Goal: Information Seeking & Learning: Learn about a topic

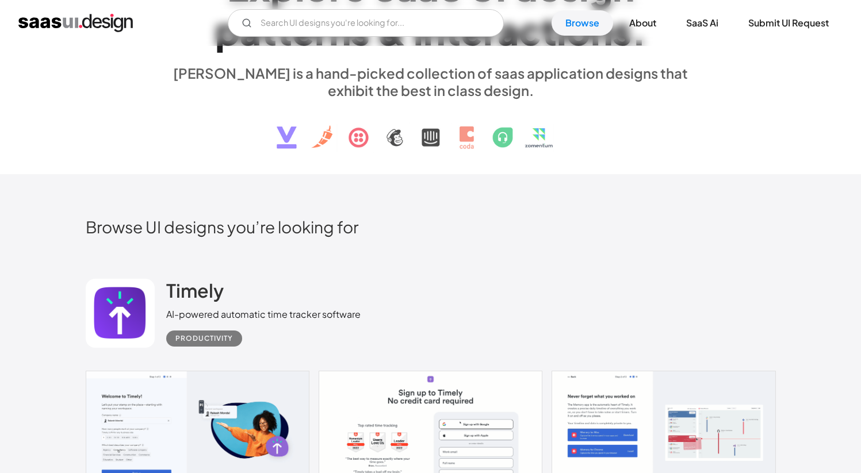
scroll to position [223, 0]
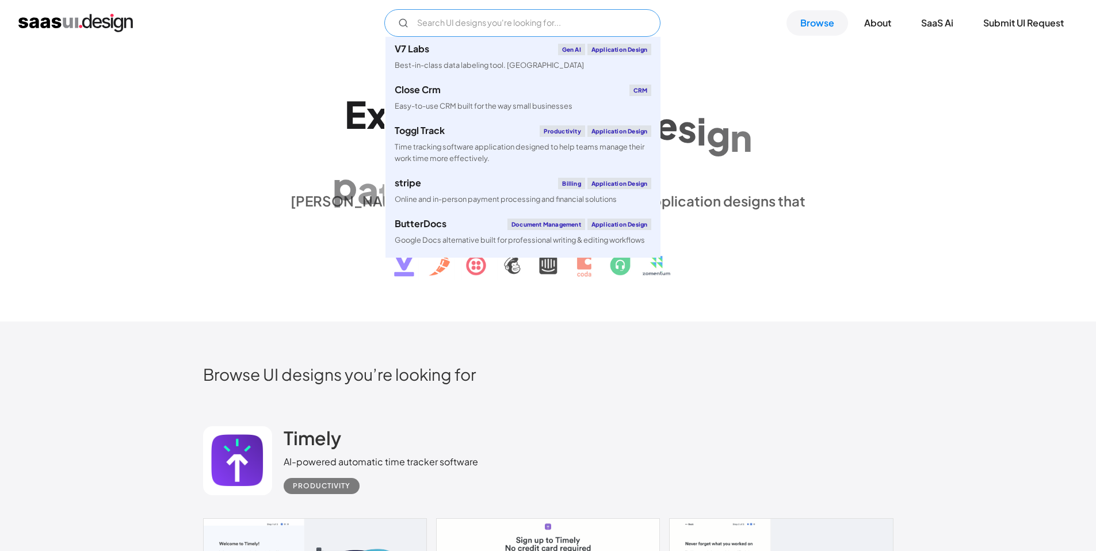
click at [480, 16] on input "Email Form" at bounding box center [522, 23] width 276 height 28
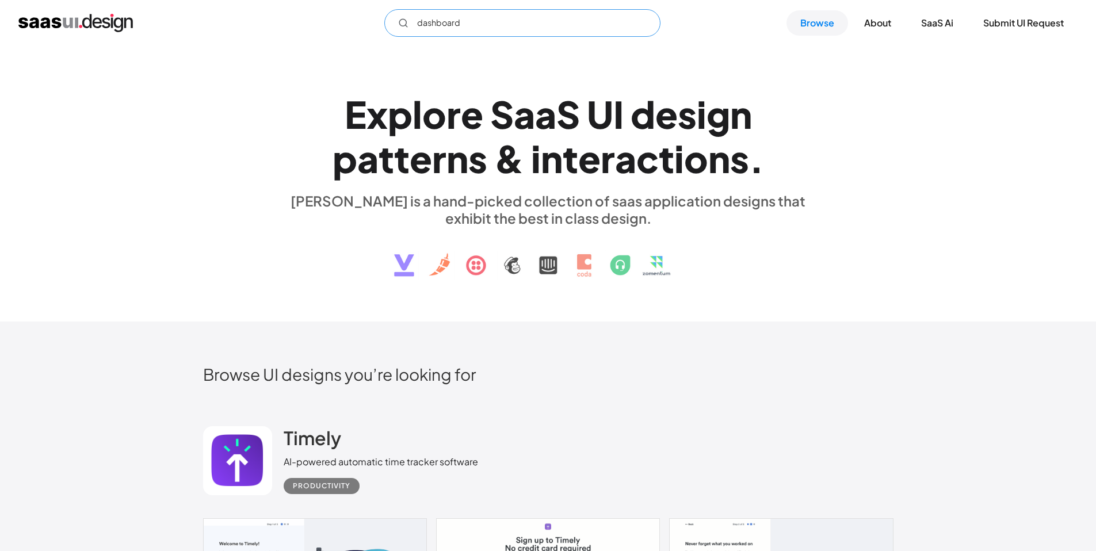
click at [527, 26] on input "dashboard" at bounding box center [522, 23] width 276 height 28
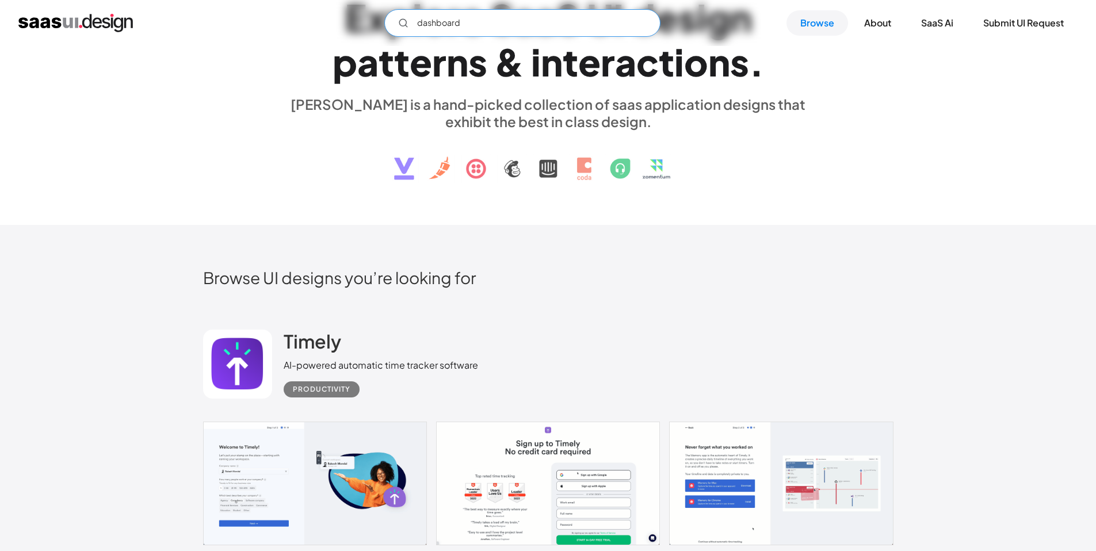
scroll to position [114, 0]
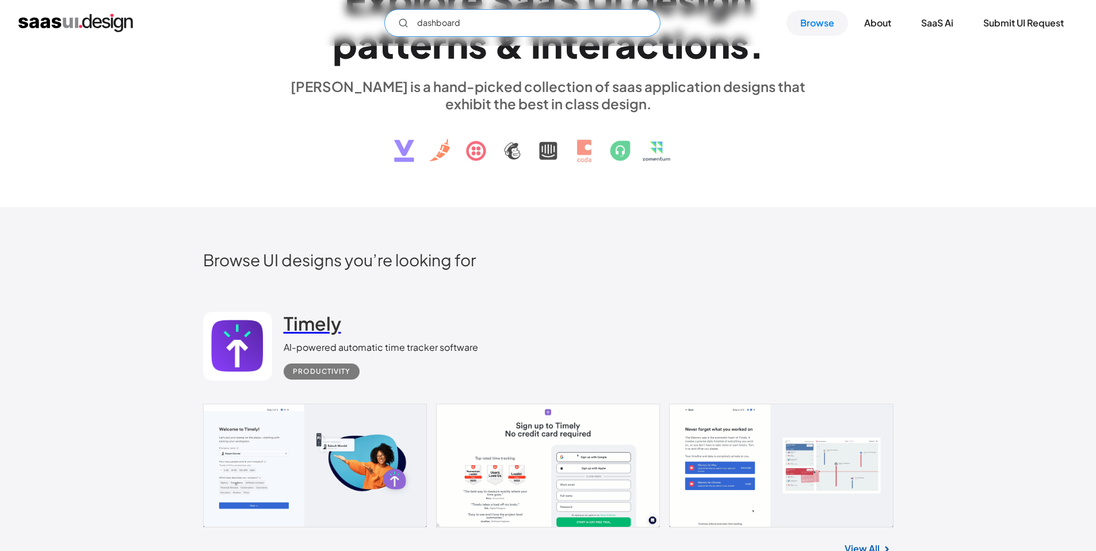
type input "dashboard"
click at [288, 329] on h2 "Timely" at bounding box center [313, 323] width 58 height 23
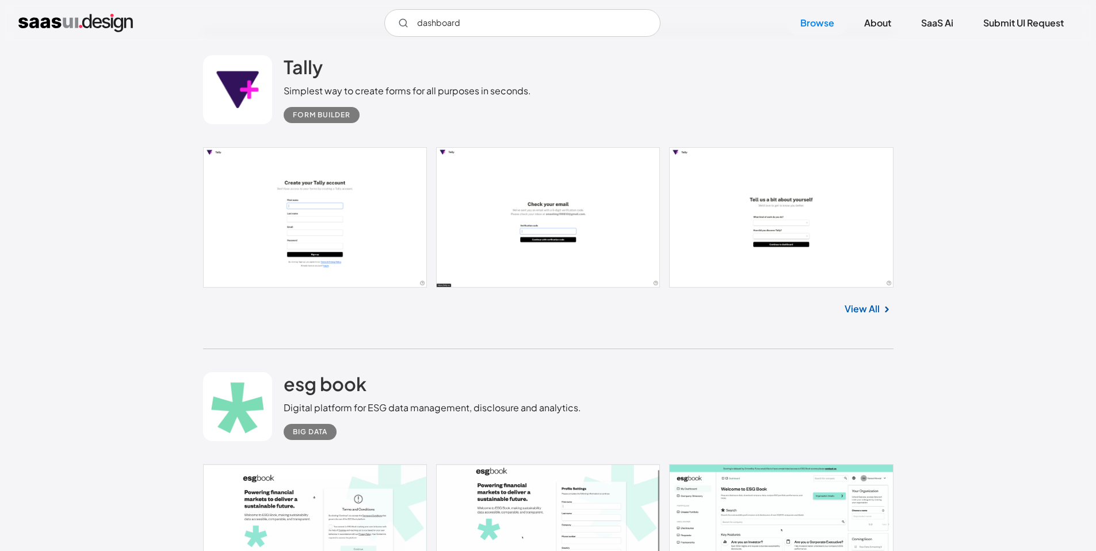
scroll to position [1414, 0]
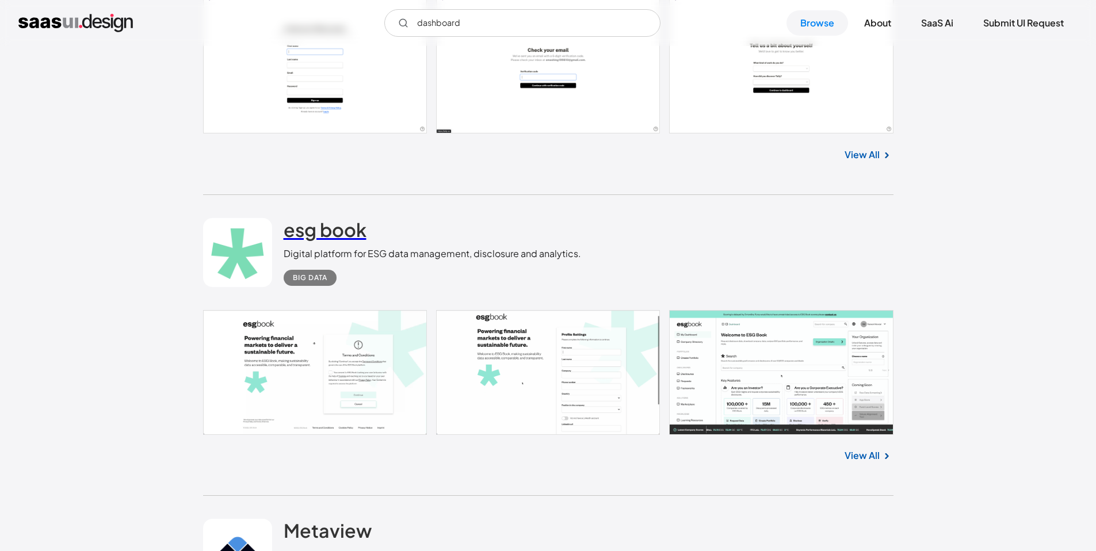
click at [301, 228] on h2 "esg book" at bounding box center [325, 229] width 83 height 23
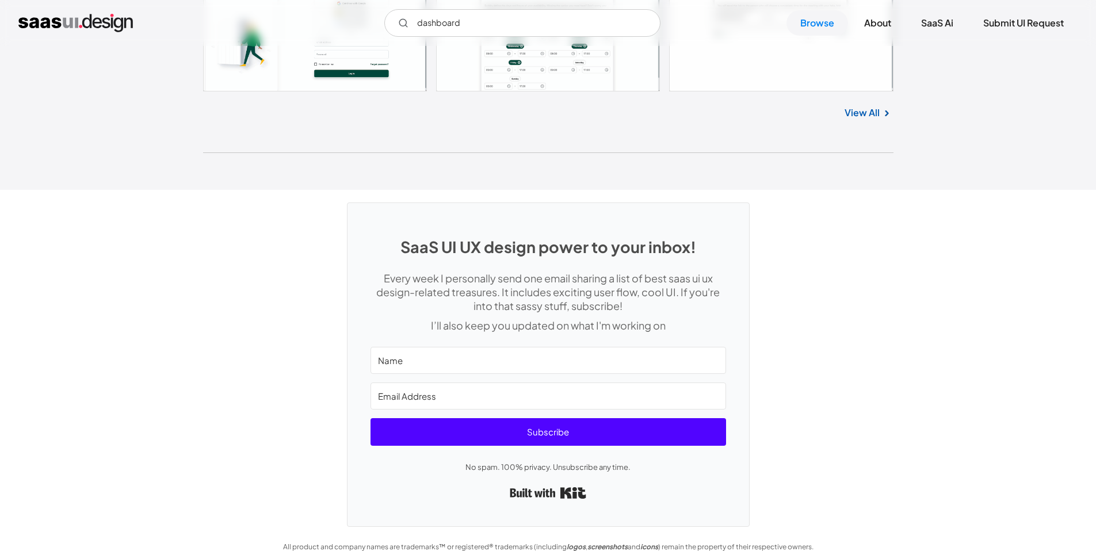
scroll to position [30783, 0]
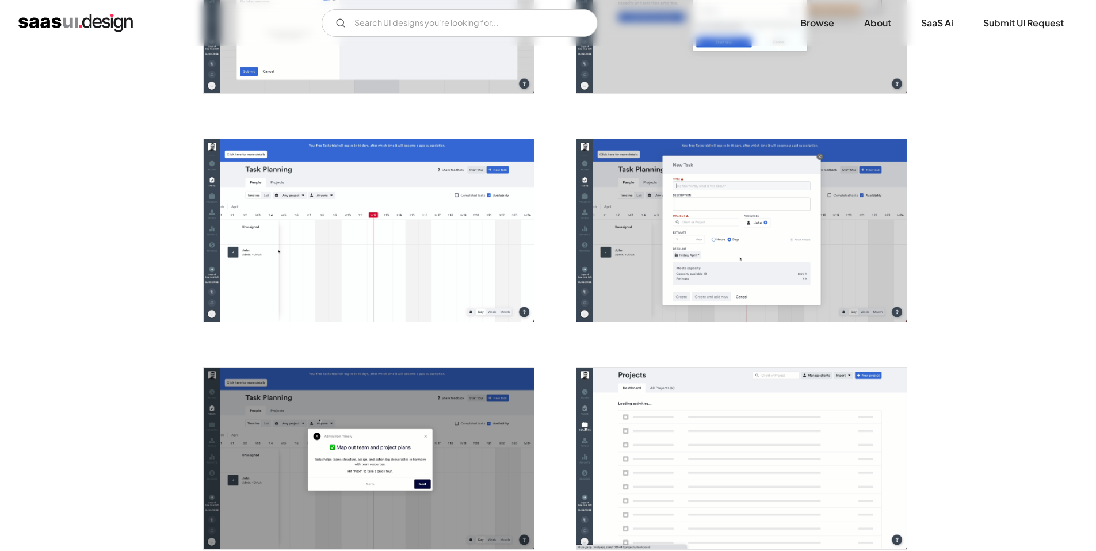
scroll to position [1875, 0]
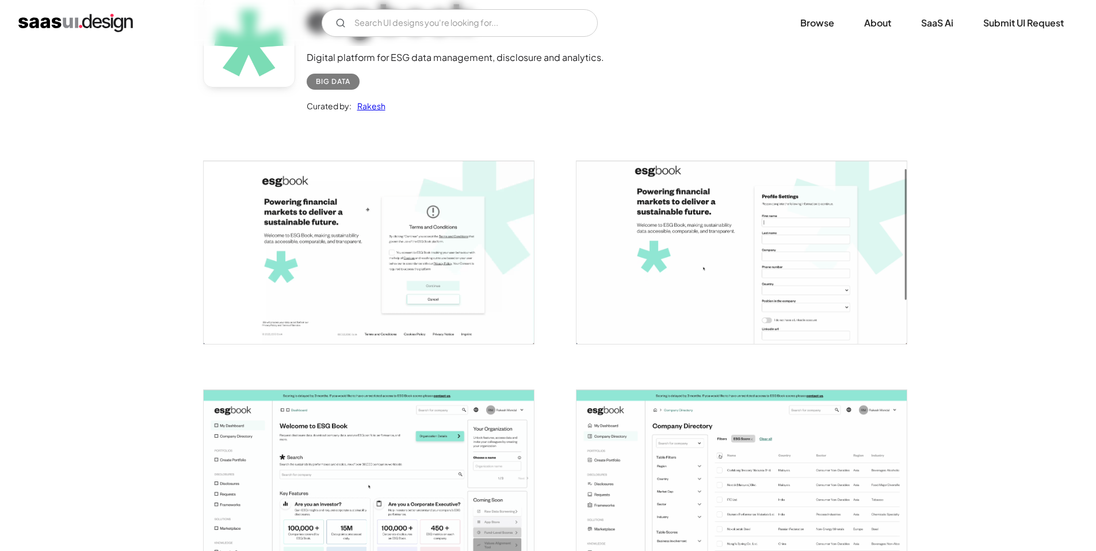
scroll to position [124, 0]
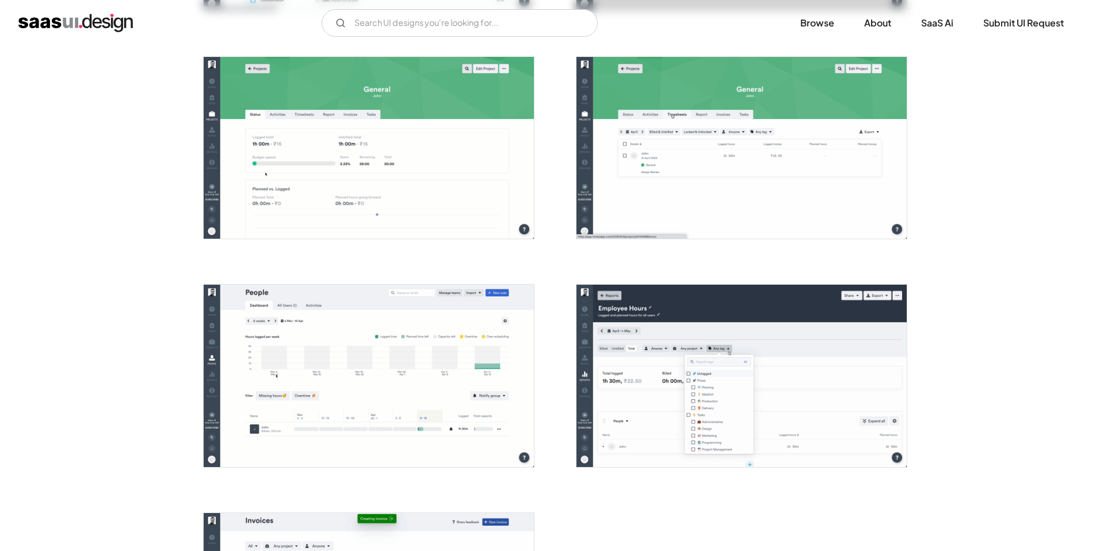
scroll to position [2894, 0]
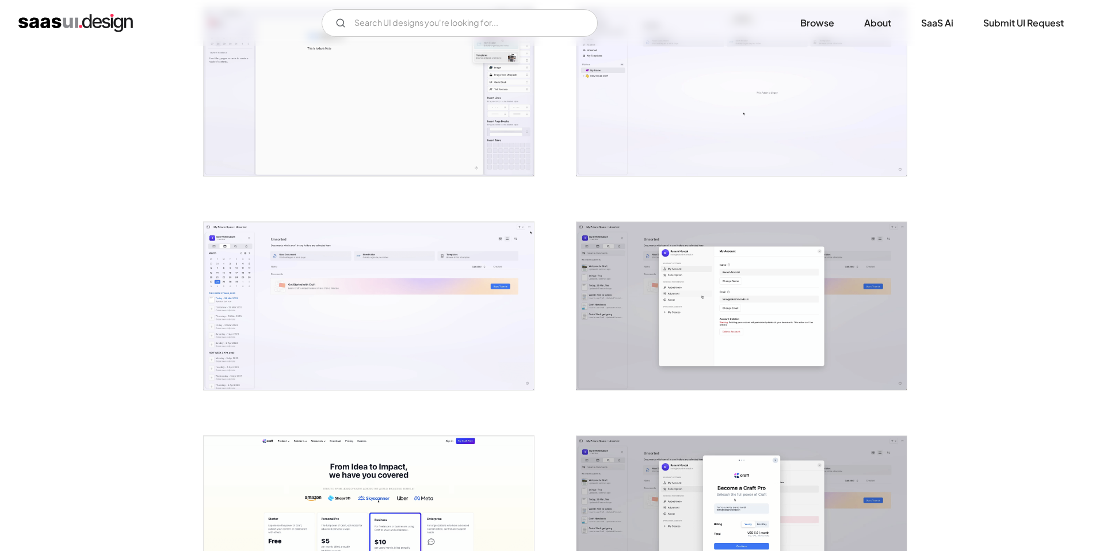
scroll to position [2018, 0]
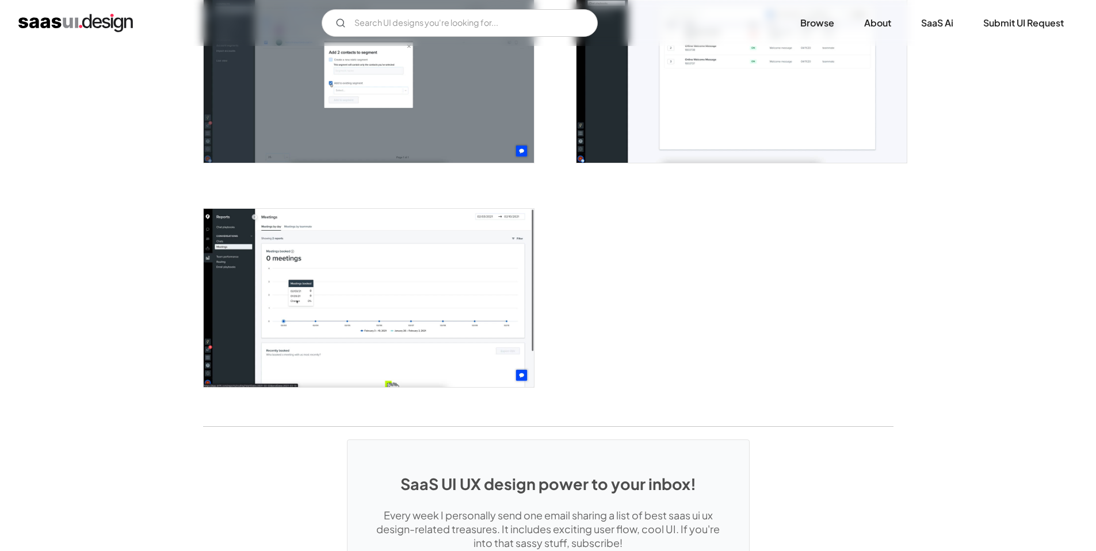
scroll to position [2748, 0]
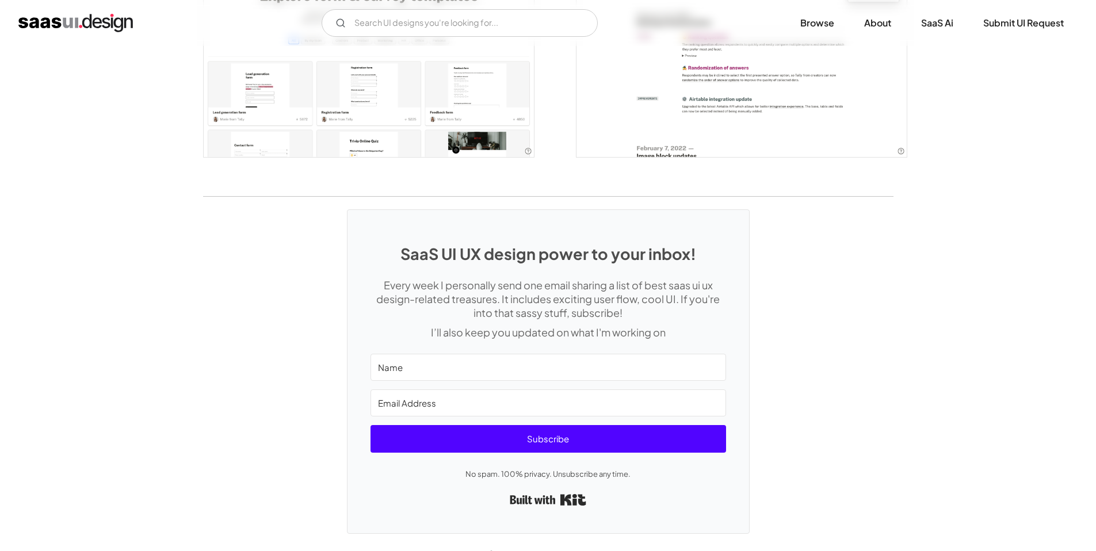
scroll to position [2613, 0]
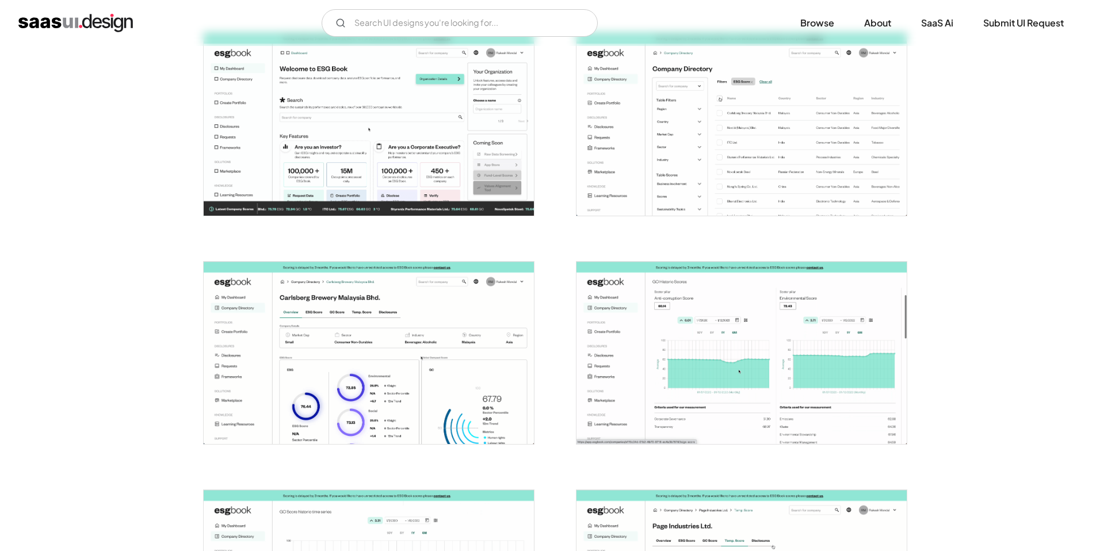
scroll to position [526, 0]
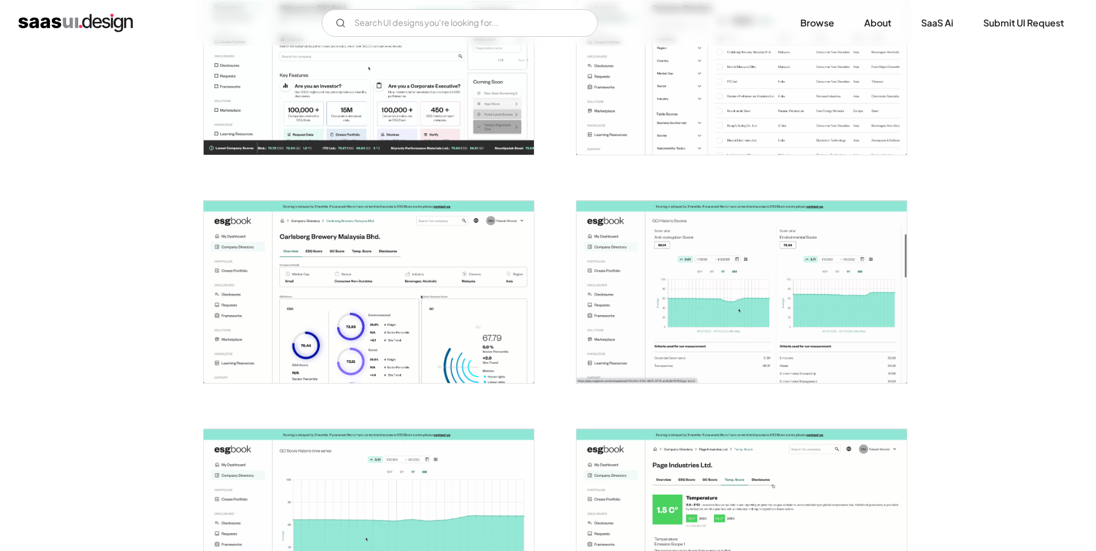
click at [410, 274] on img "open lightbox" at bounding box center [369, 292] width 330 height 183
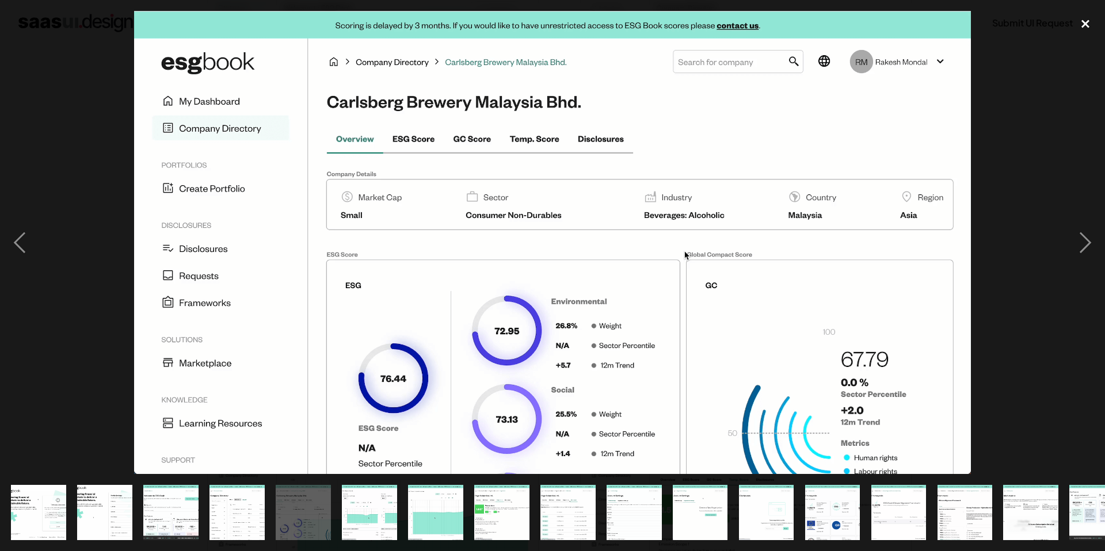
click at [1082, 28] on div "close lightbox" at bounding box center [1084, 23] width 39 height 25
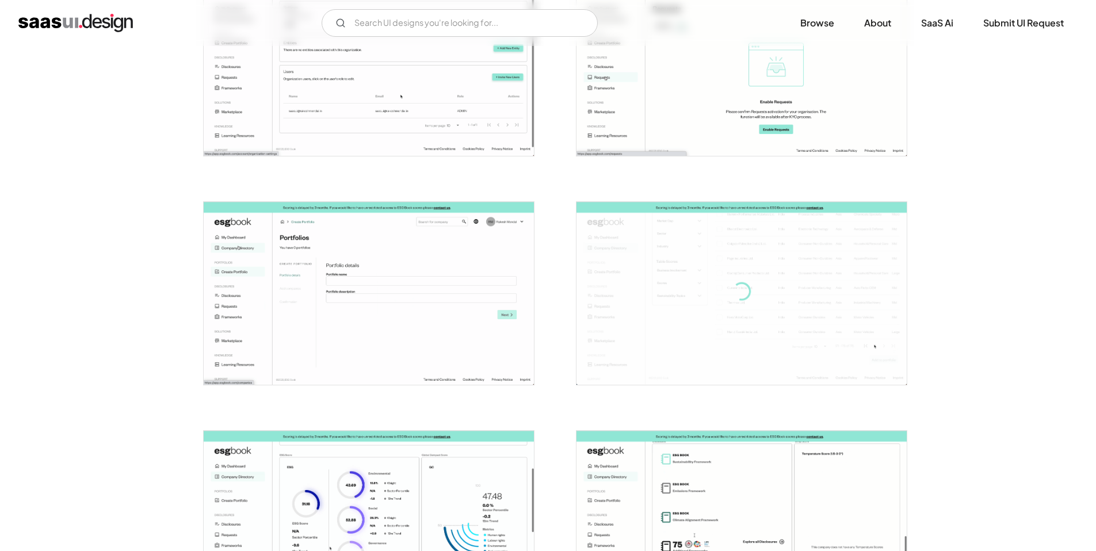
scroll to position [1960, 0]
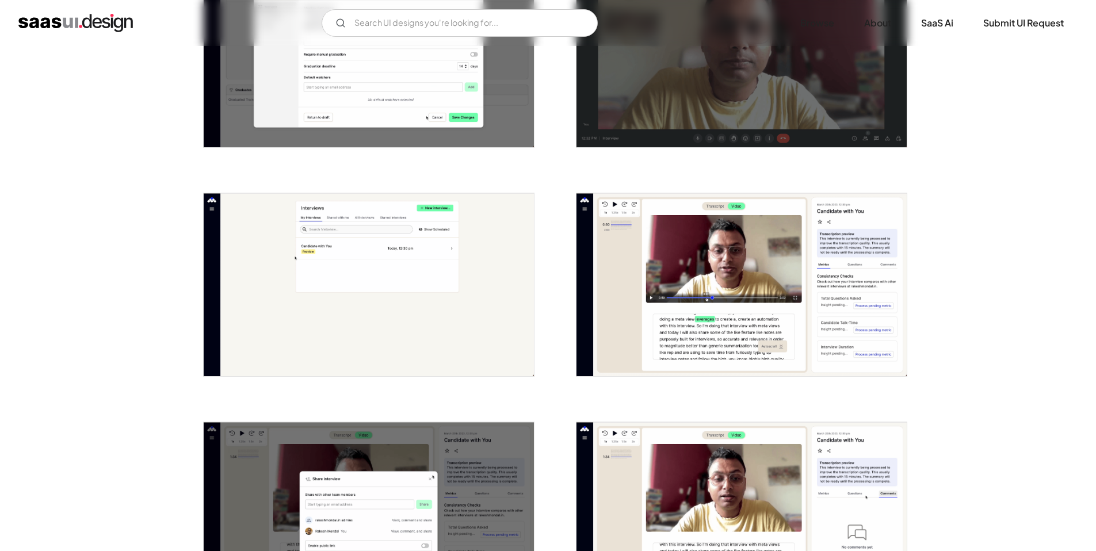
scroll to position [2233, 0]
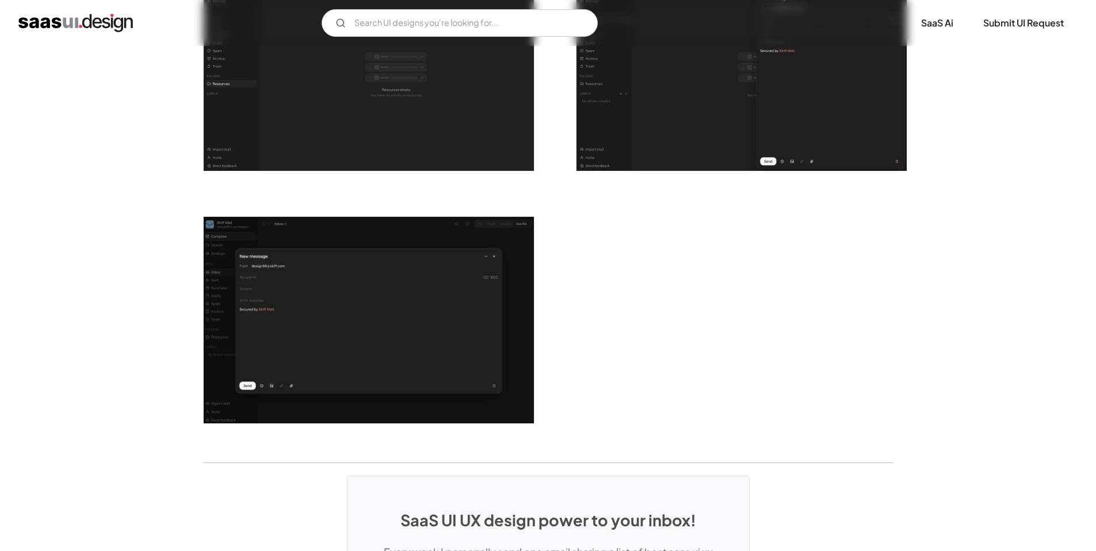
scroll to position [2359, 0]
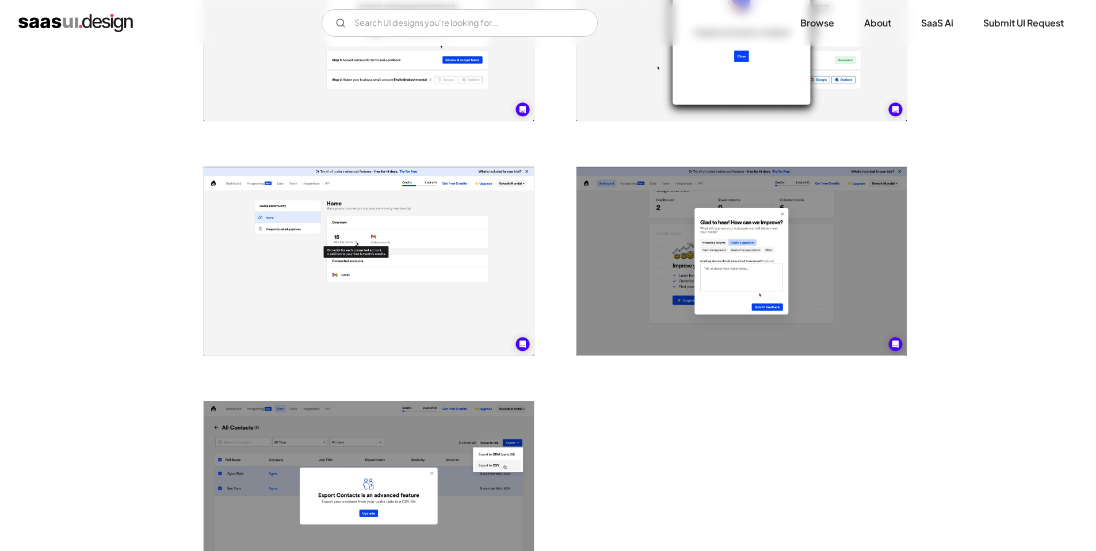
scroll to position [2308, 0]
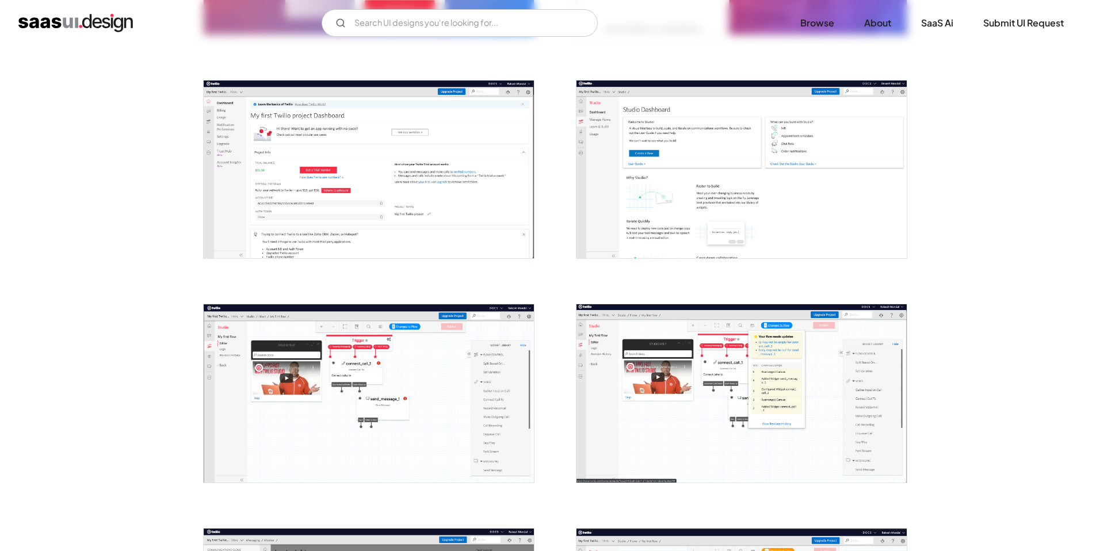
scroll to position [438, 0]
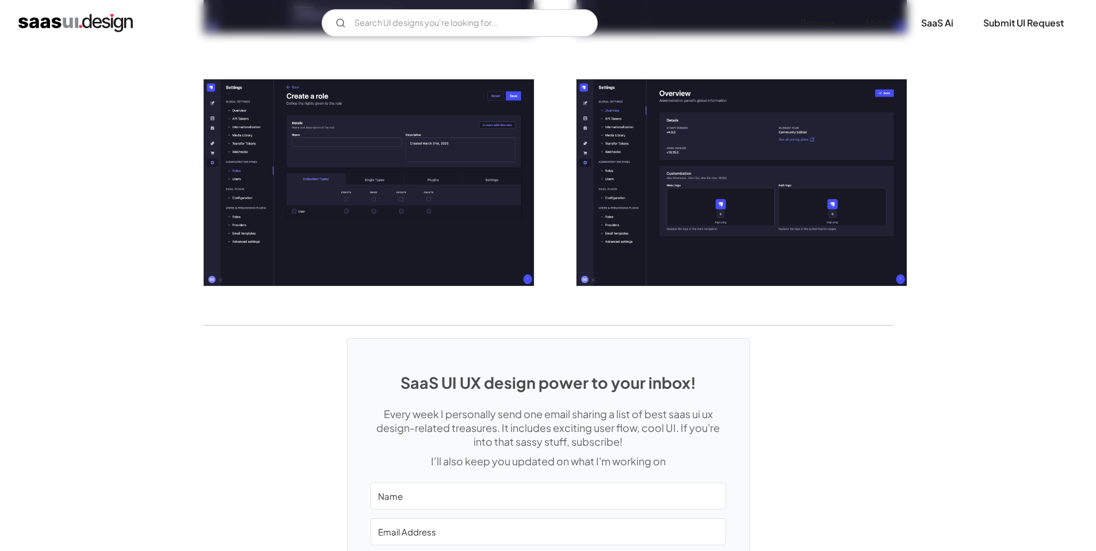
scroll to position [2470, 0]
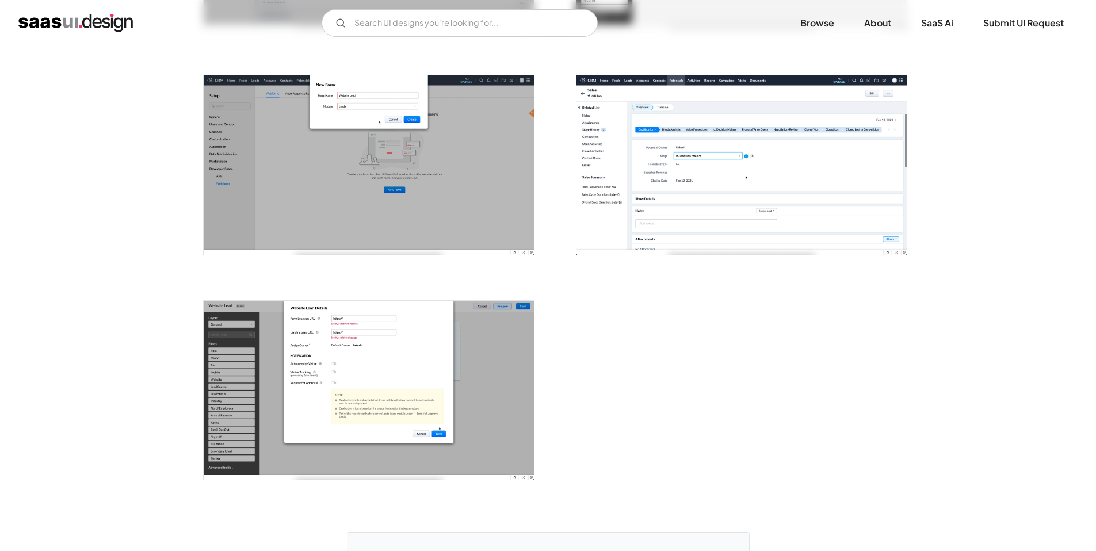
scroll to position [1321, 0]
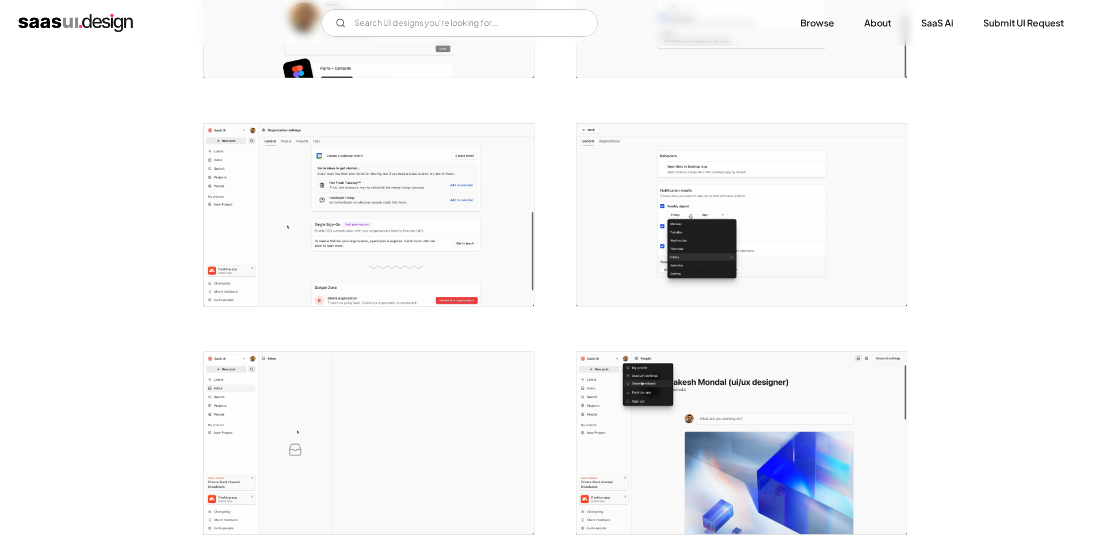
scroll to position [2235, 0]
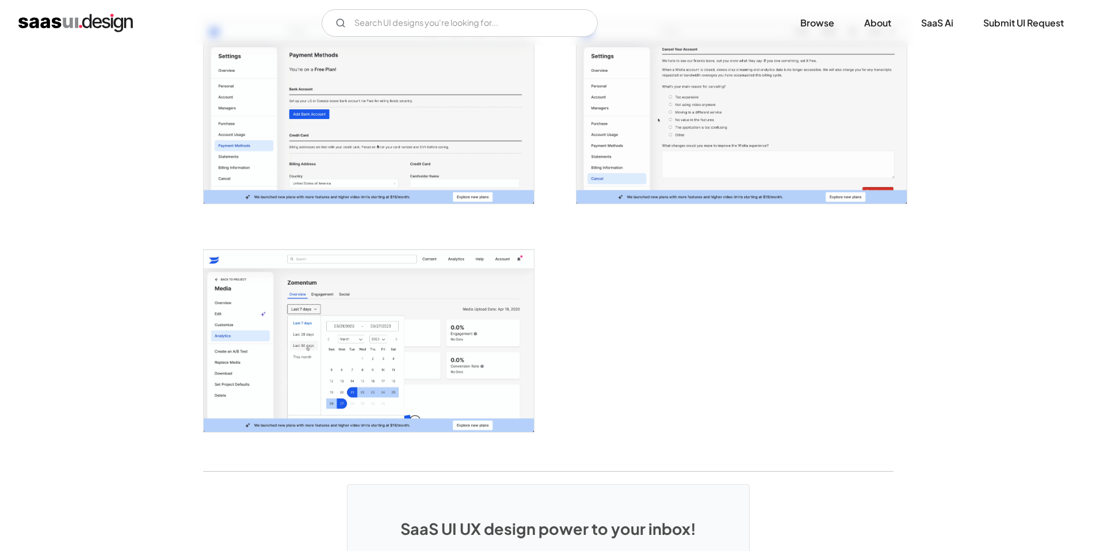
scroll to position [2661, 0]
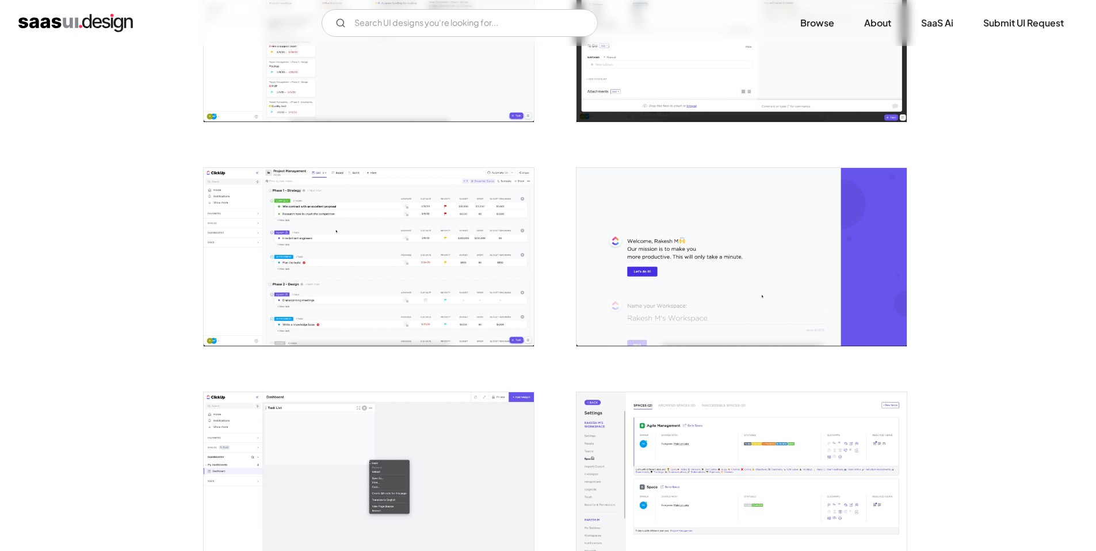
scroll to position [2320, 0]
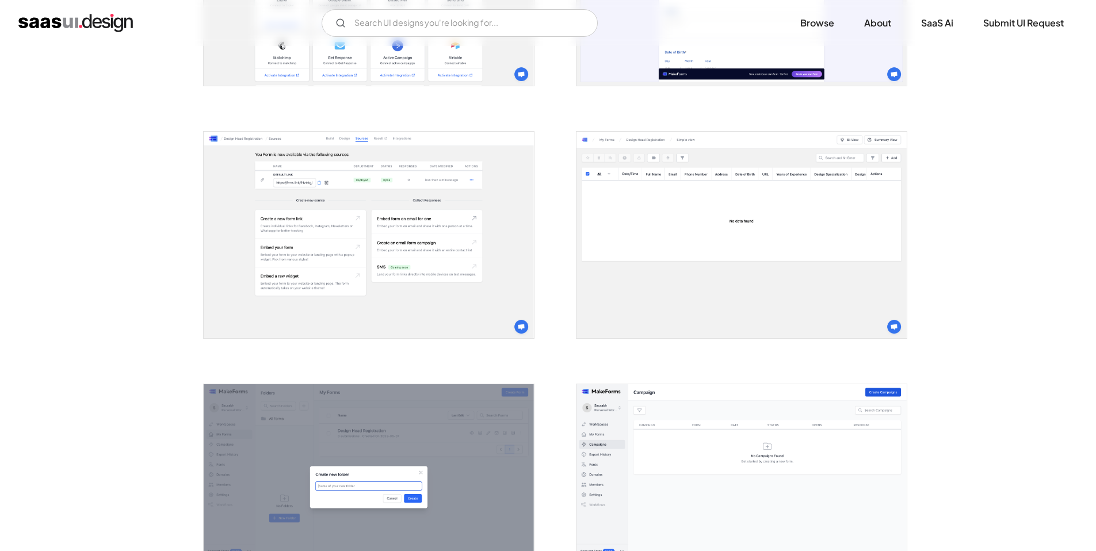
scroll to position [1999, 0]
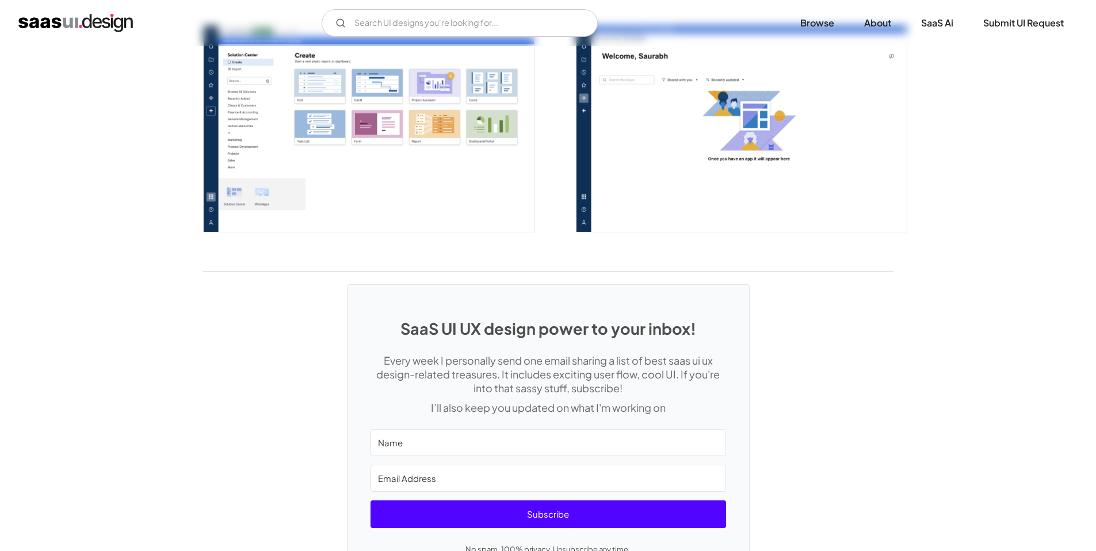
scroll to position [3116, 0]
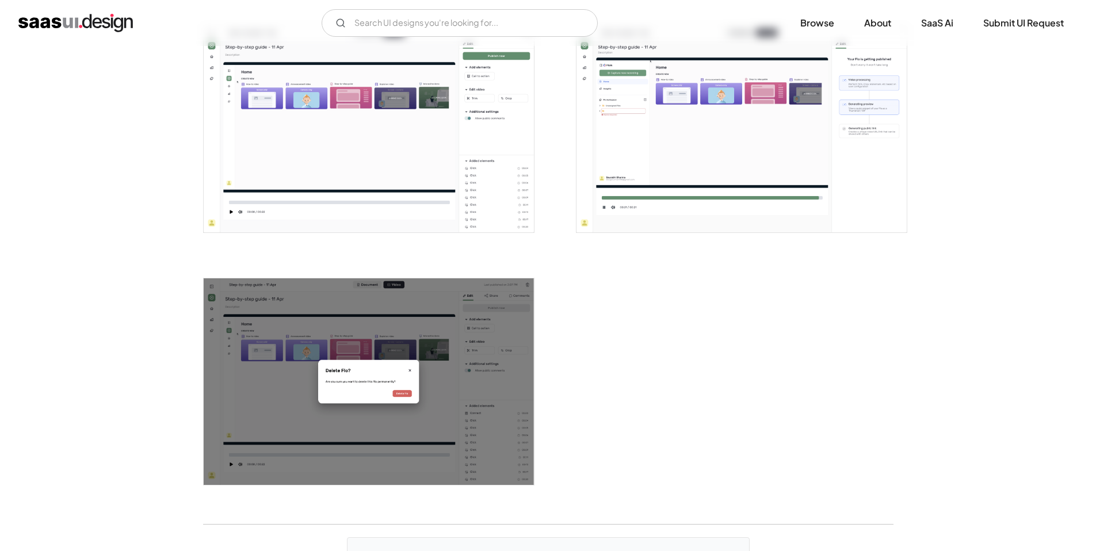
scroll to position [2106, 0]
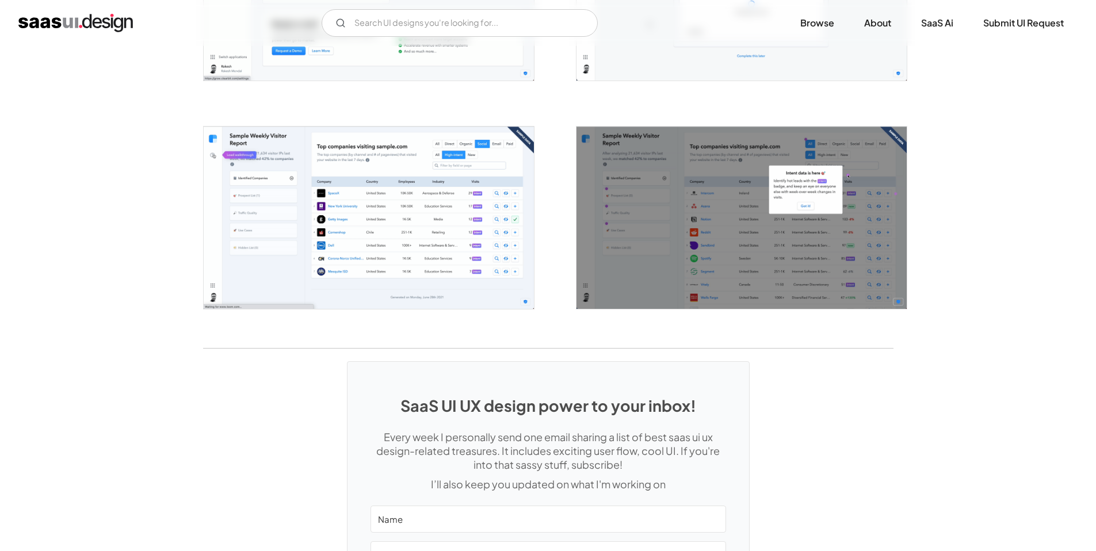
scroll to position [2017, 0]
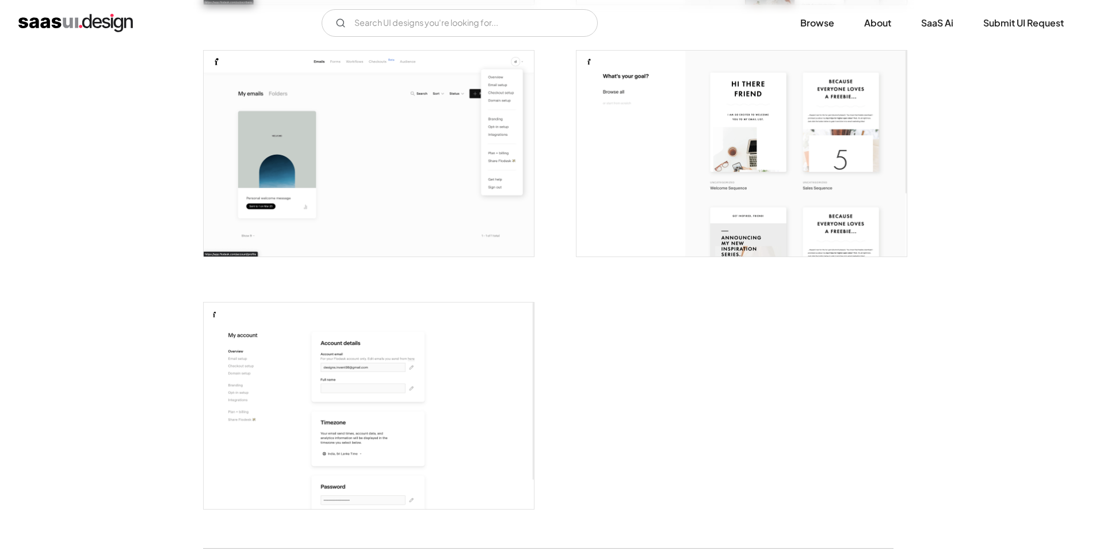
scroll to position [3060, 0]
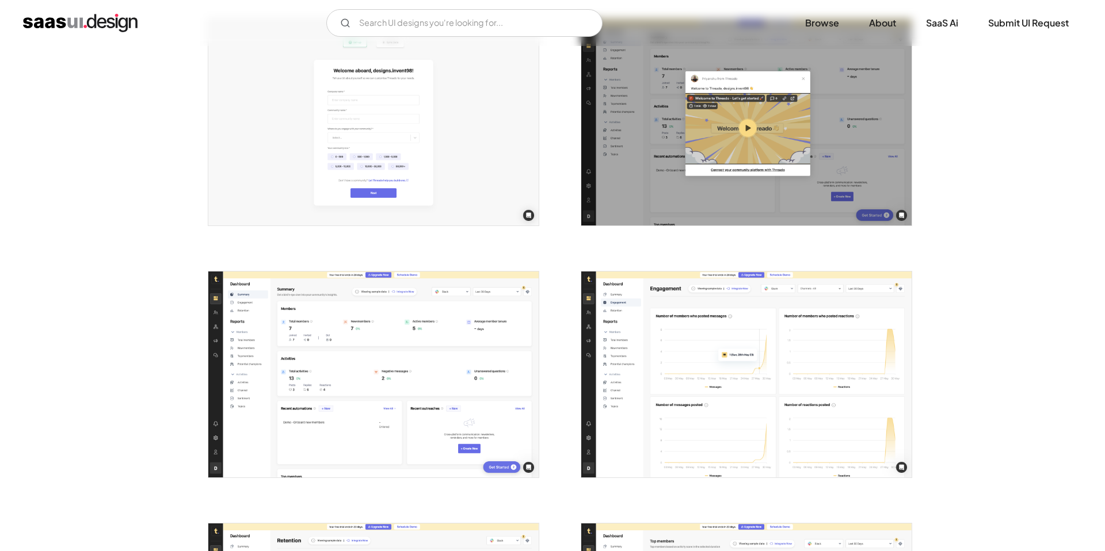
scroll to position [967, 0]
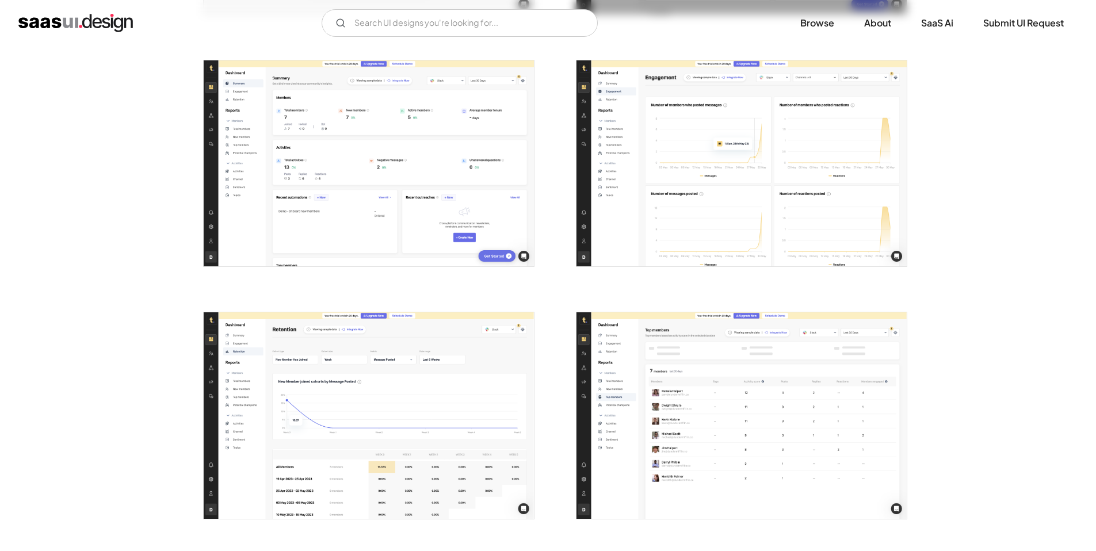
click at [475, 212] on img "open lightbox" at bounding box center [369, 163] width 330 height 207
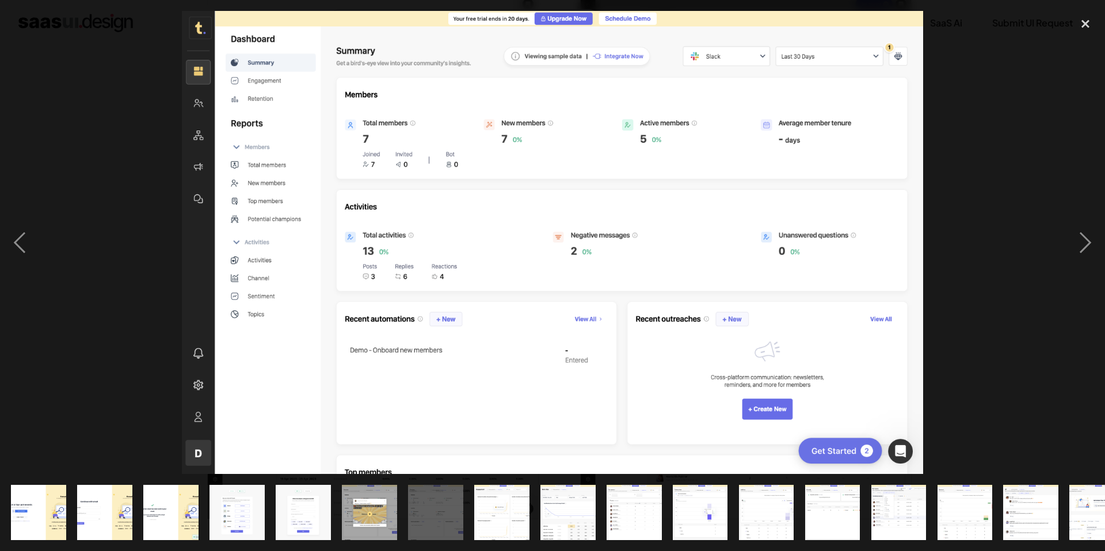
click at [177, 302] on div at bounding box center [552, 242] width 1105 height 463
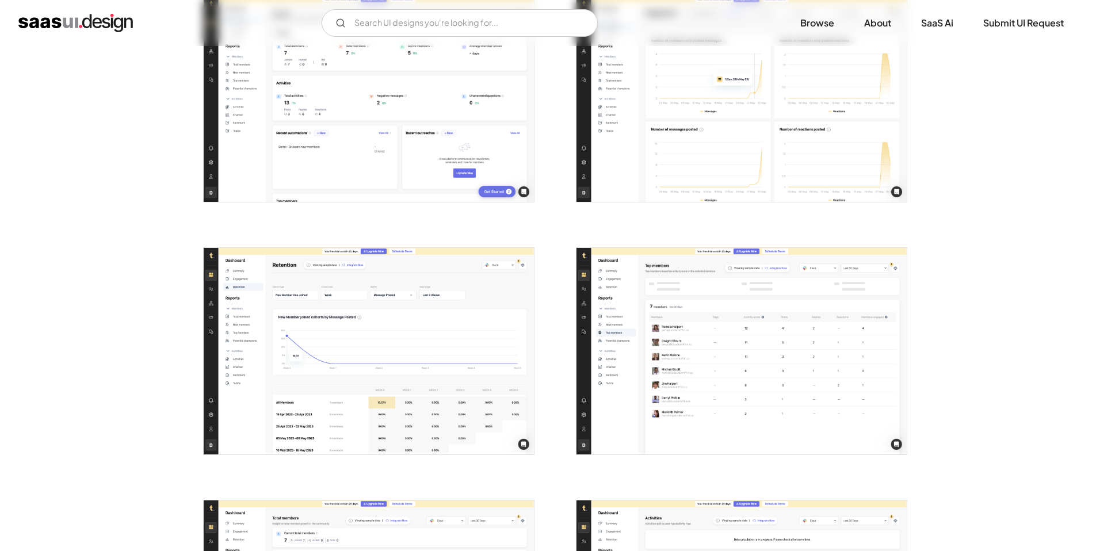
scroll to position [1075, 0]
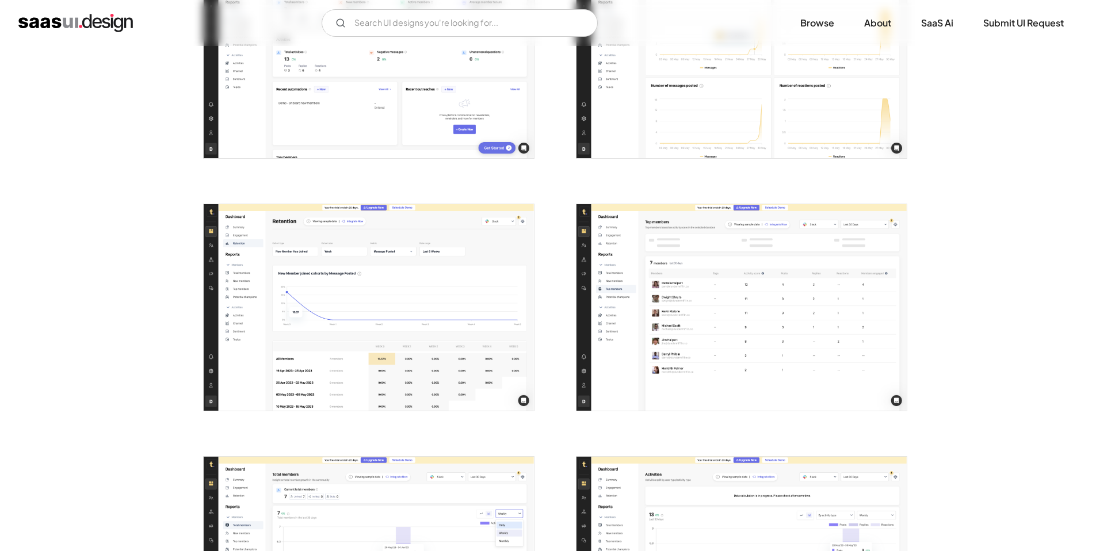
click at [377, 273] on img "open lightbox" at bounding box center [369, 307] width 330 height 207
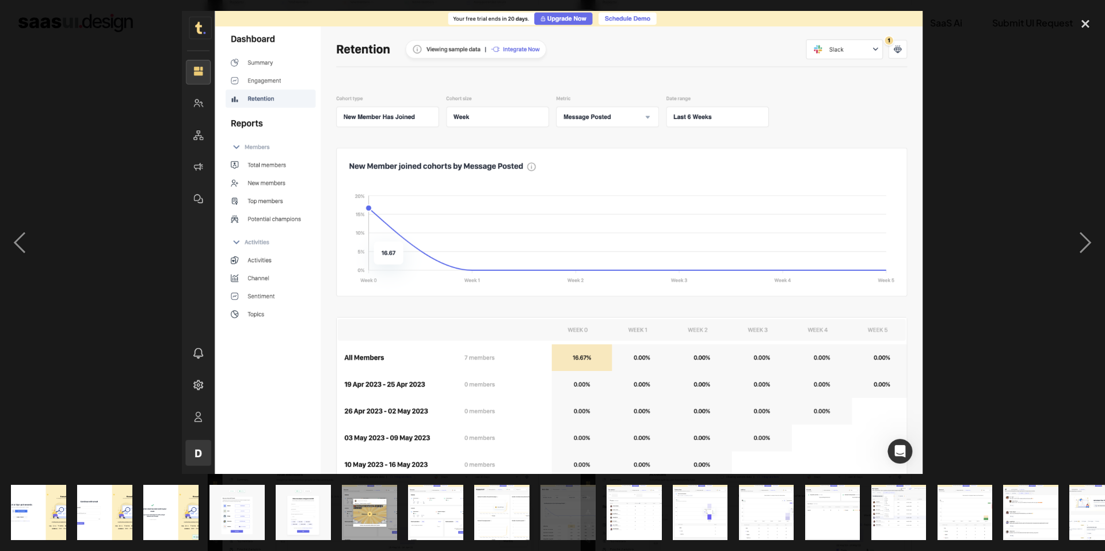
click at [80, 287] on div at bounding box center [552, 242] width 1105 height 463
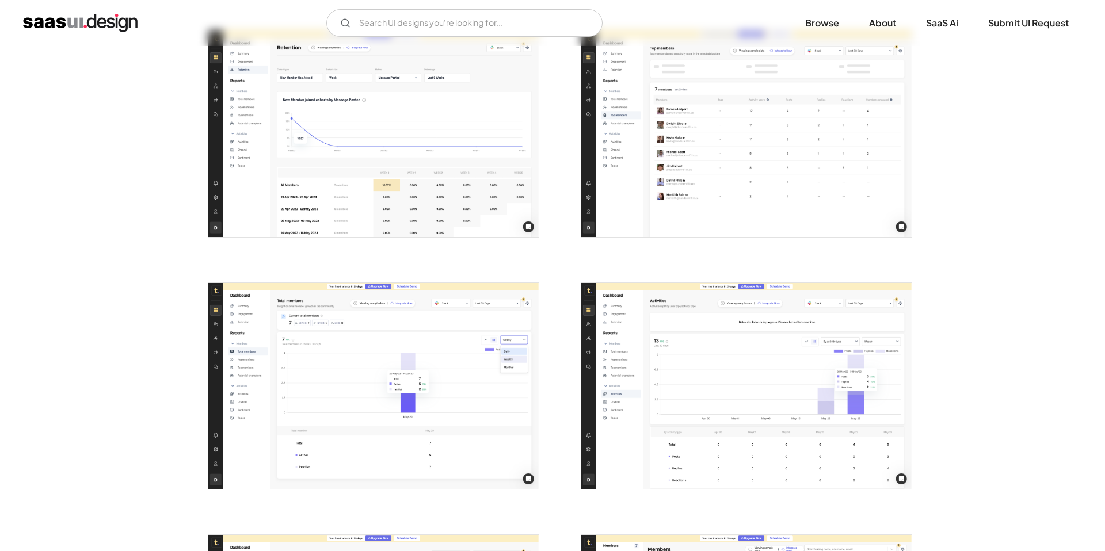
scroll to position [1326, 0]
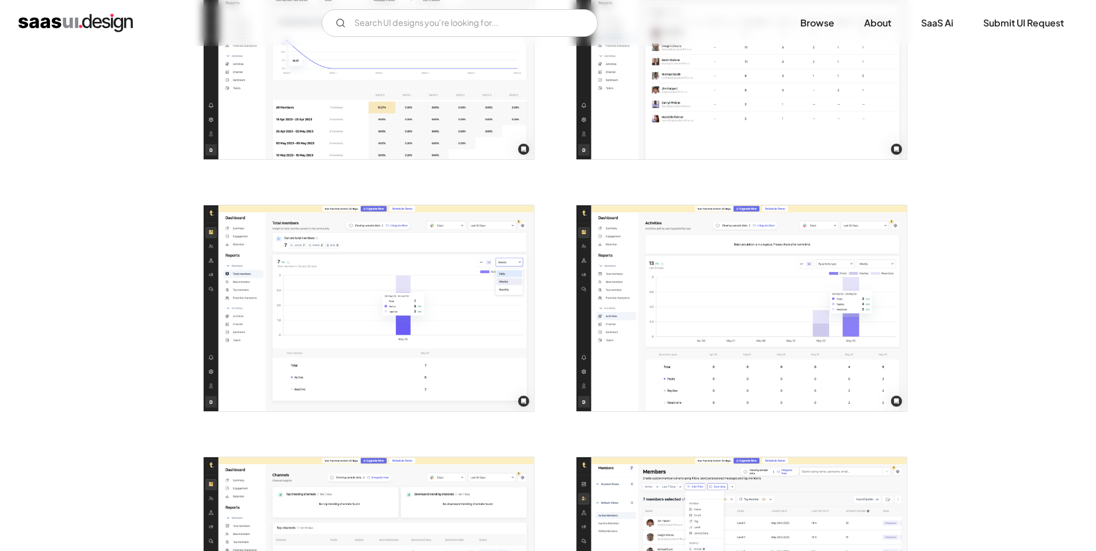
click at [429, 311] on img "open lightbox" at bounding box center [369, 308] width 330 height 207
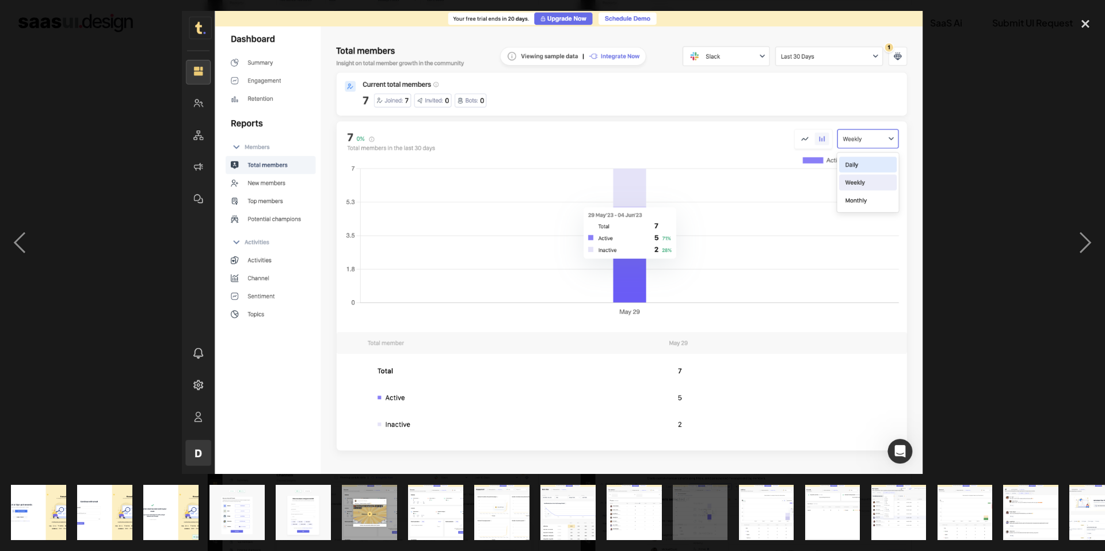
click at [55, 282] on div at bounding box center [552, 242] width 1105 height 463
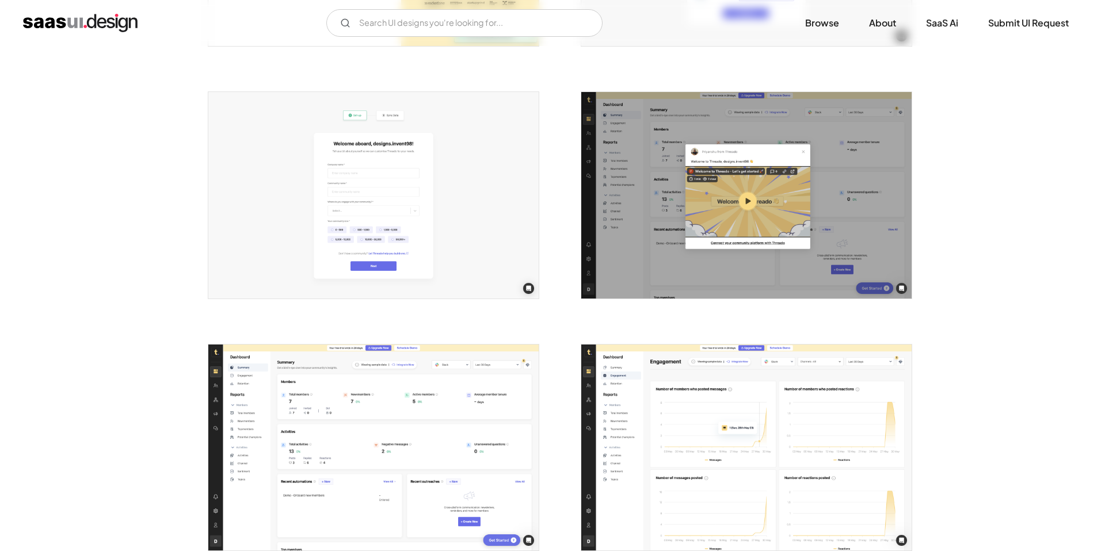
scroll to position [681, 0]
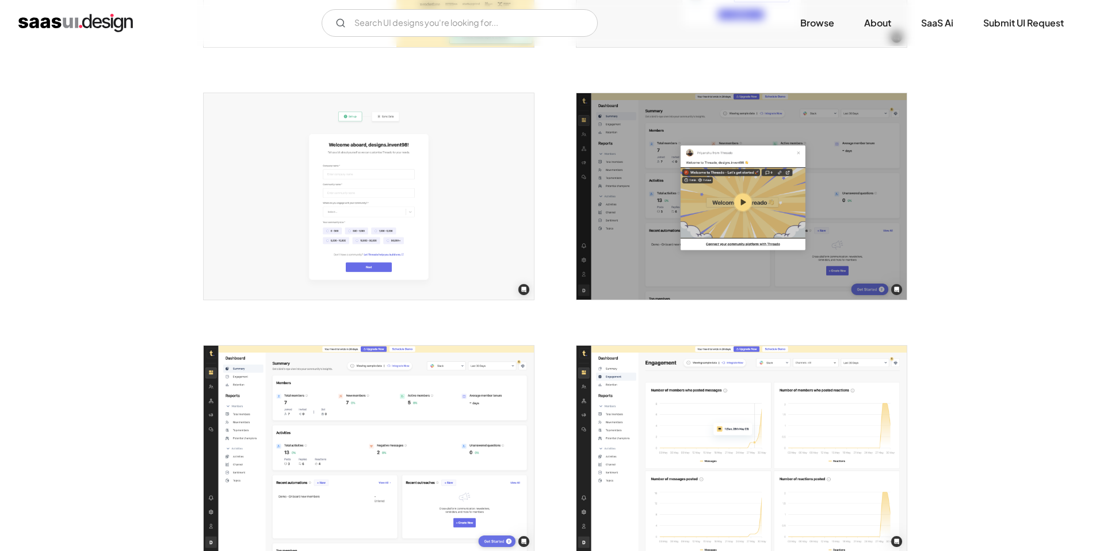
click at [425, 394] on img "open lightbox" at bounding box center [369, 449] width 330 height 207
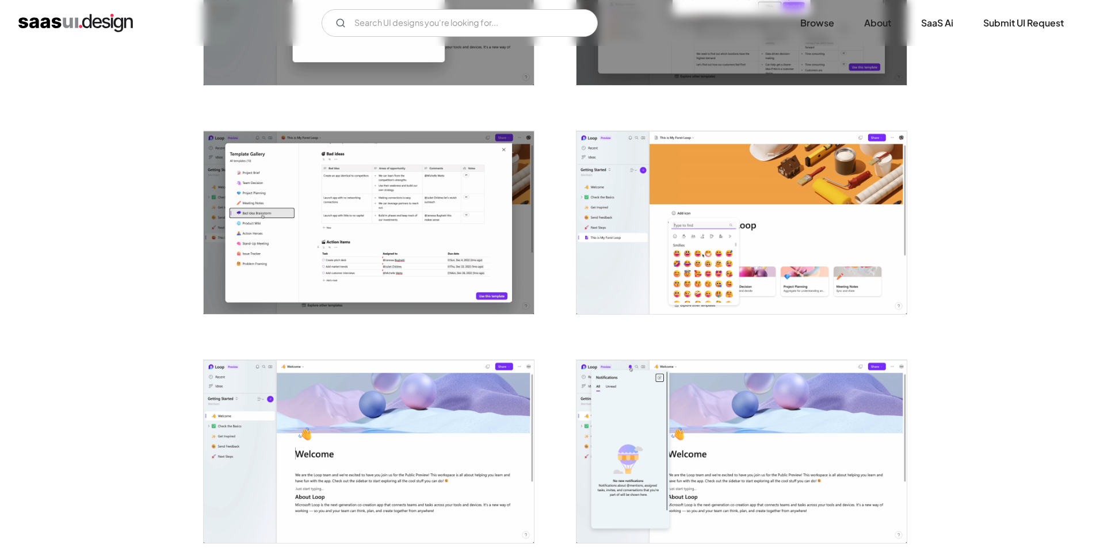
scroll to position [1295, 0]
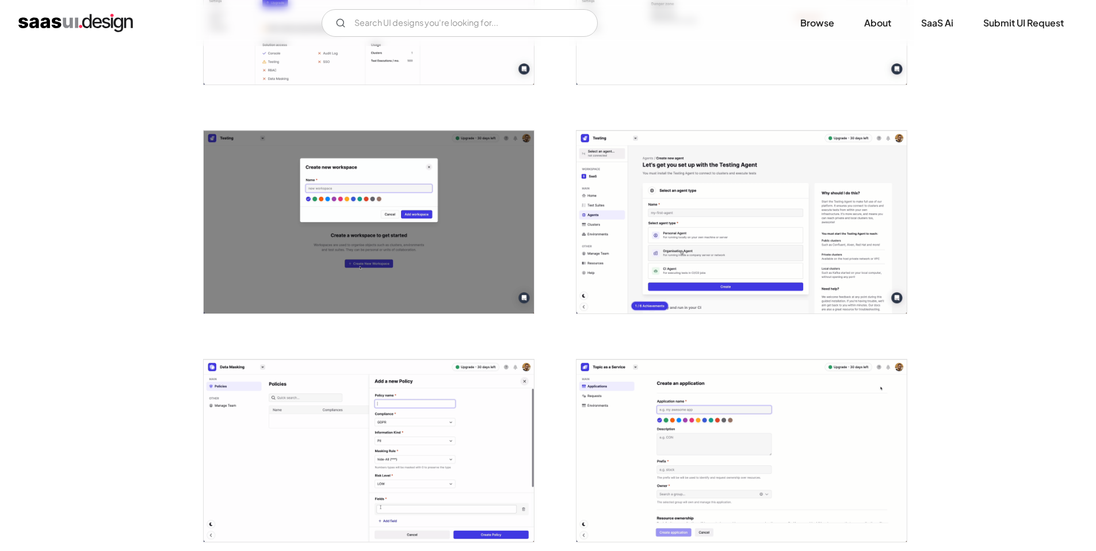
scroll to position [2595, 0]
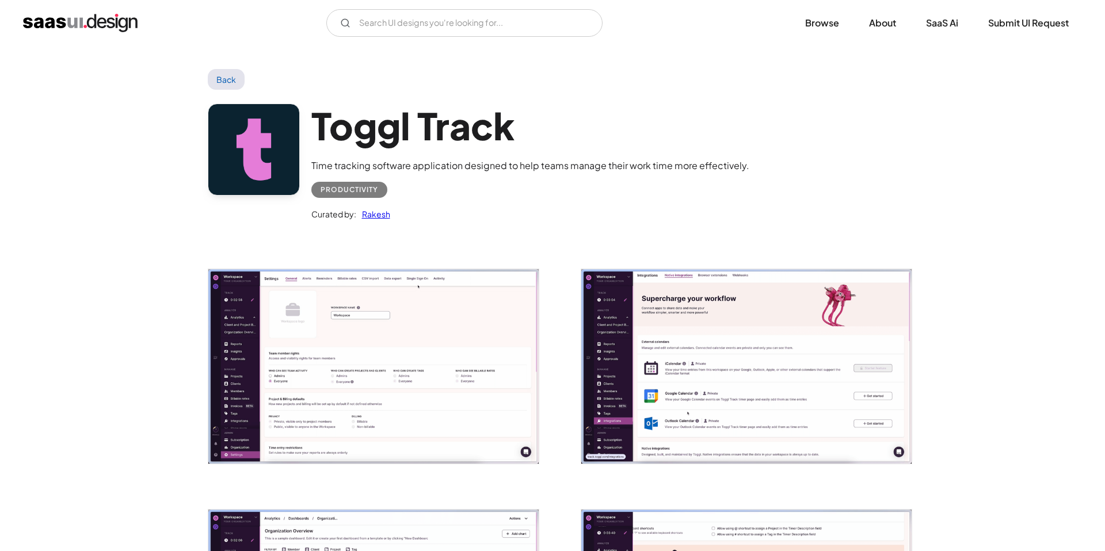
scroll to position [24, 0]
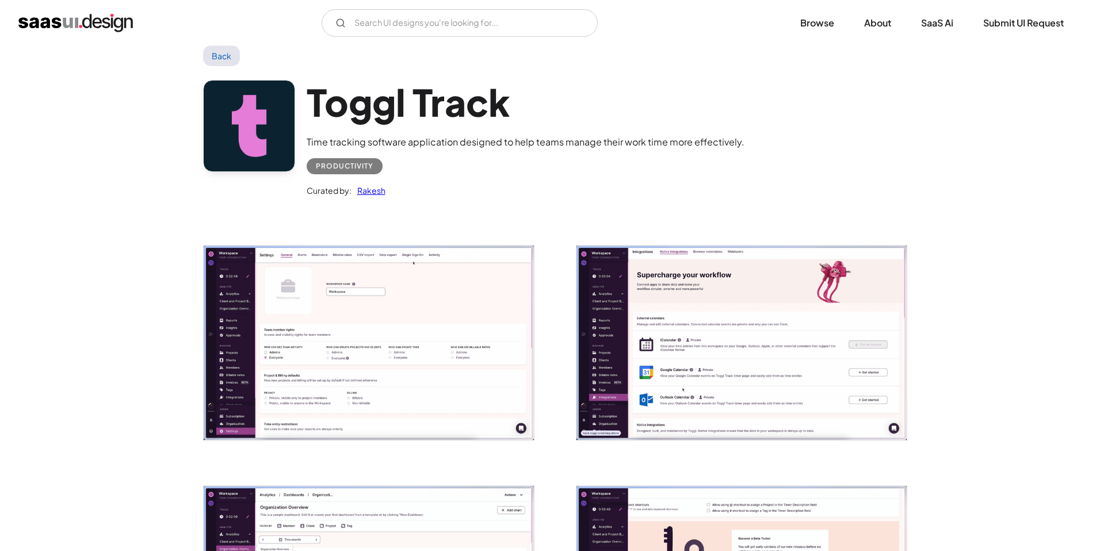
click at [308, 326] on img "open lightbox" at bounding box center [369, 343] width 330 height 194
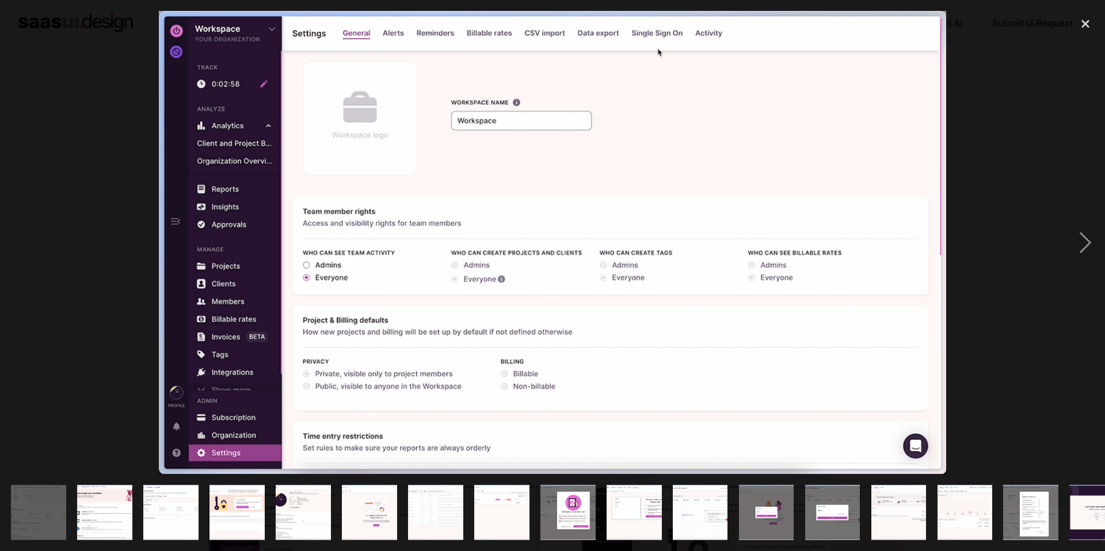
click at [77, 309] on div at bounding box center [552, 242] width 1105 height 463
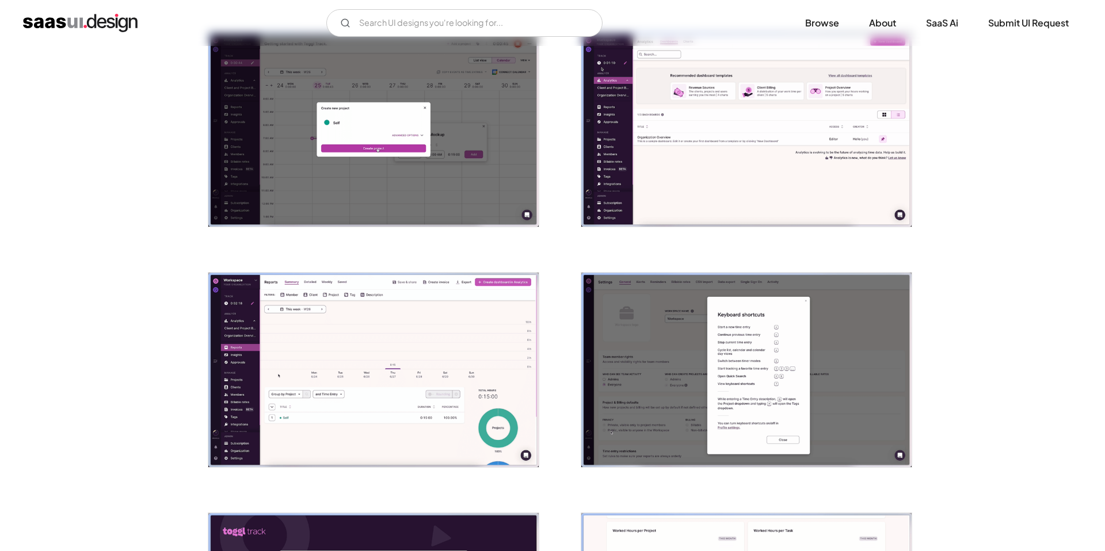
scroll to position [1660, 0]
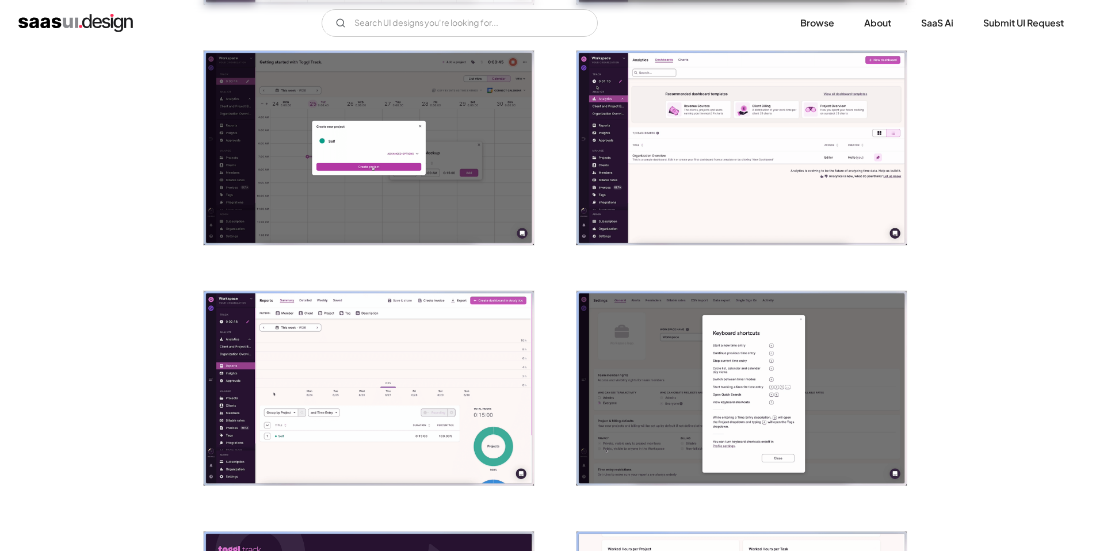
click at [454, 305] on img "open lightbox" at bounding box center [369, 388] width 330 height 194
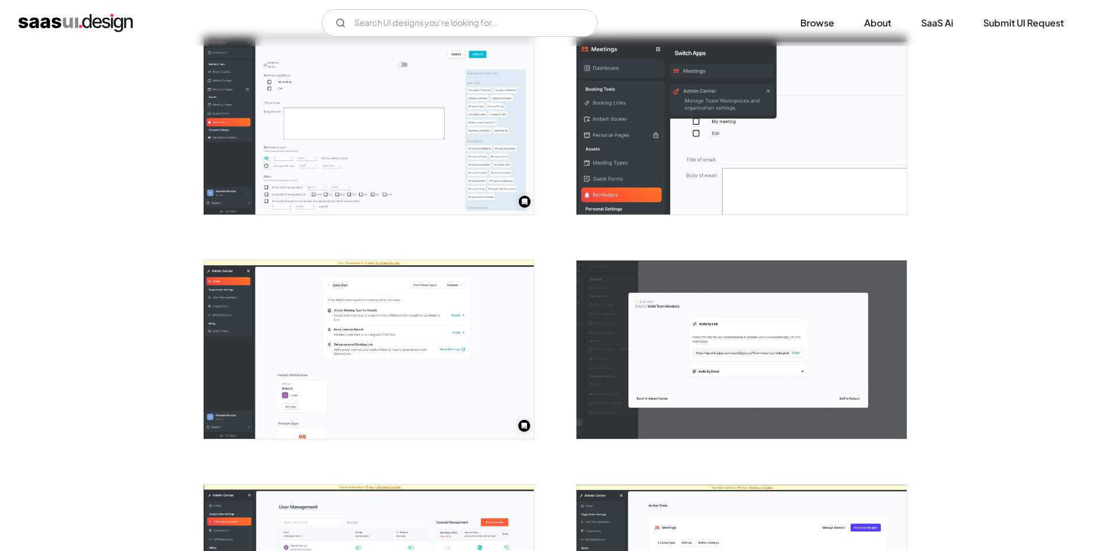
scroll to position [2072, 0]
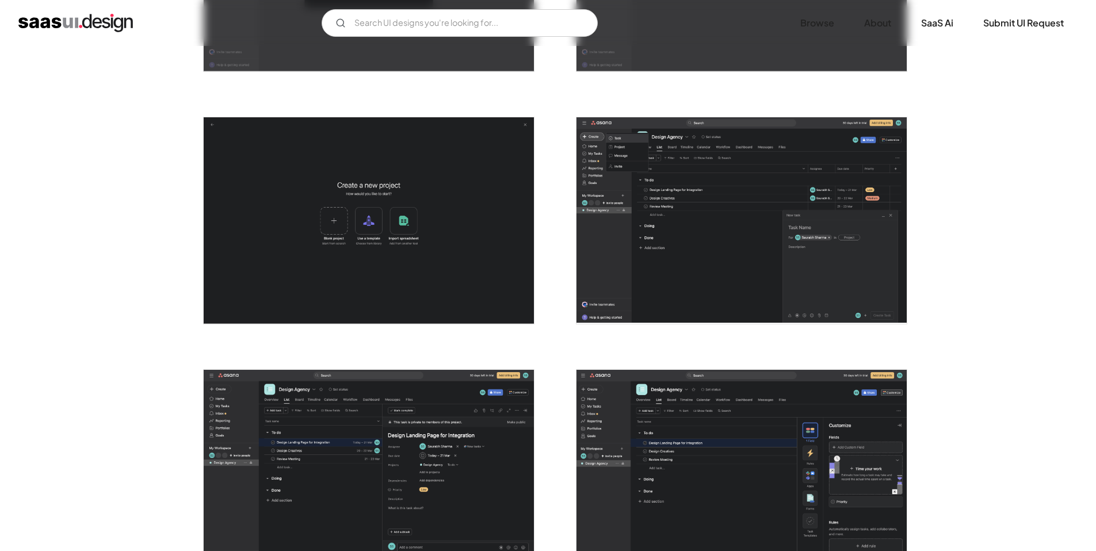
scroll to position [1832, 0]
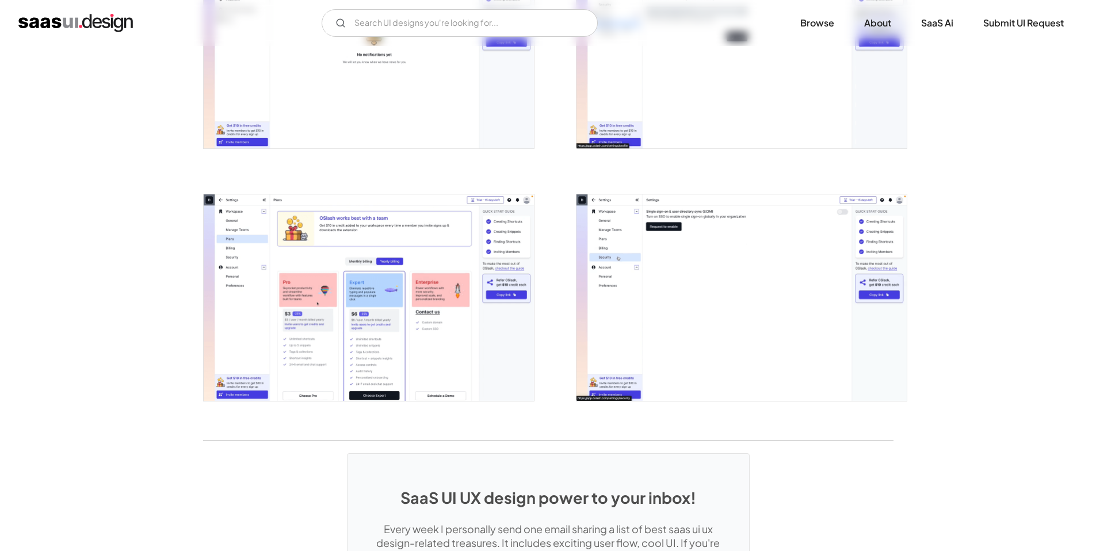
scroll to position [2347, 0]
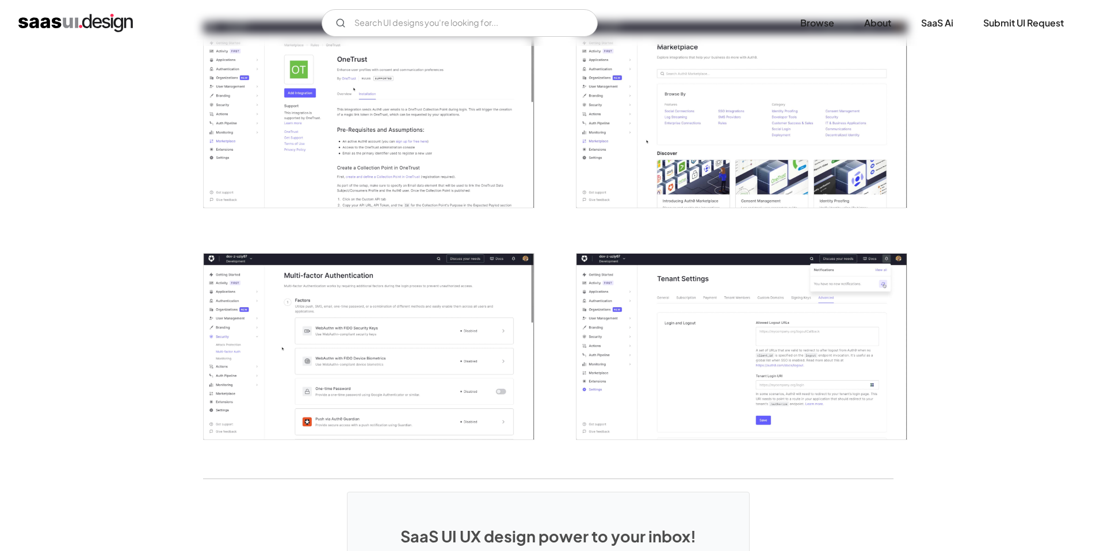
scroll to position [2868, 0]
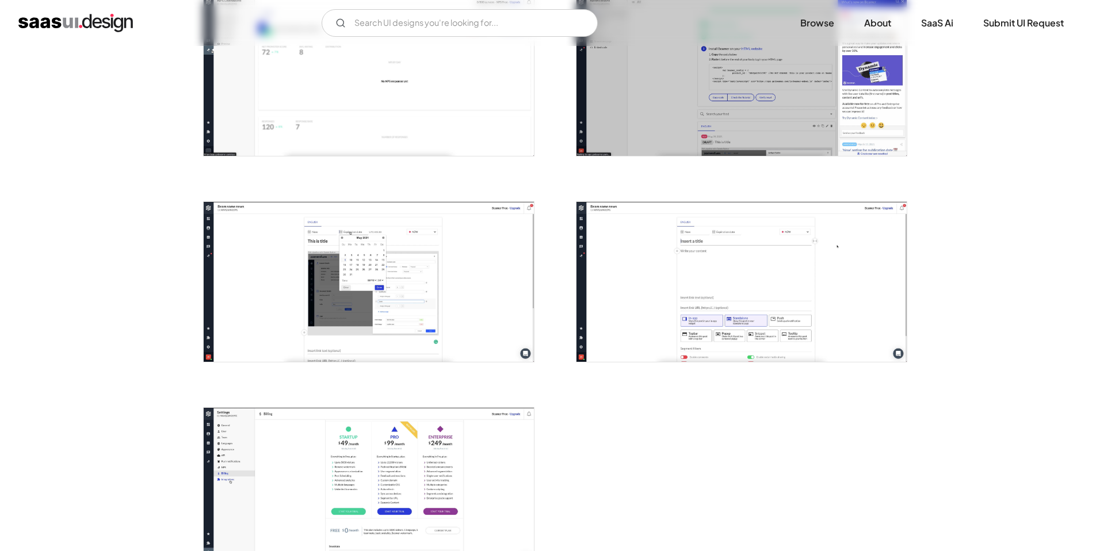
scroll to position [1286, 0]
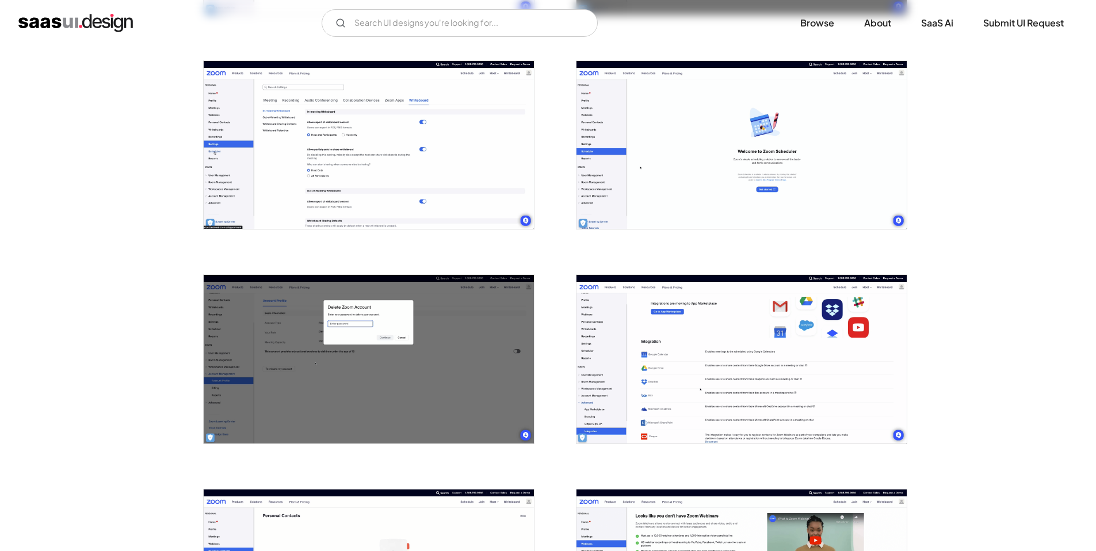
scroll to position [1740, 0]
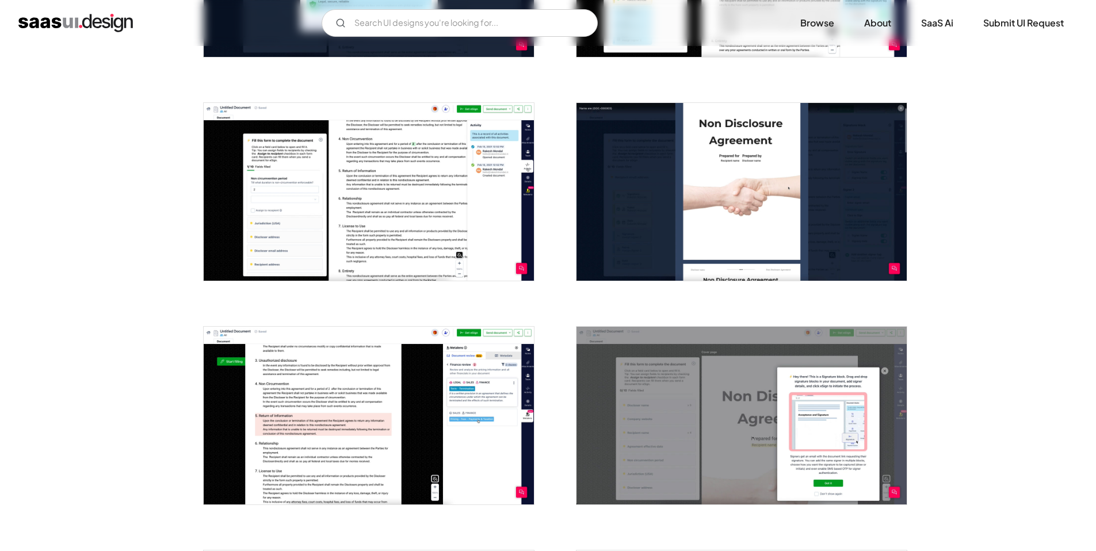
scroll to position [1472, 0]
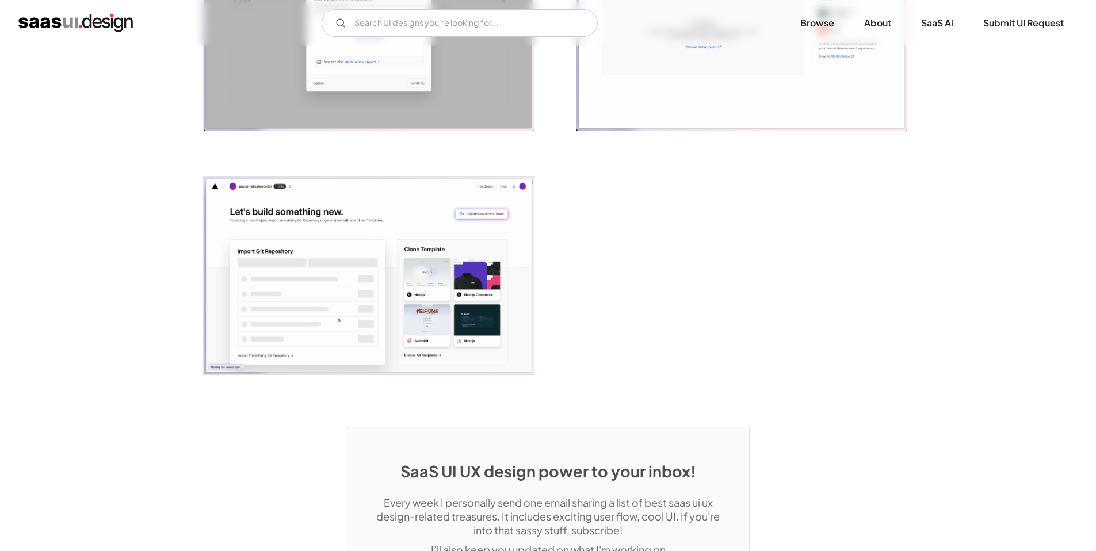
scroll to position [2891, 0]
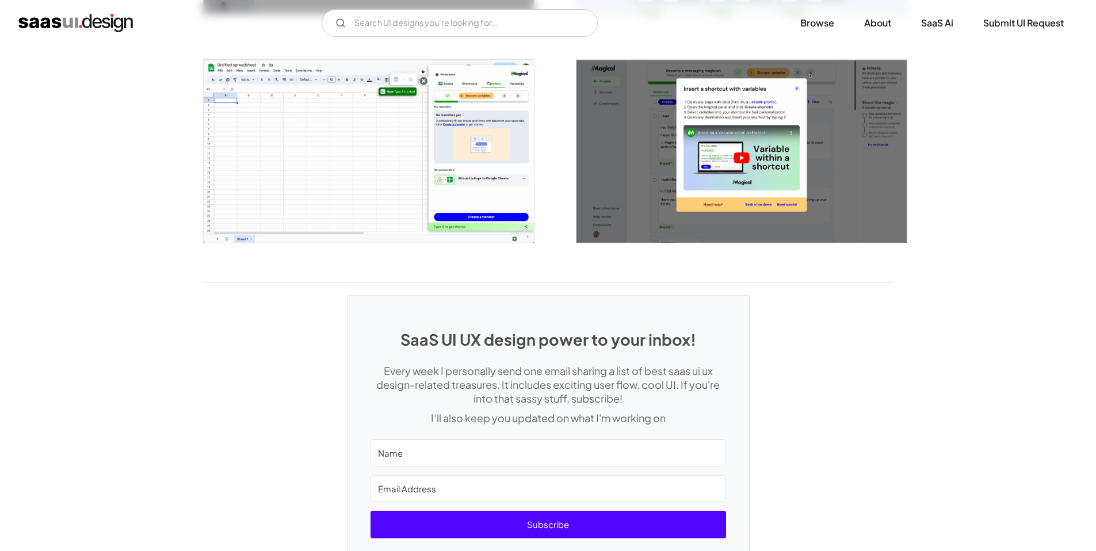
scroll to position [2603, 0]
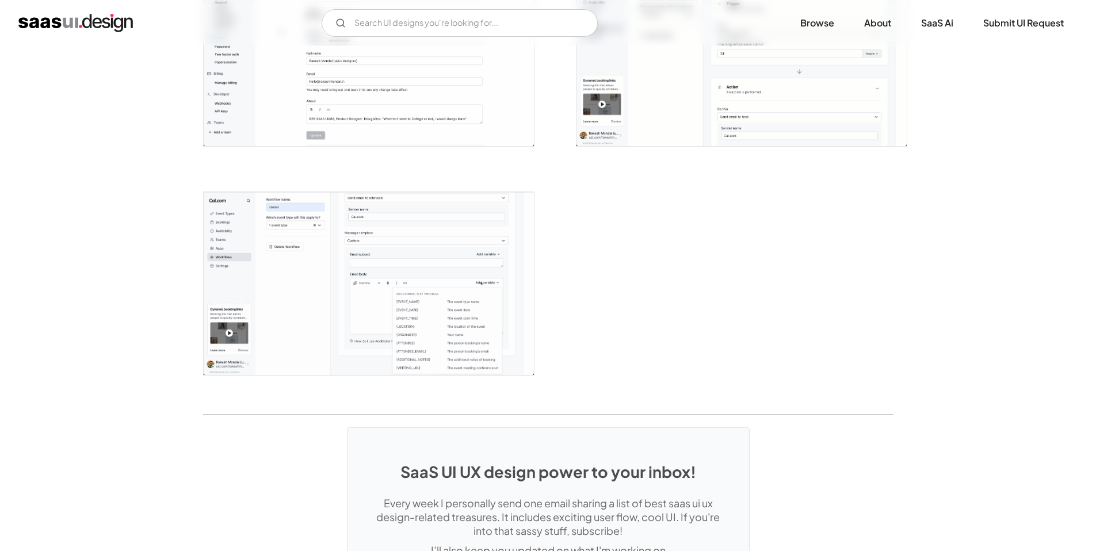
scroll to position [2863, 0]
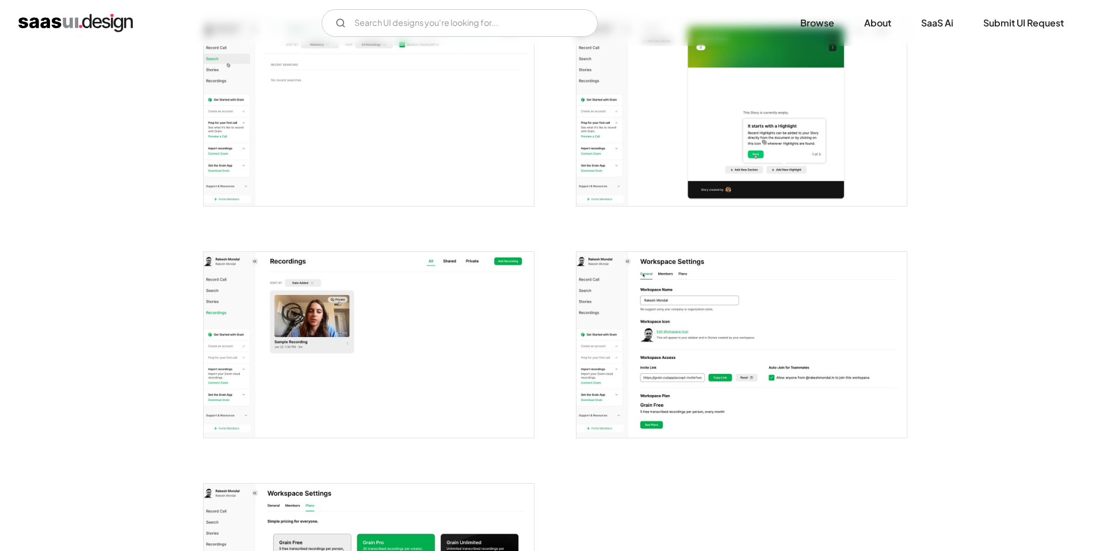
scroll to position [1219, 0]
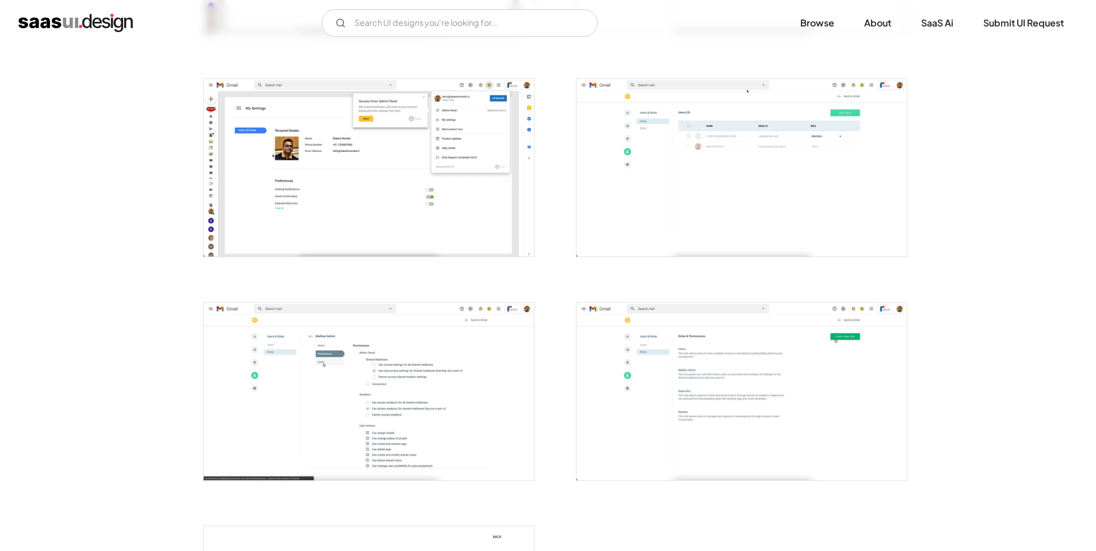
scroll to position [2374, 0]
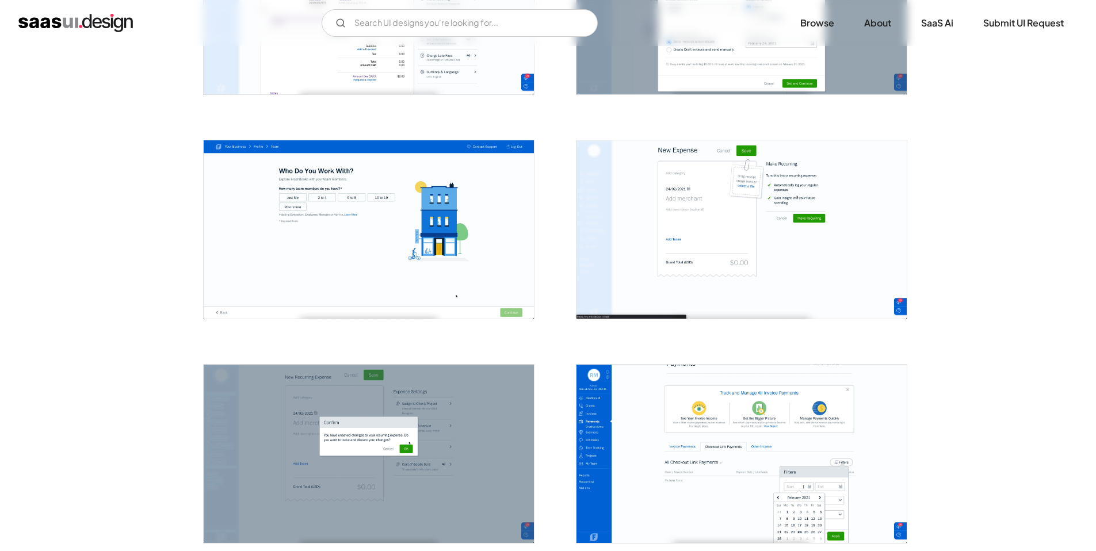
scroll to position [1550, 0]
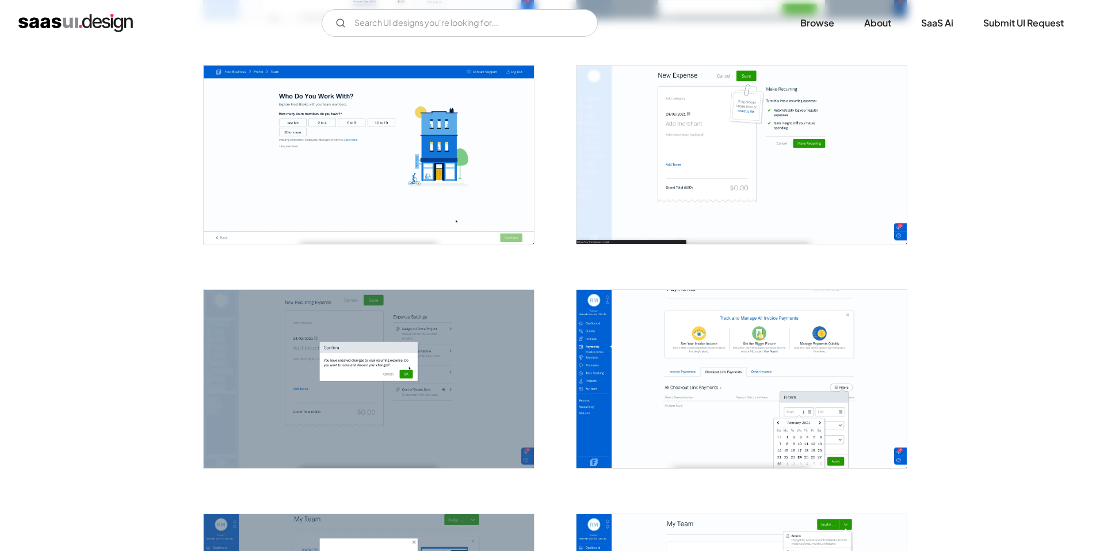
click at [783, 408] on img "open lightbox" at bounding box center [741, 379] width 330 height 178
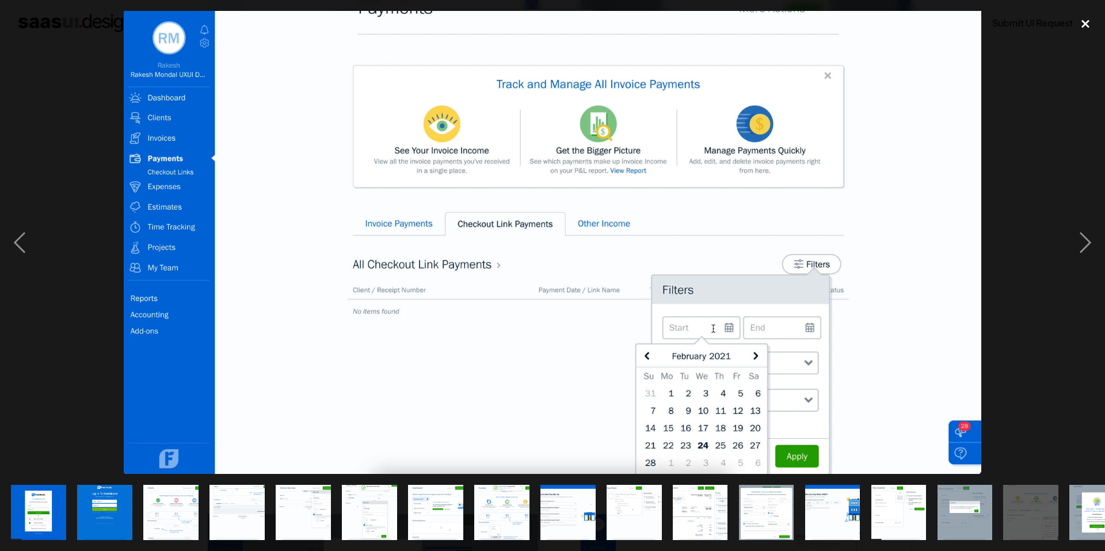
click at [1082, 22] on div "close lightbox" at bounding box center [1084, 23] width 39 height 25
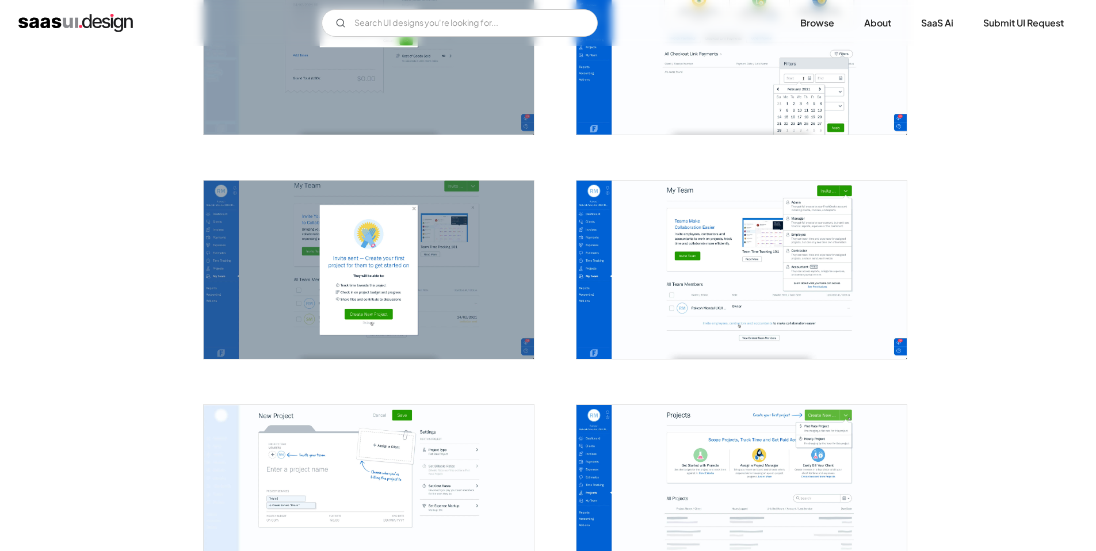
scroll to position [1952, 0]
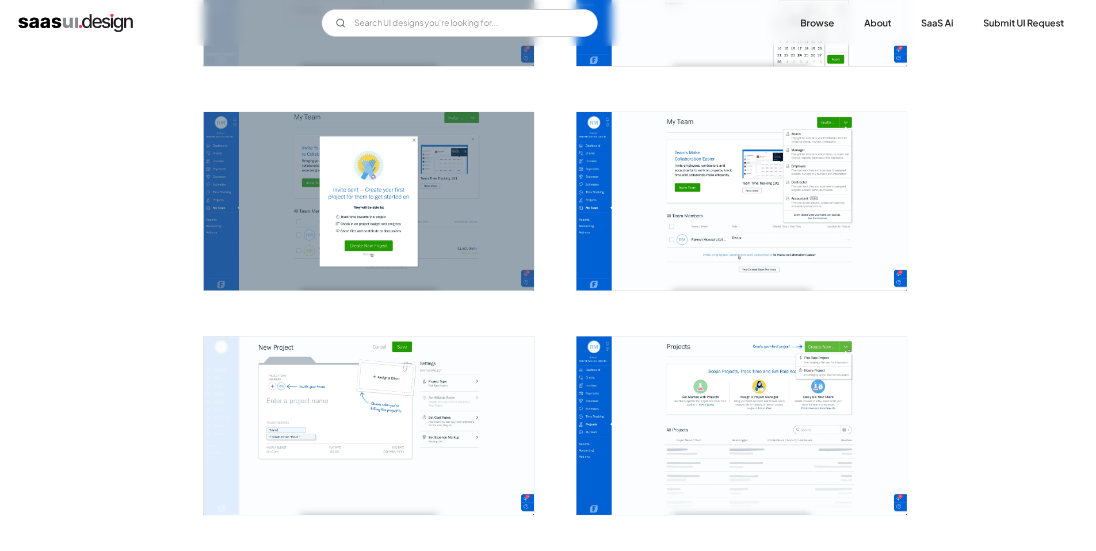
click at [774, 415] on img "open lightbox" at bounding box center [741, 426] width 330 height 178
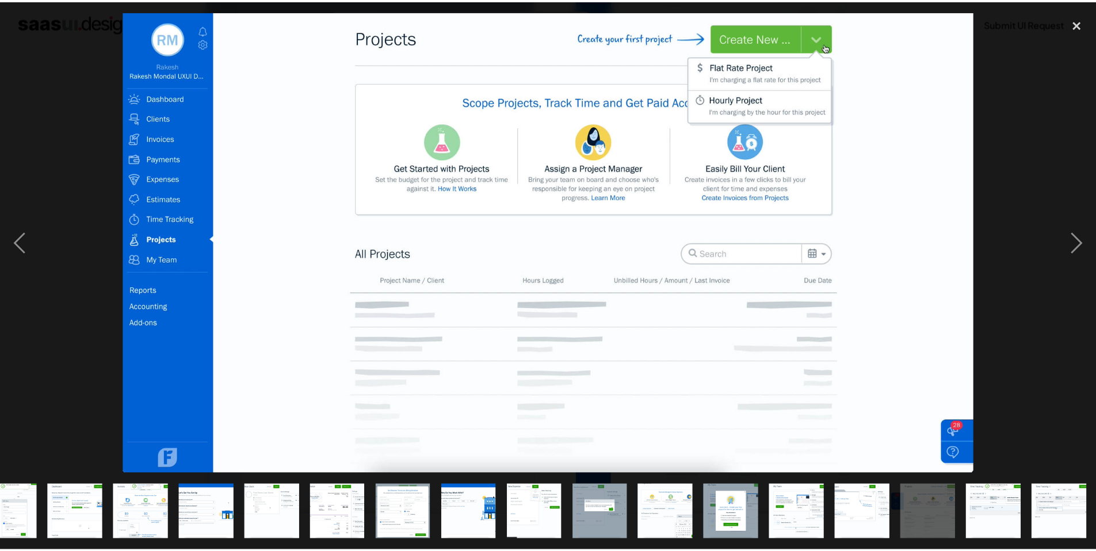
scroll to position [0, 361]
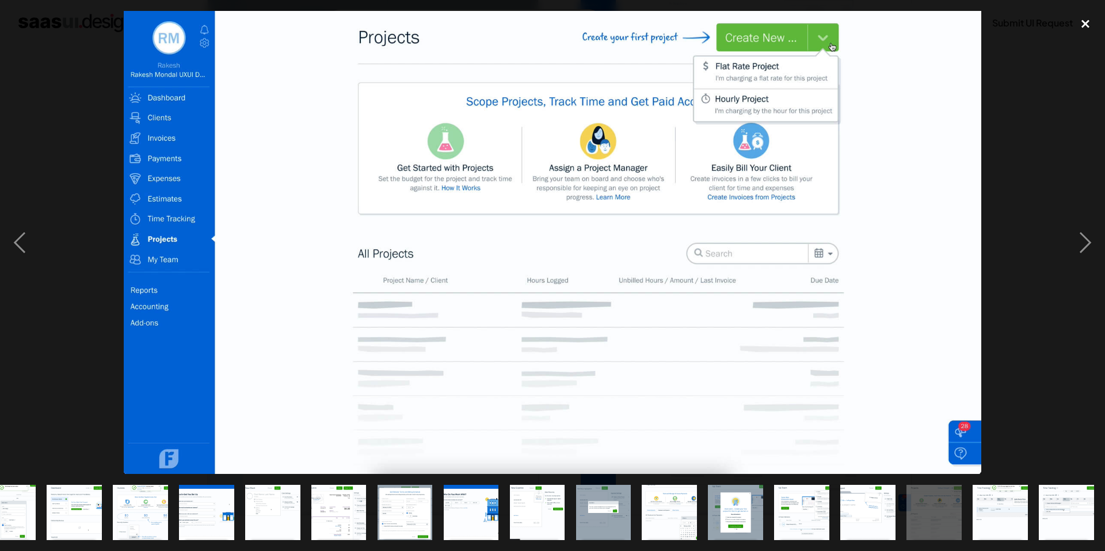
click at [1085, 30] on div "close lightbox" at bounding box center [1084, 23] width 39 height 25
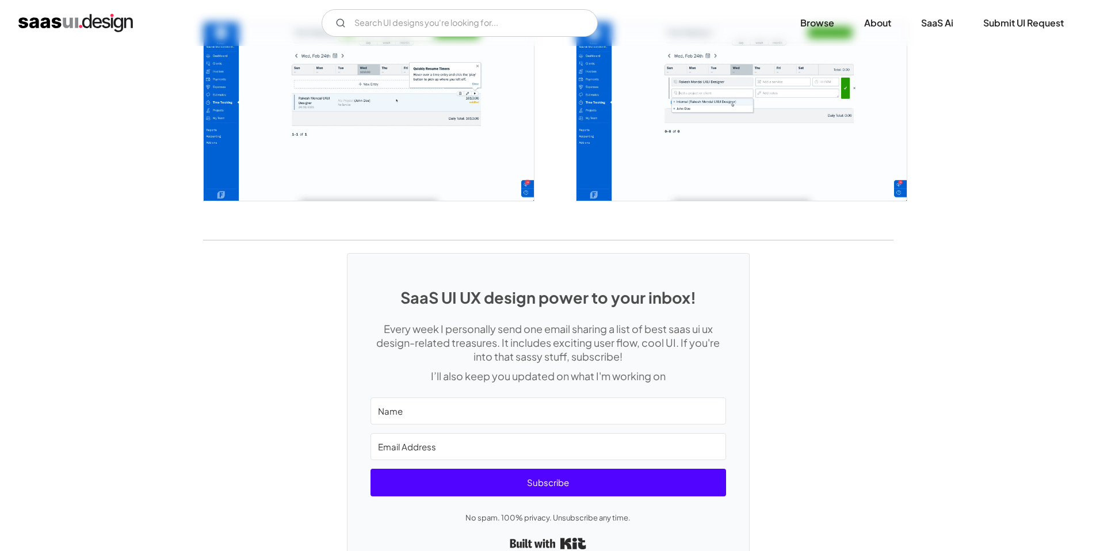
scroll to position [2554, 0]
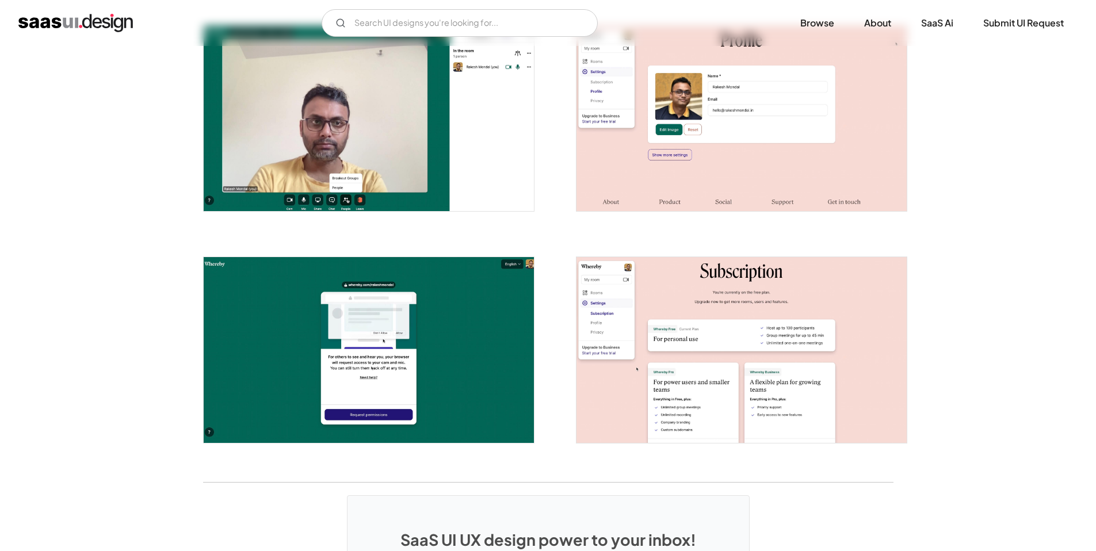
scroll to position [1960, 0]
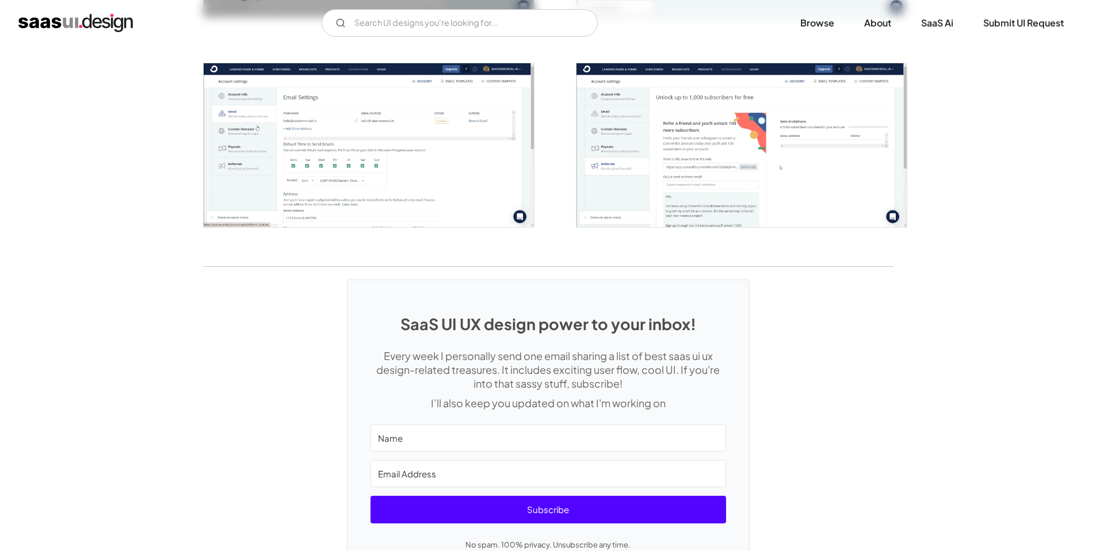
scroll to position [2308, 0]
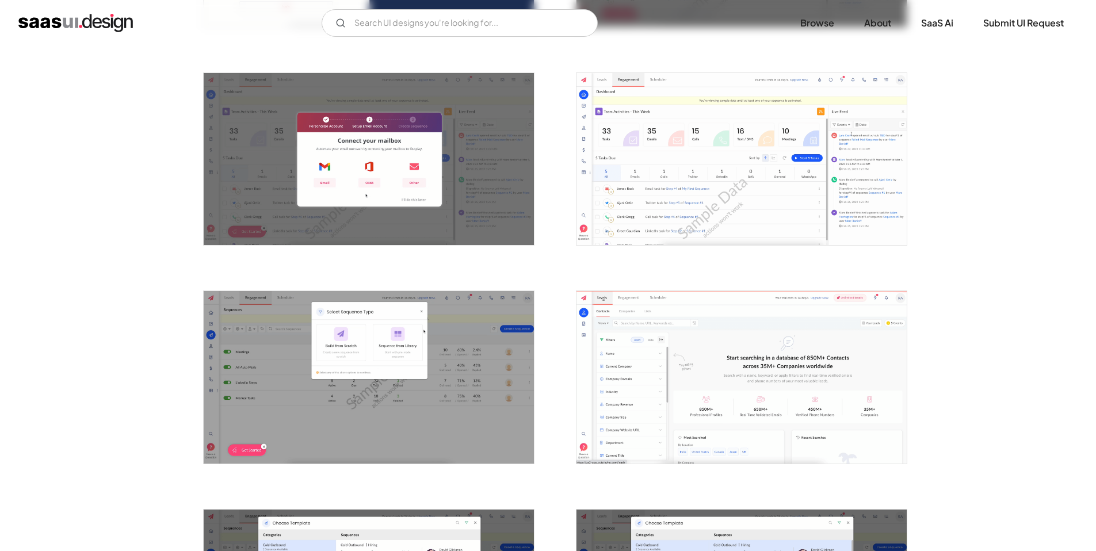
scroll to position [345, 0]
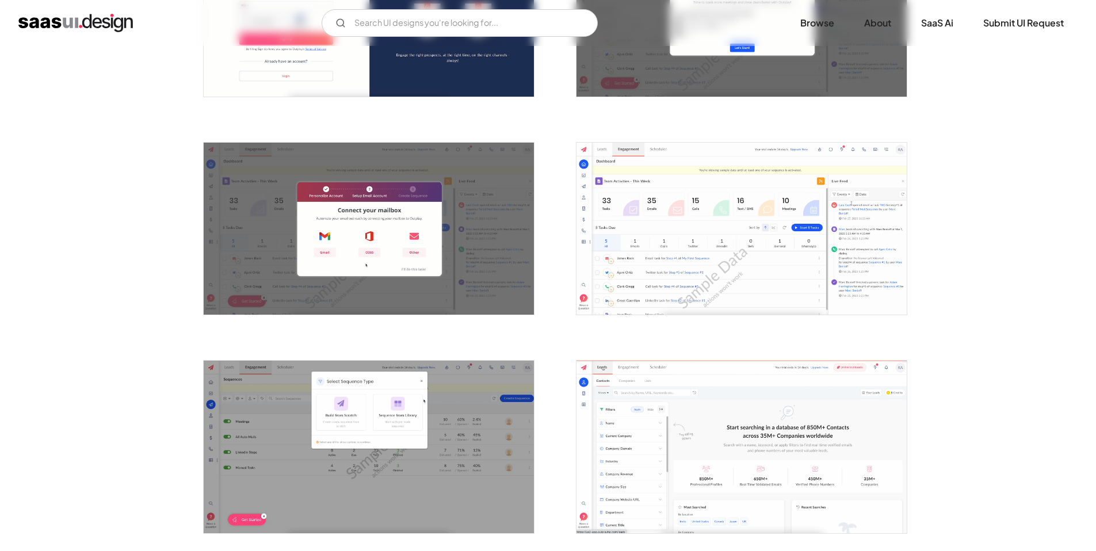
click at [773, 260] on img "open lightbox" at bounding box center [741, 229] width 330 height 172
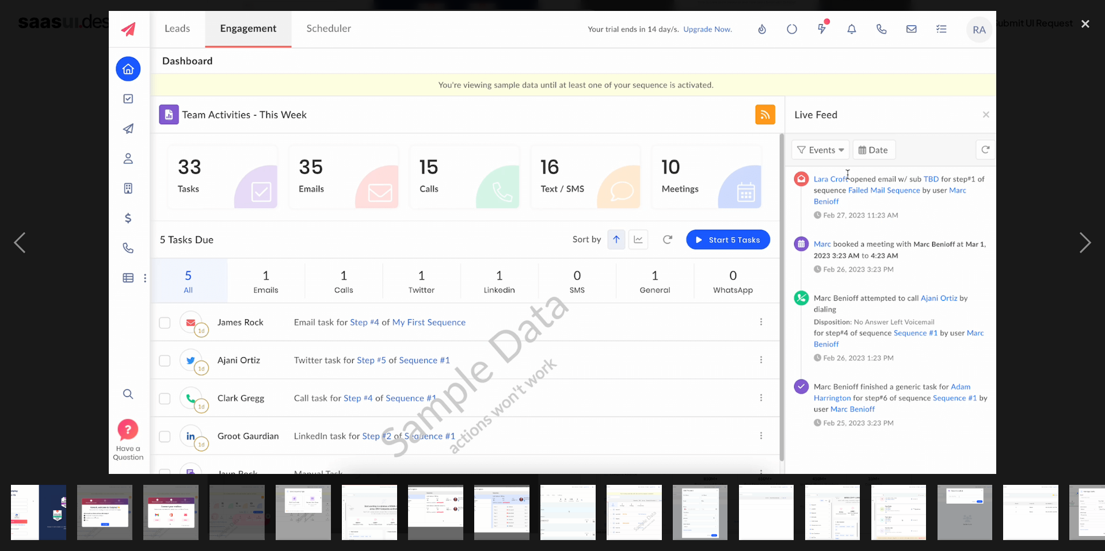
click at [47, 137] on div at bounding box center [552, 242] width 1105 height 463
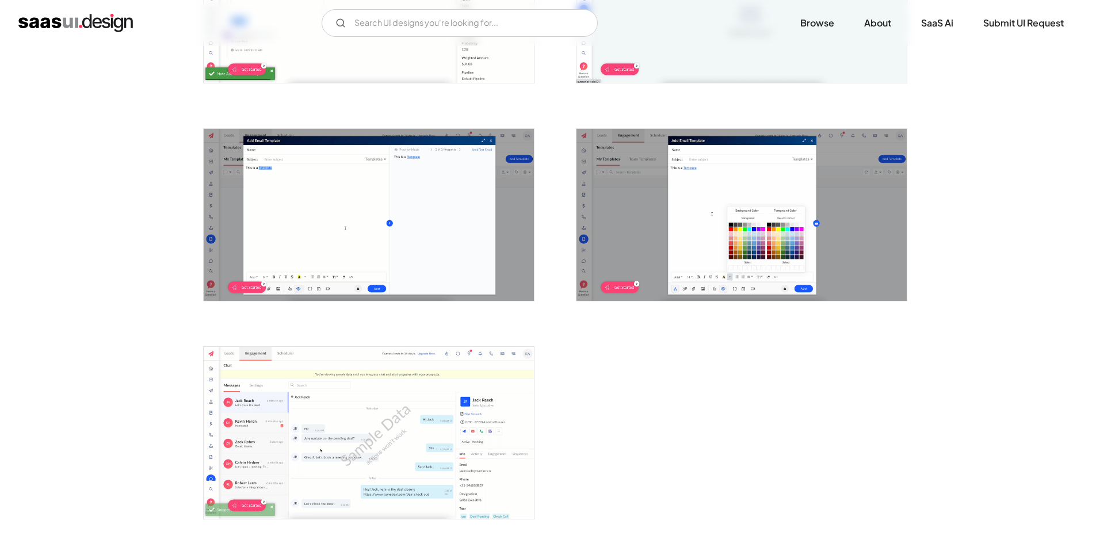
scroll to position [2662, 0]
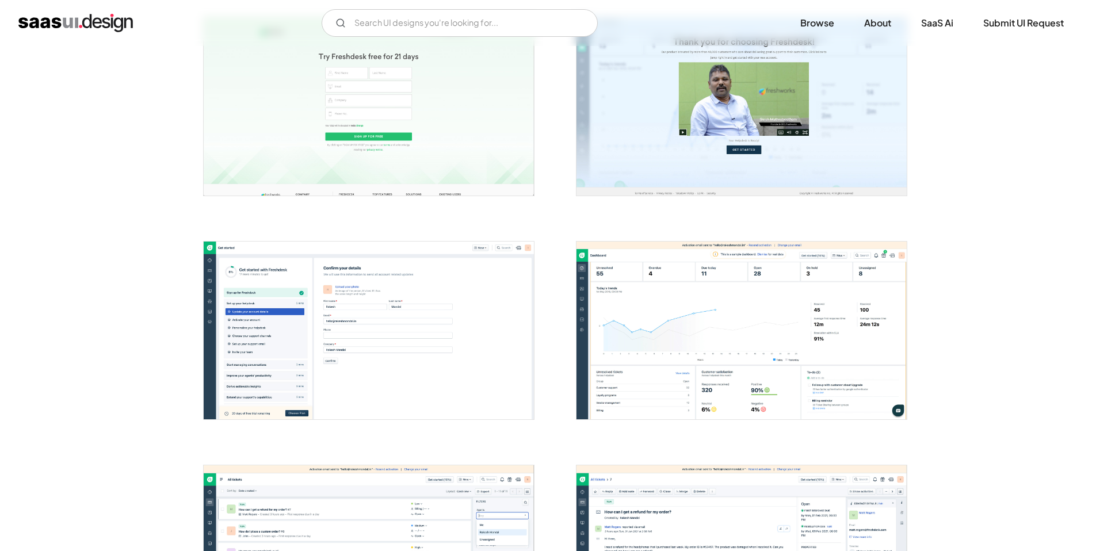
scroll to position [371, 0]
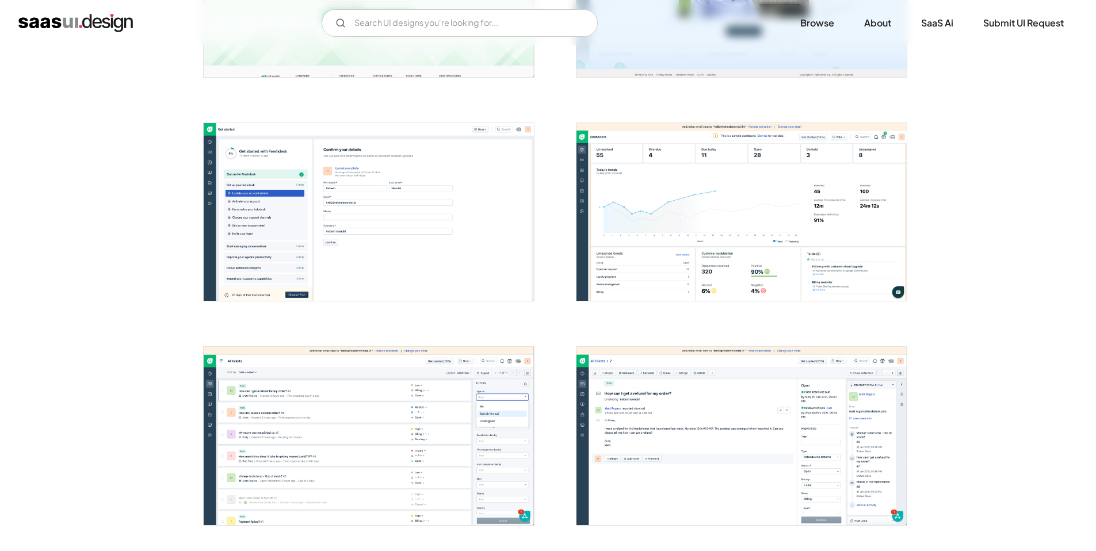
click at [690, 212] on img "open lightbox" at bounding box center [741, 212] width 330 height 178
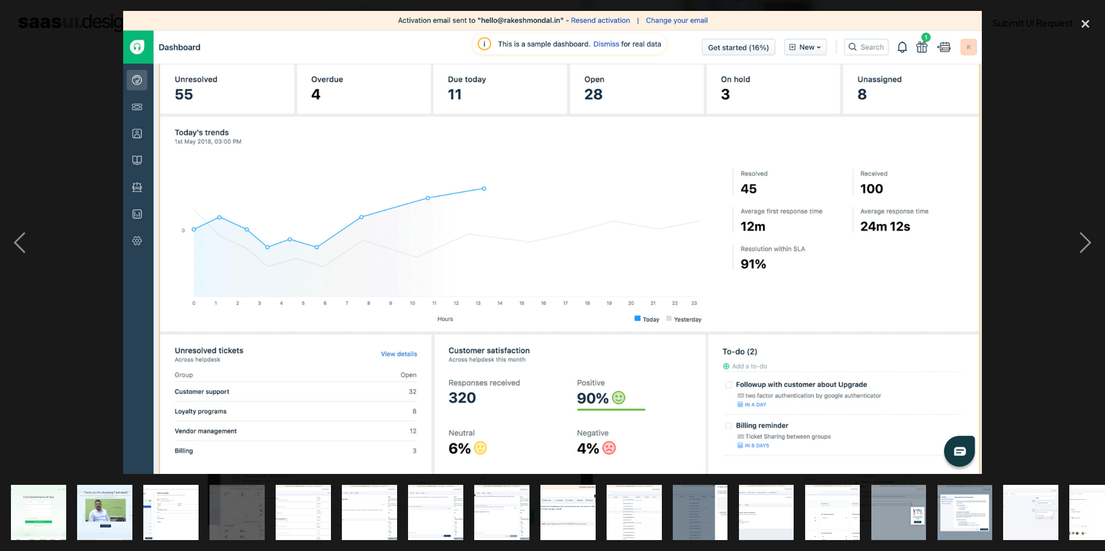
click at [57, 161] on div at bounding box center [552, 242] width 1105 height 463
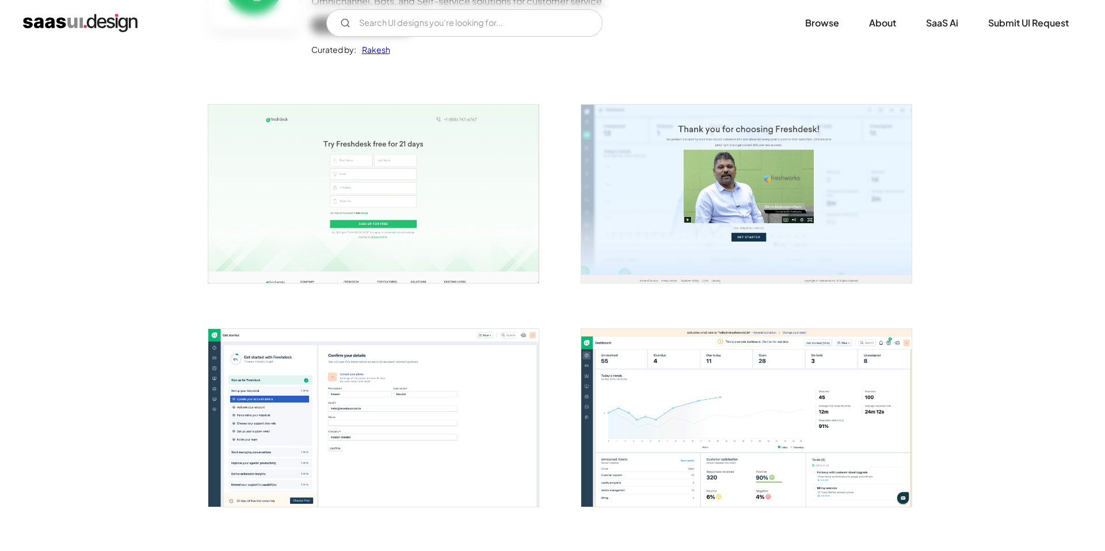
scroll to position [253, 0]
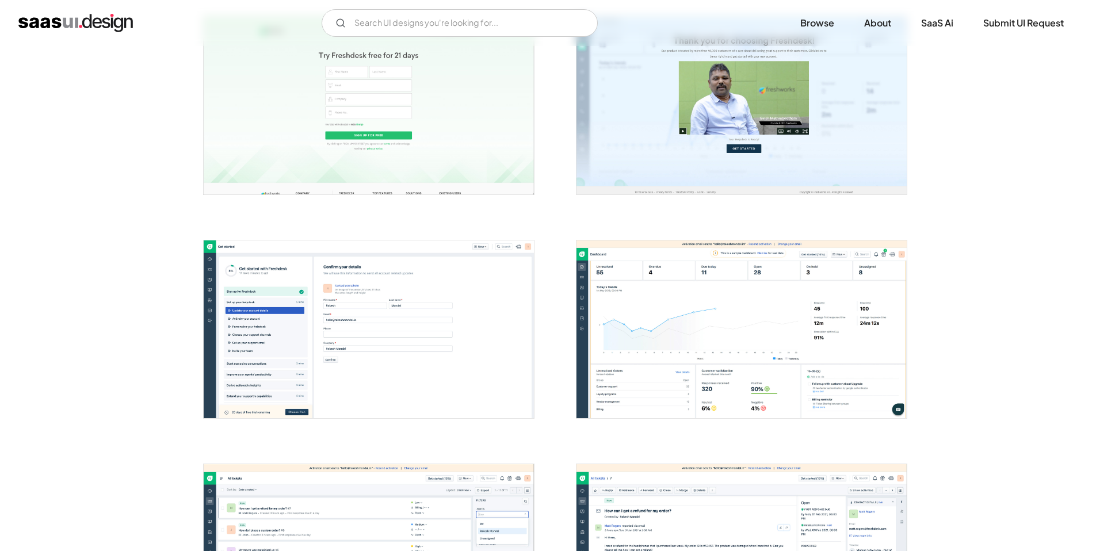
click at [671, 327] on img "open lightbox" at bounding box center [741, 329] width 330 height 178
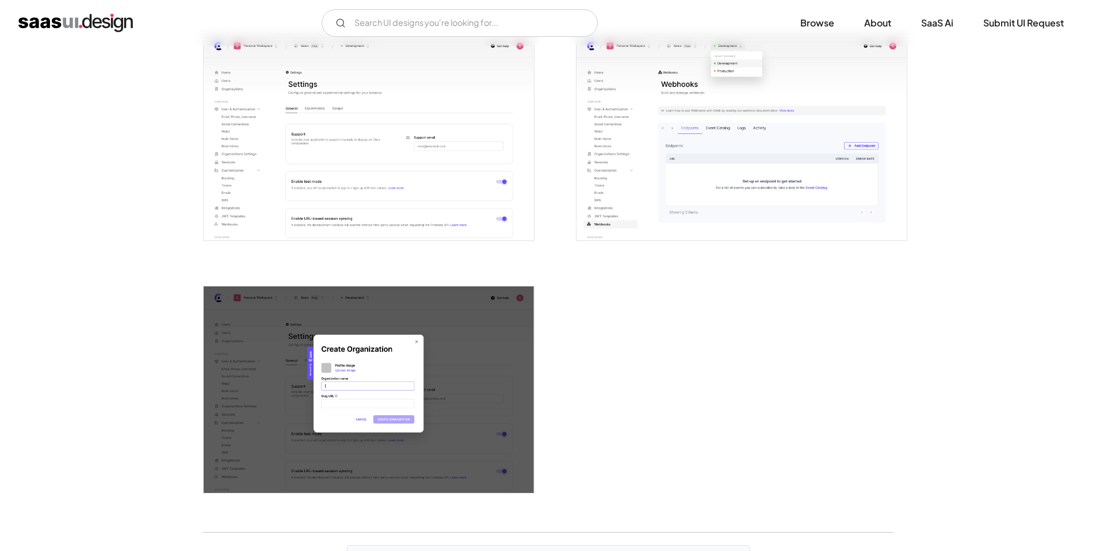
scroll to position [2798, 0]
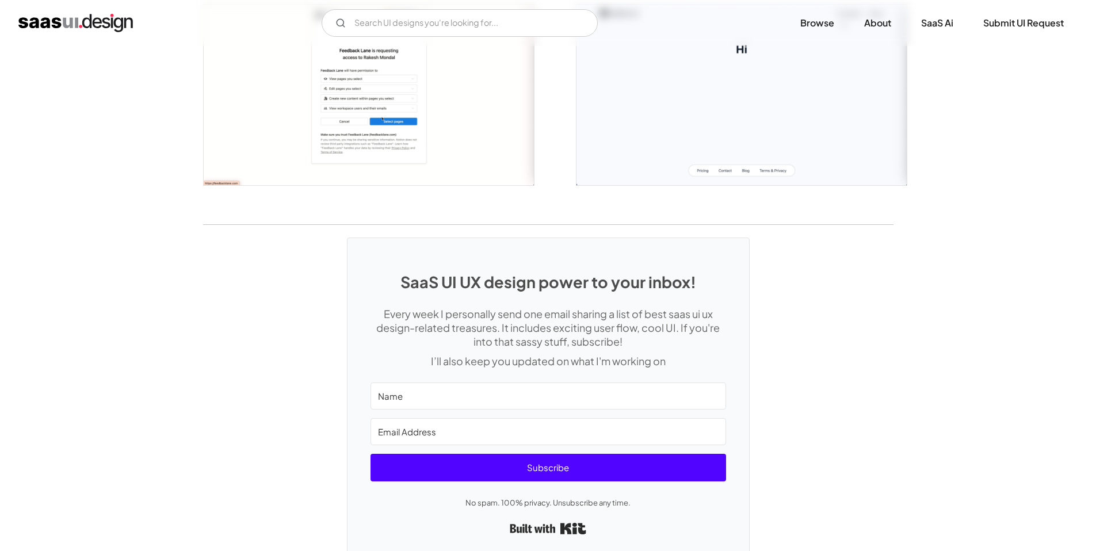
scroll to position [1424, 0]
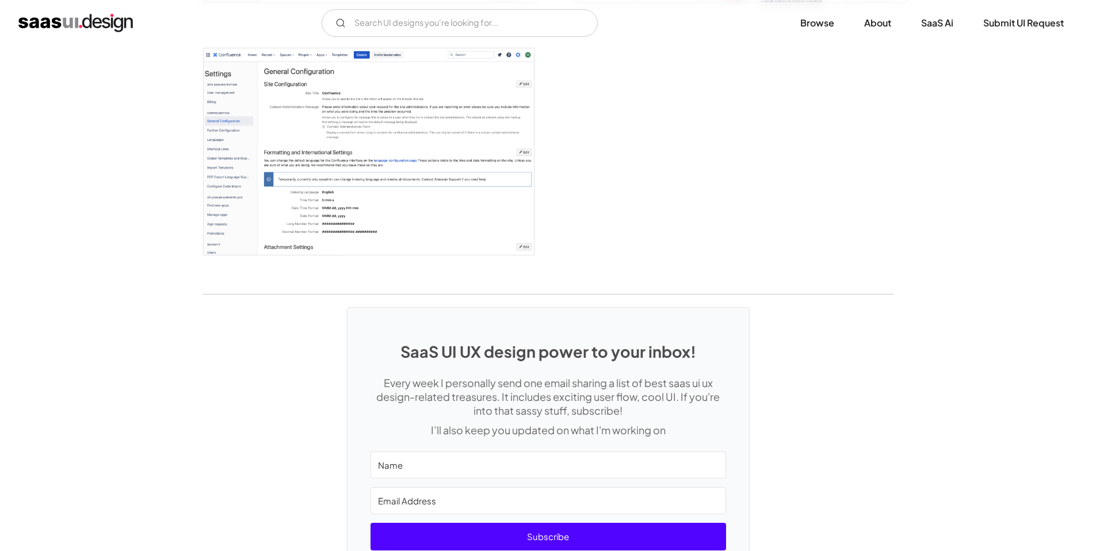
scroll to position [3267, 0]
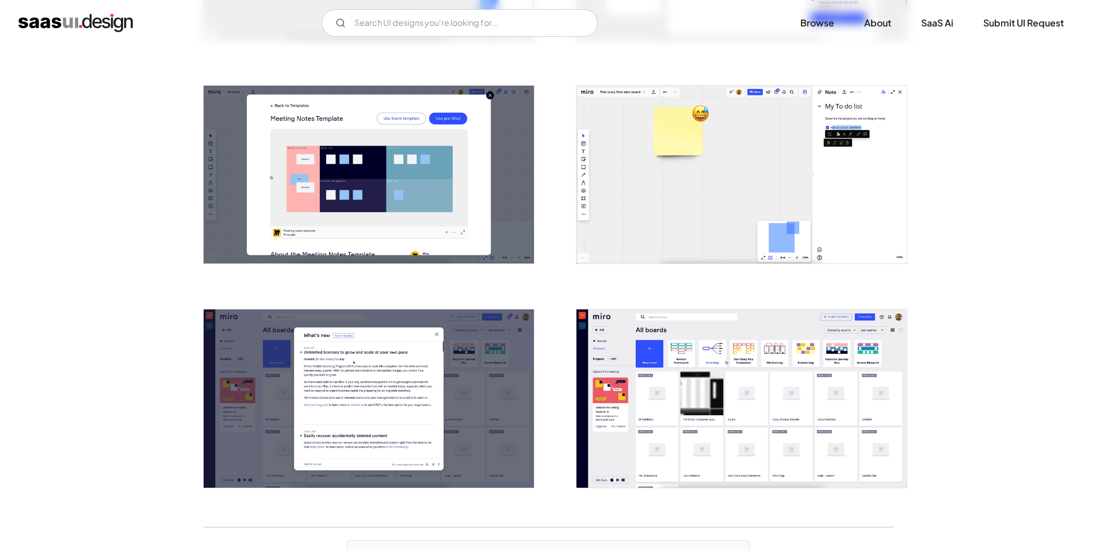
scroll to position [2218, 0]
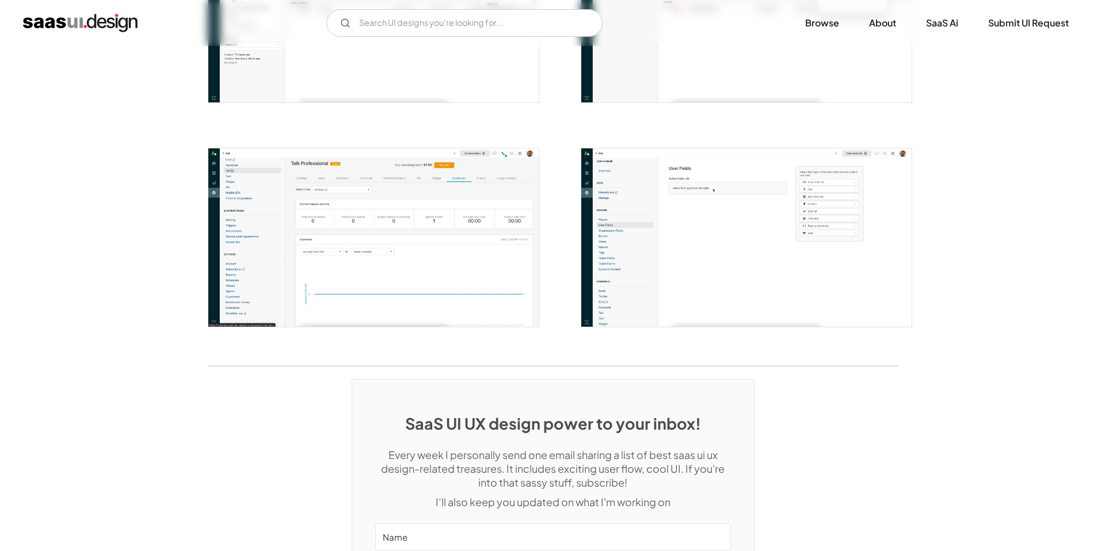
scroll to position [2038, 0]
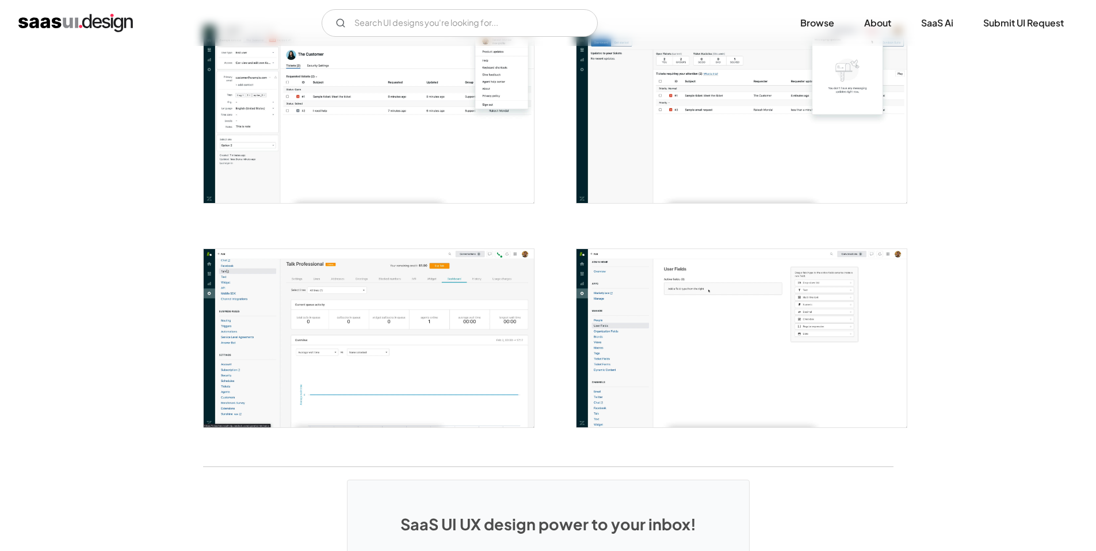
click at [403, 352] on img "open lightbox" at bounding box center [369, 338] width 330 height 178
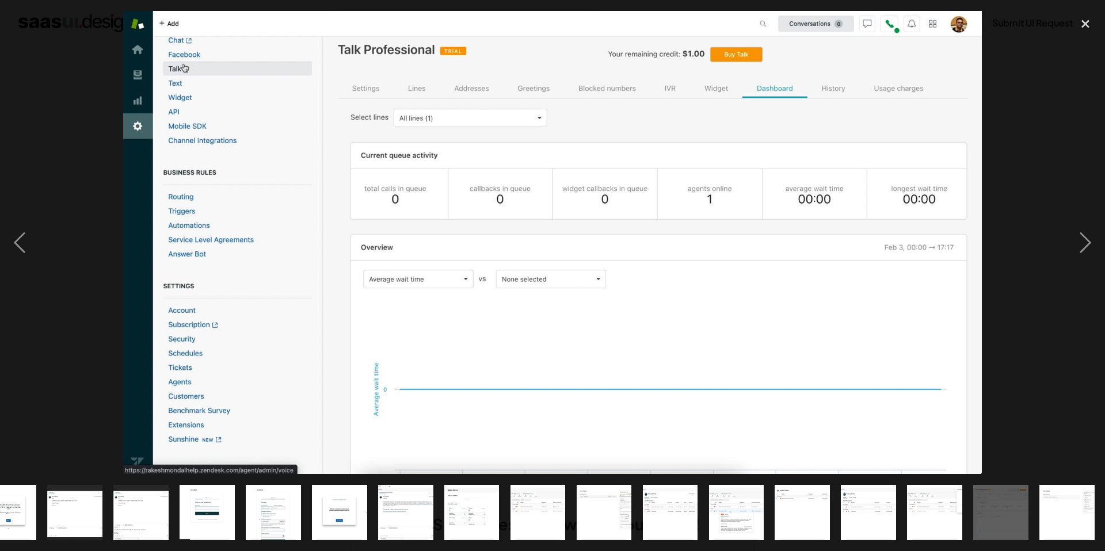
scroll to position [0, 229]
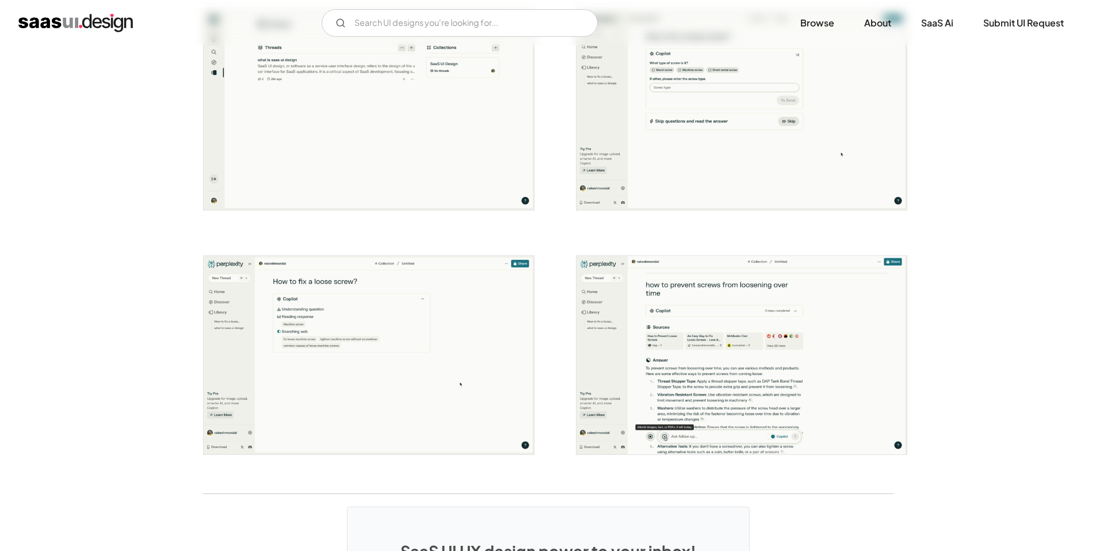
scroll to position [2130, 0]
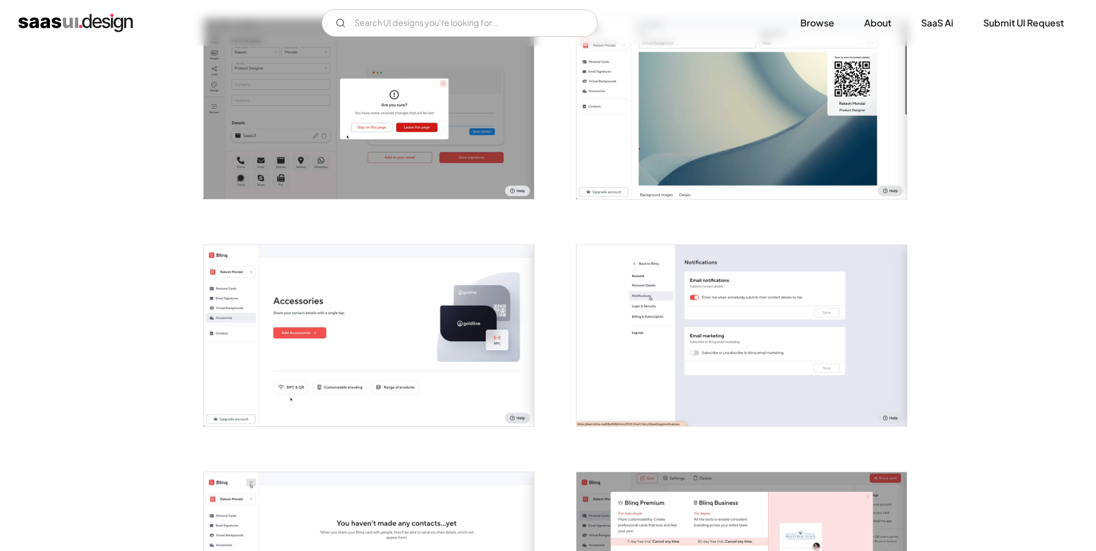
scroll to position [2244, 0]
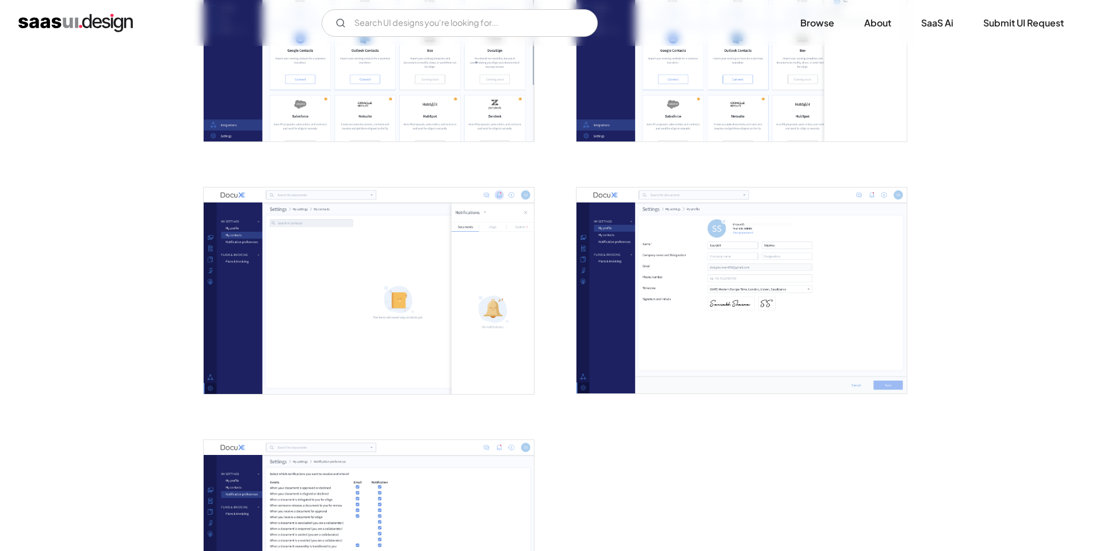
scroll to position [2474, 0]
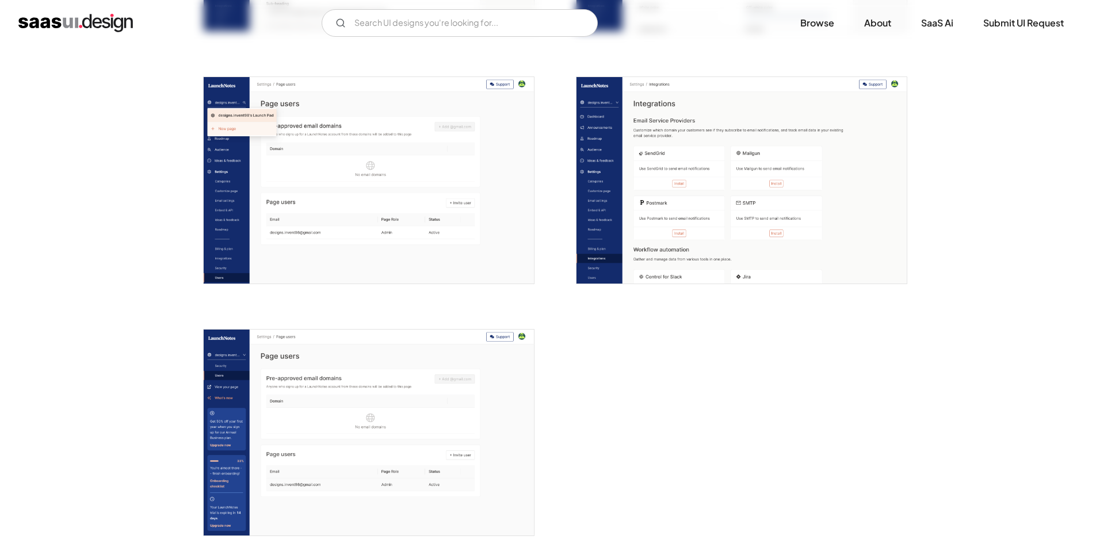
scroll to position [3029, 0]
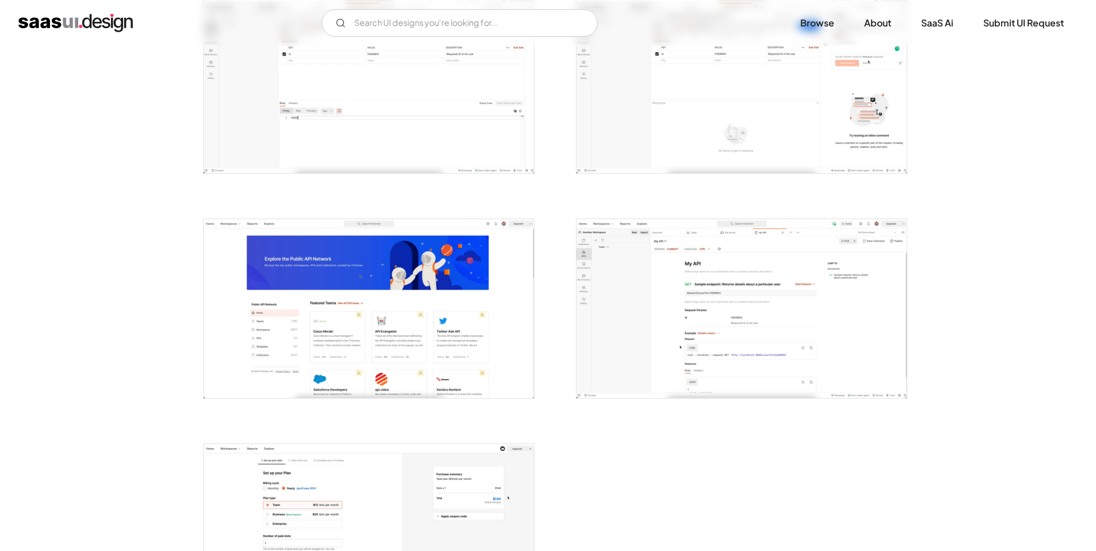
scroll to position [2559, 0]
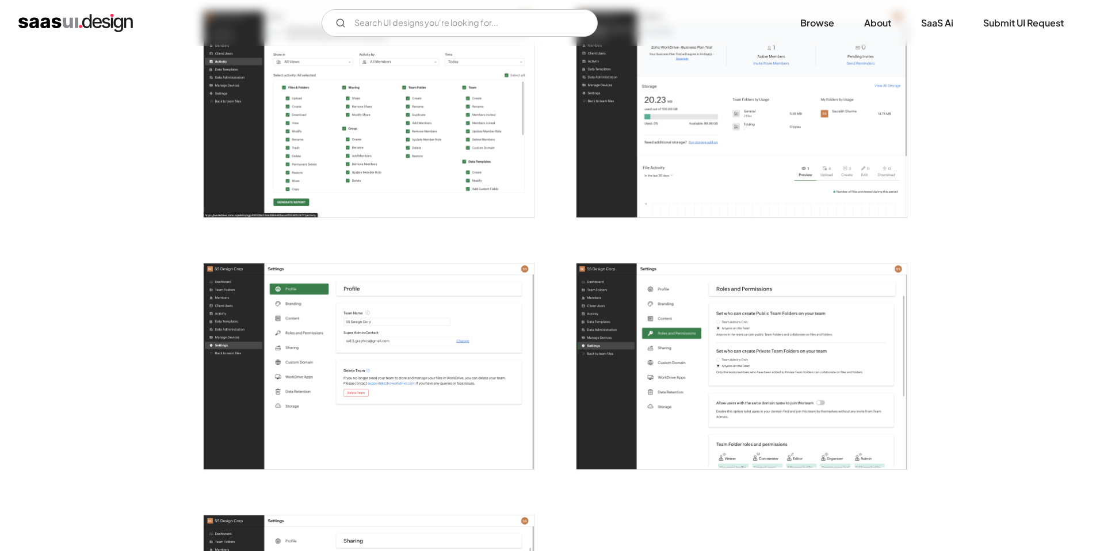
scroll to position [3185, 0]
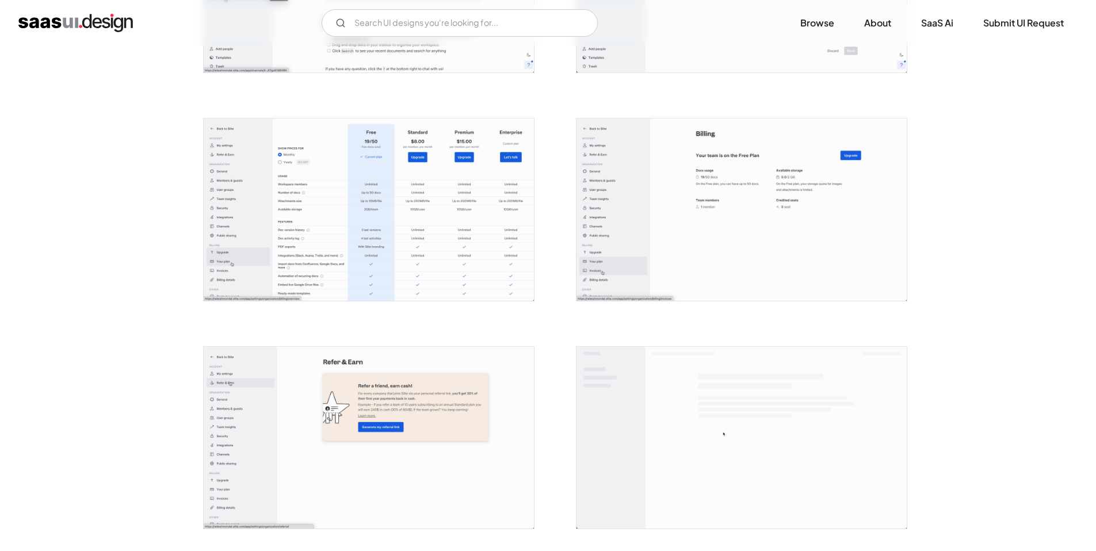
scroll to position [2693, 0]
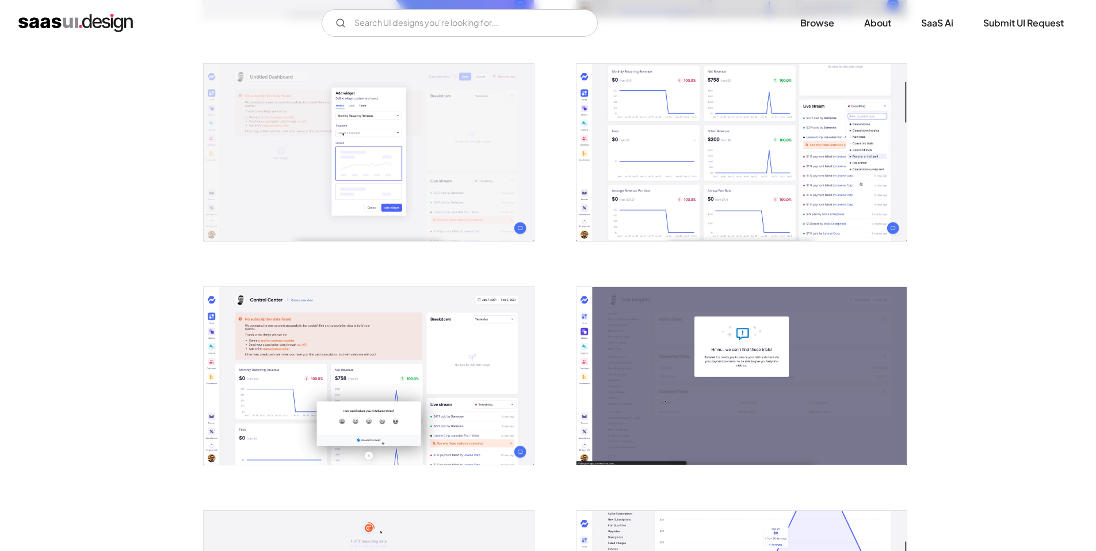
scroll to position [346, 0]
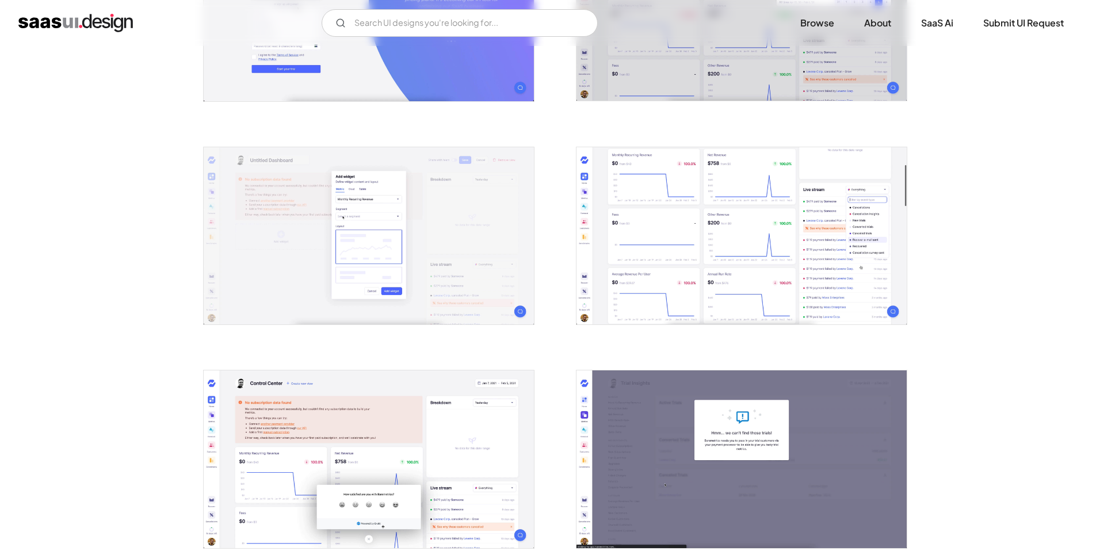
click at [483, 464] on img "open lightbox" at bounding box center [369, 460] width 330 height 178
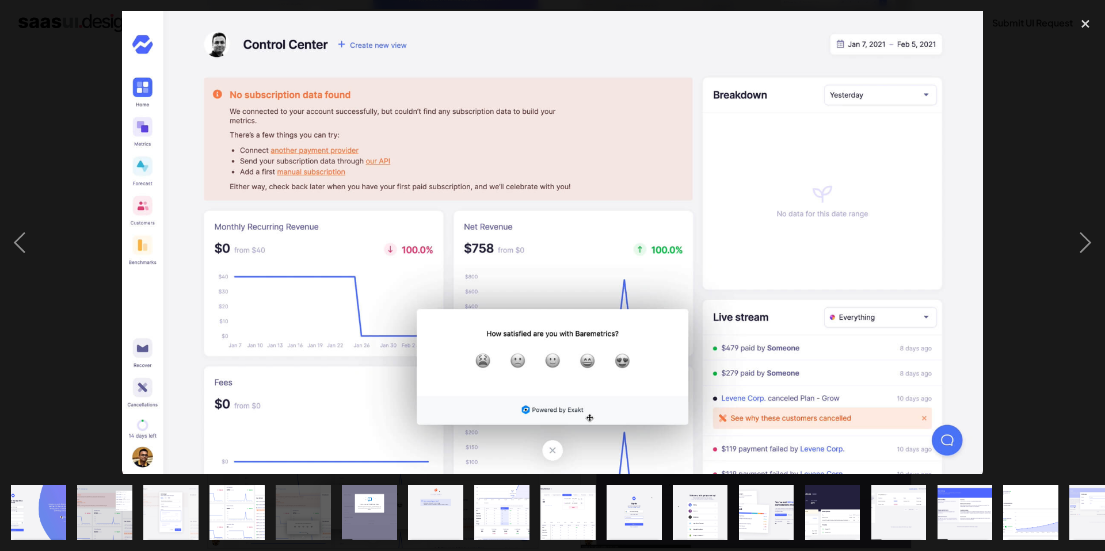
click at [1007, 372] on div at bounding box center [552, 242] width 1105 height 463
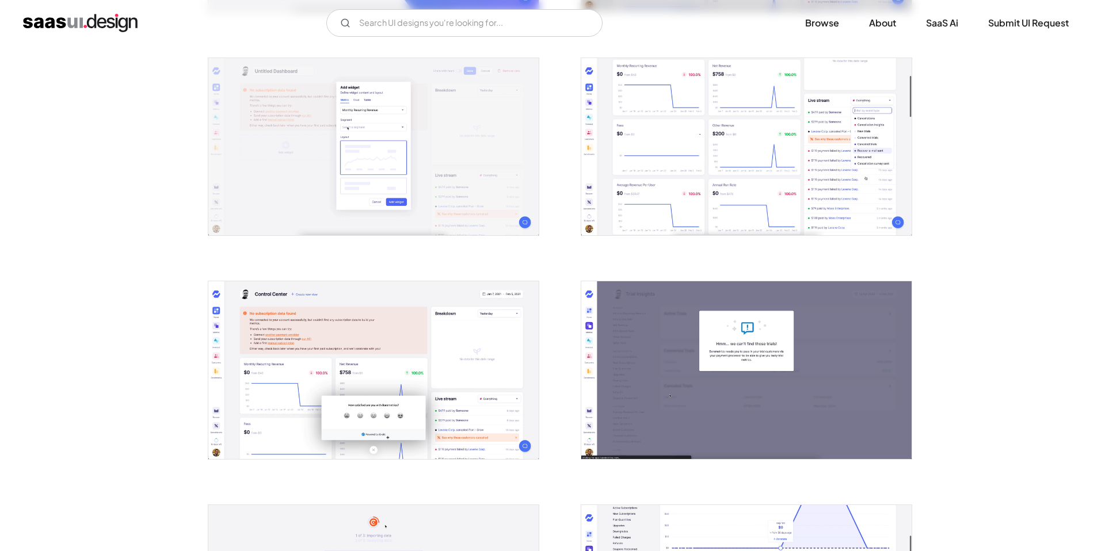
scroll to position [463, 0]
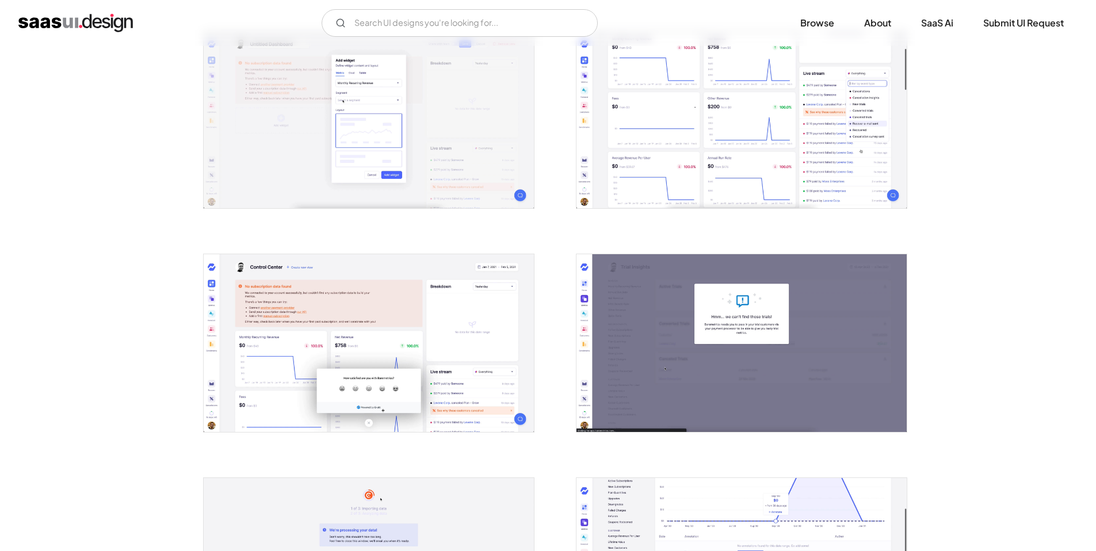
click at [461, 339] on img "open lightbox" at bounding box center [369, 343] width 330 height 178
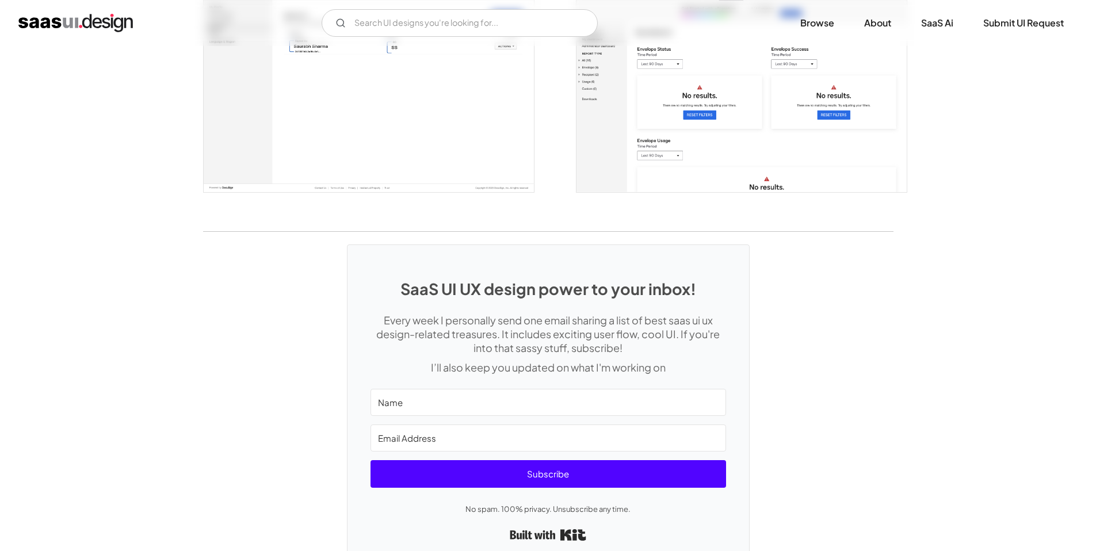
scroll to position [3061, 0]
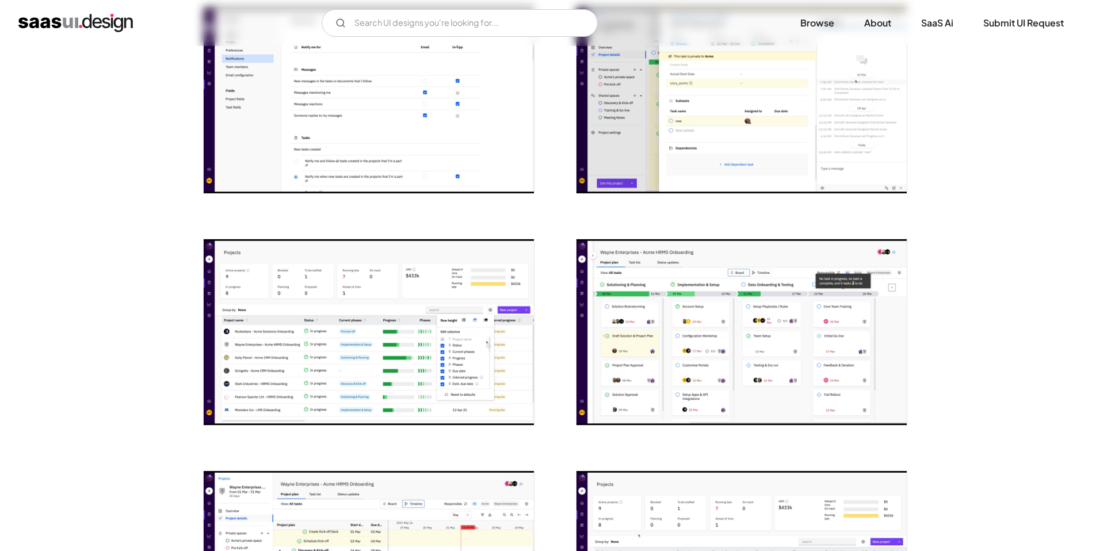
scroll to position [958, 0]
click at [335, 259] on img "open lightbox" at bounding box center [369, 332] width 330 height 186
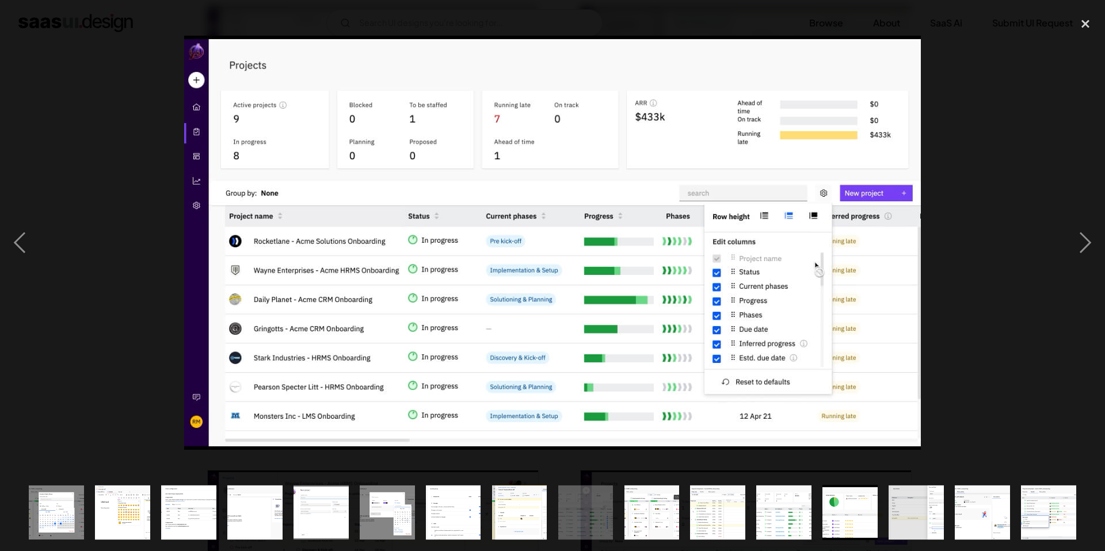
click at [119, 86] on div at bounding box center [552, 242] width 1105 height 463
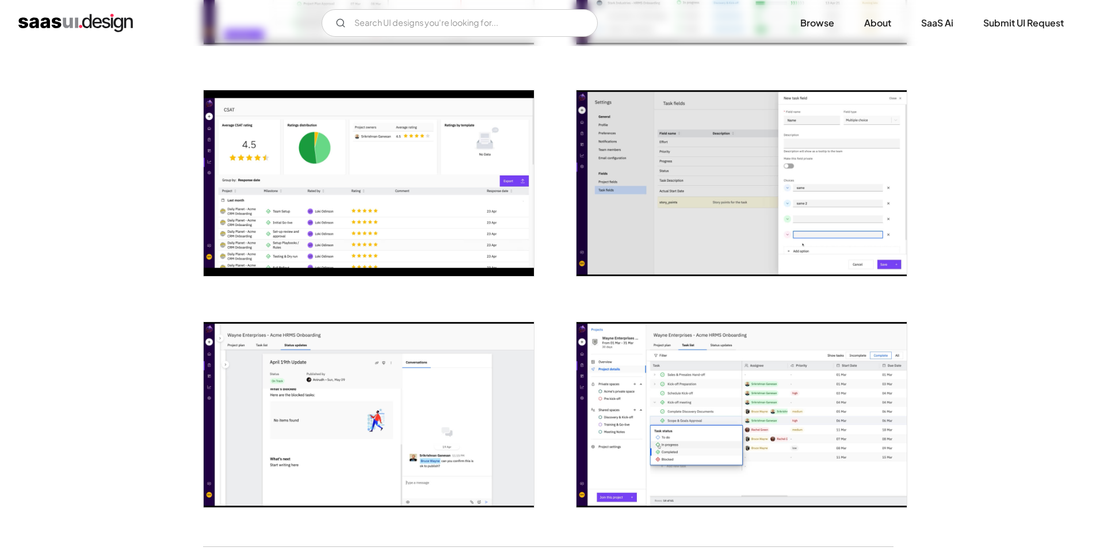
scroll to position [1666, 0]
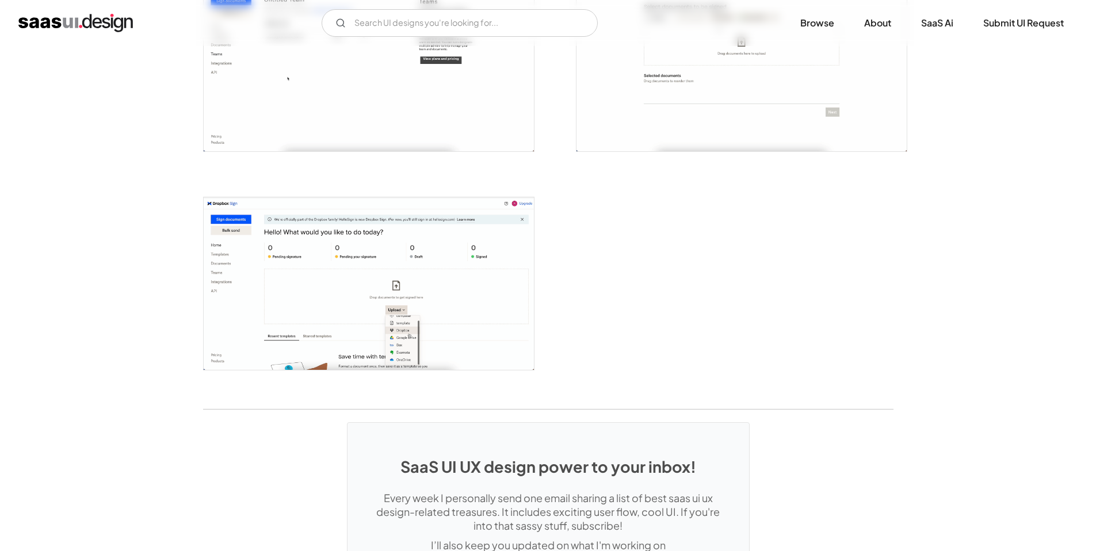
scroll to position [2453, 0]
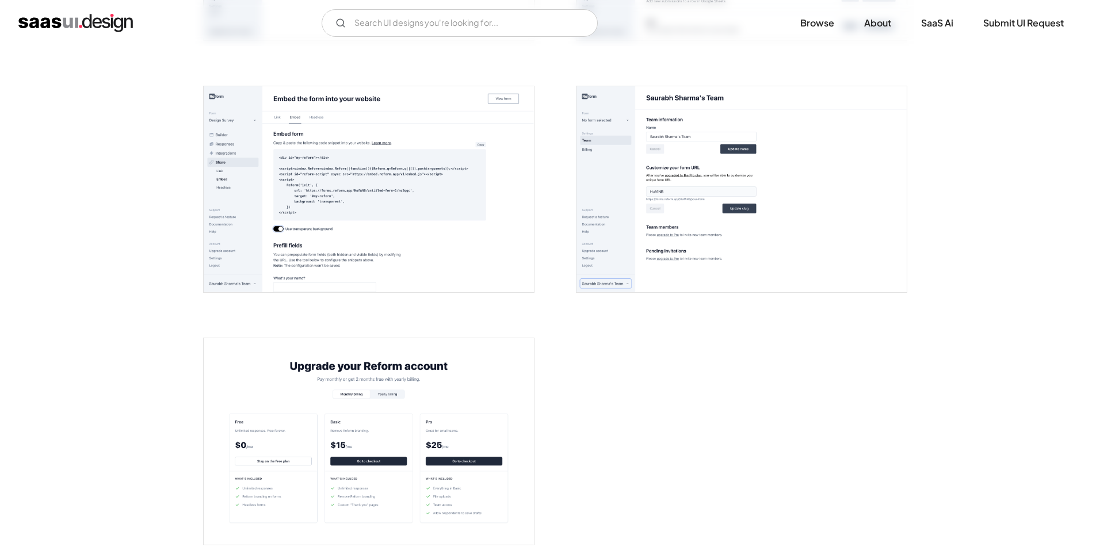
scroll to position [2222, 0]
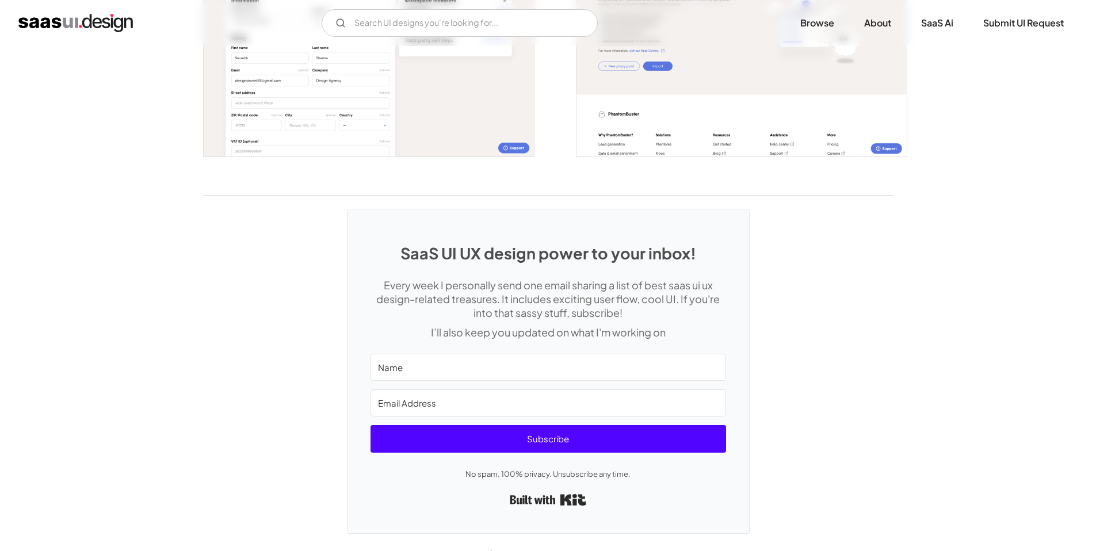
scroll to position [2360, 0]
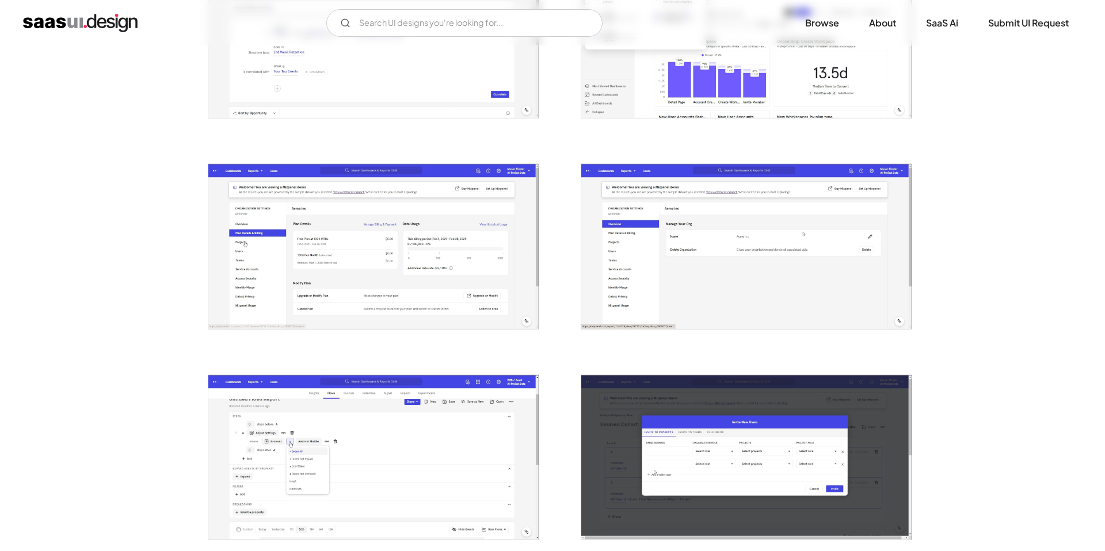
scroll to position [422, 0]
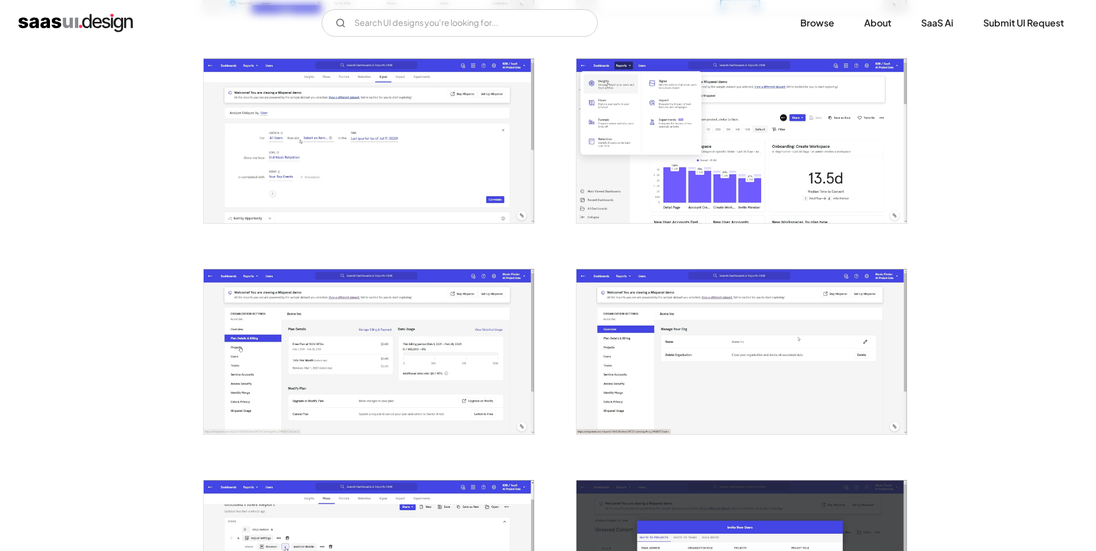
click at [809, 175] on img "open lightbox" at bounding box center [741, 141] width 330 height 165
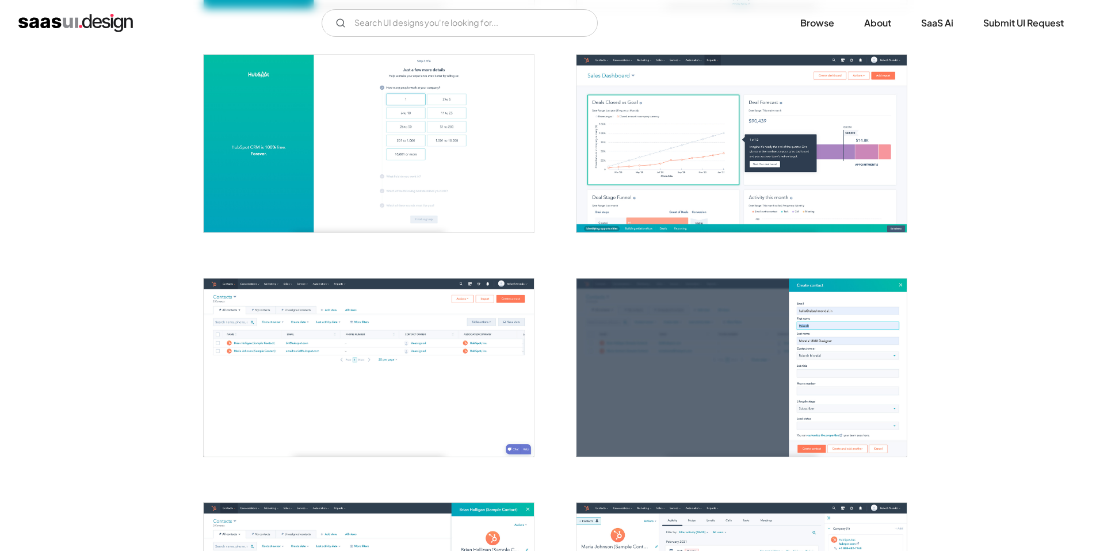
scroll to position [485, 0]
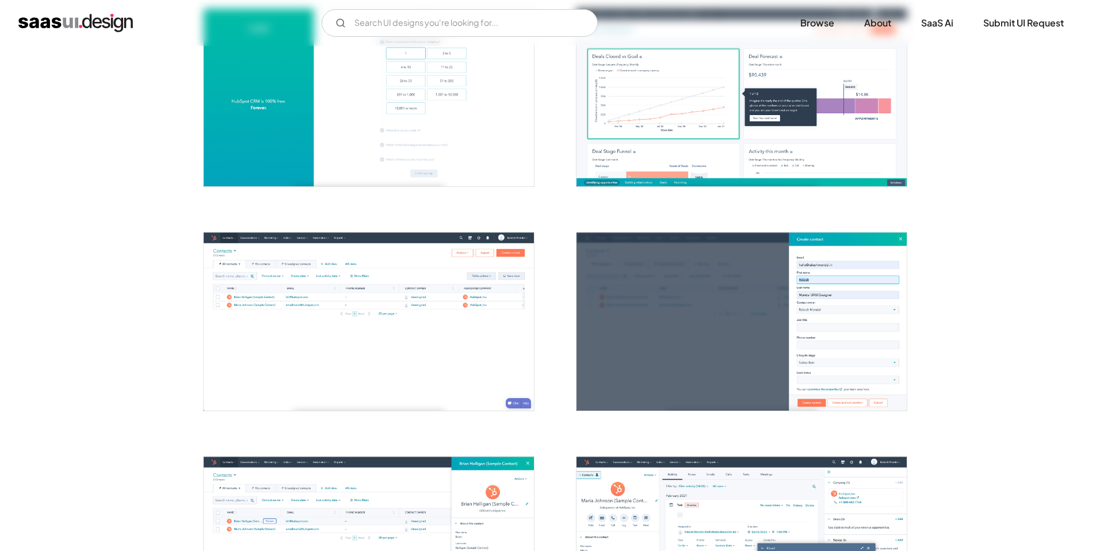
click at [704, 78] on img "open lightbox" at bounding box center [741, 98] width 330 height 178
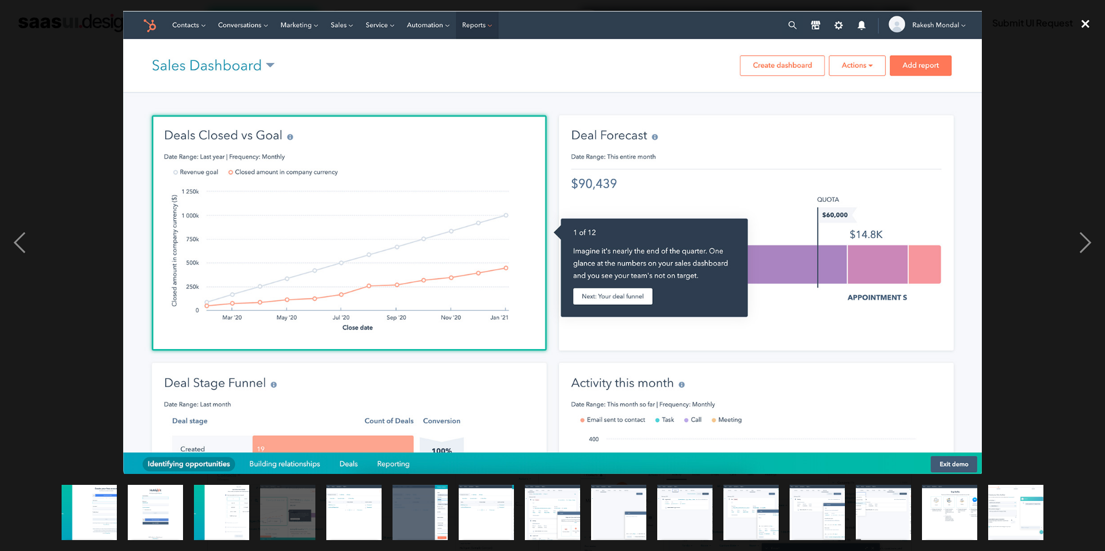
click at [1079, 17] on div "close lightbox" at bounding box center [1084, 23] width 39 height 25
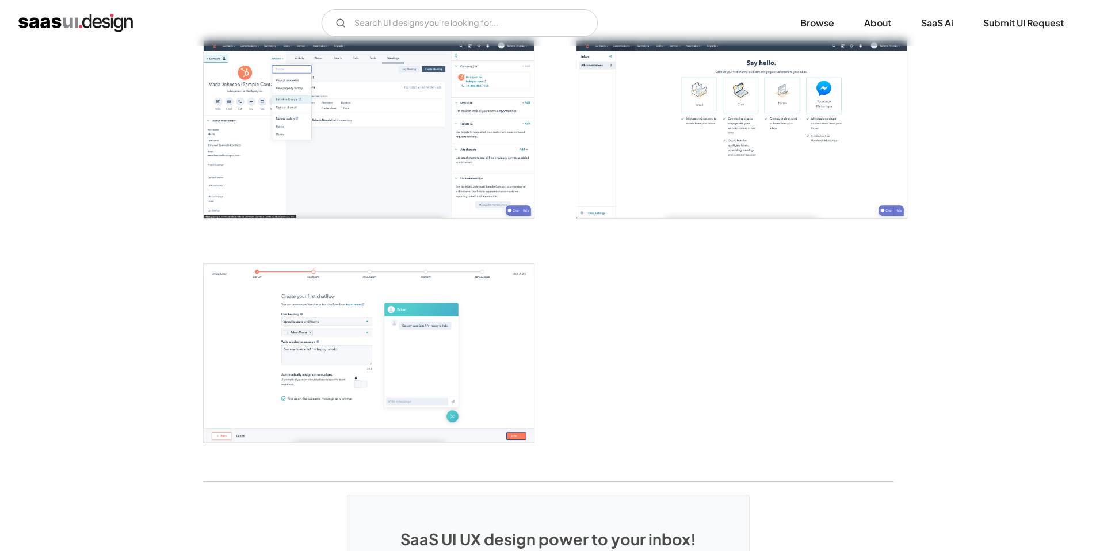
scroll to position [1637, 0]
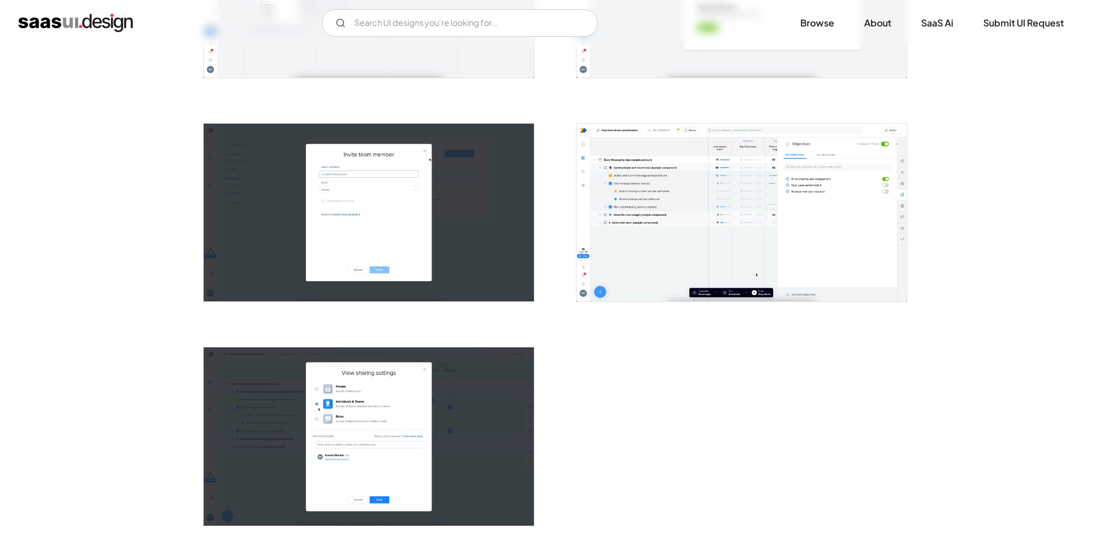
scroll to position [1969, 0]
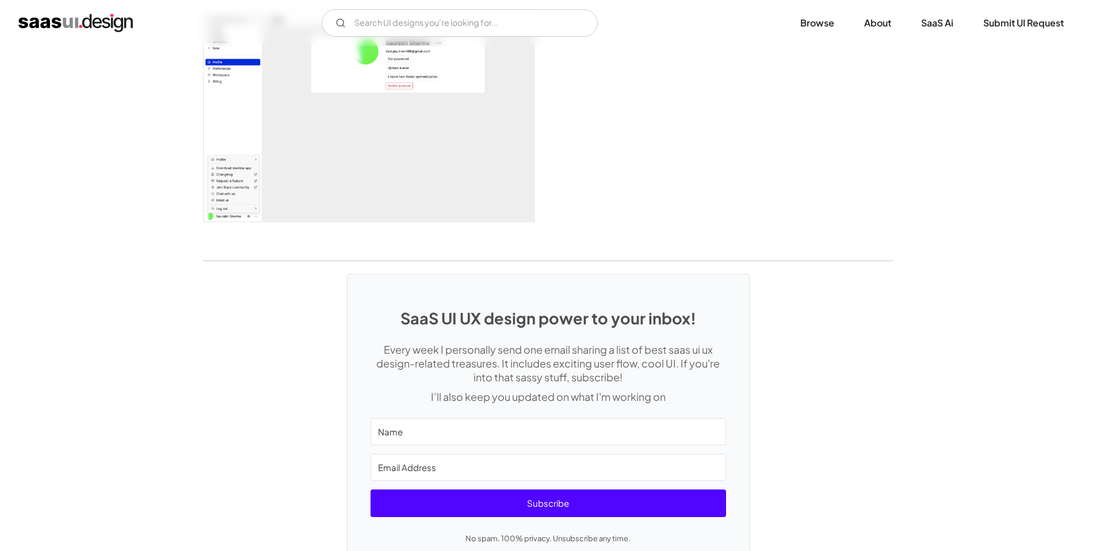
scroll to position [2565, 0]
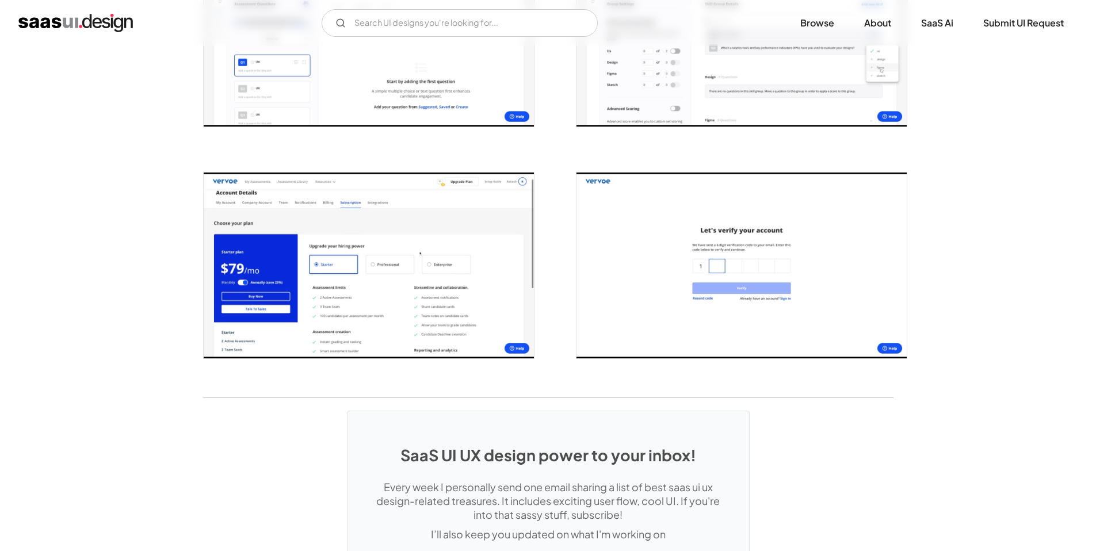
scroll to position [2184, 0]
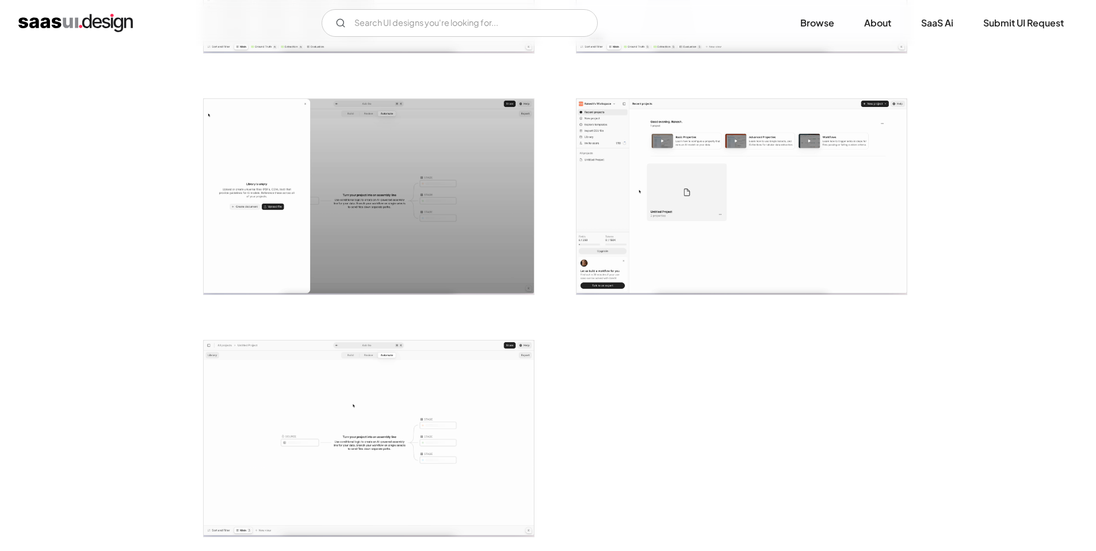
scroll to position [2608, 0]
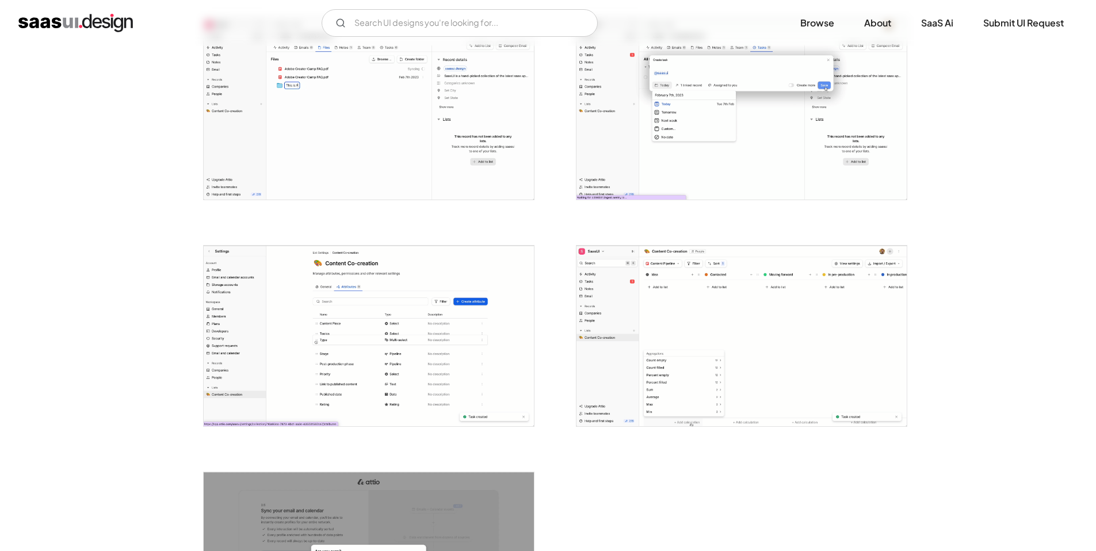
scroll to position [2752, 0]
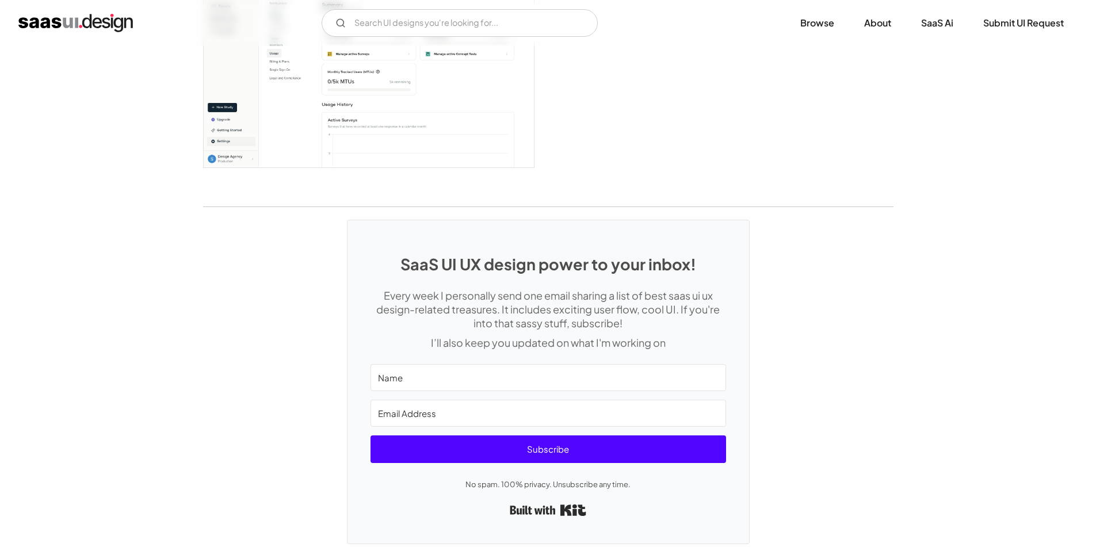
scroll to position [2866, 0]
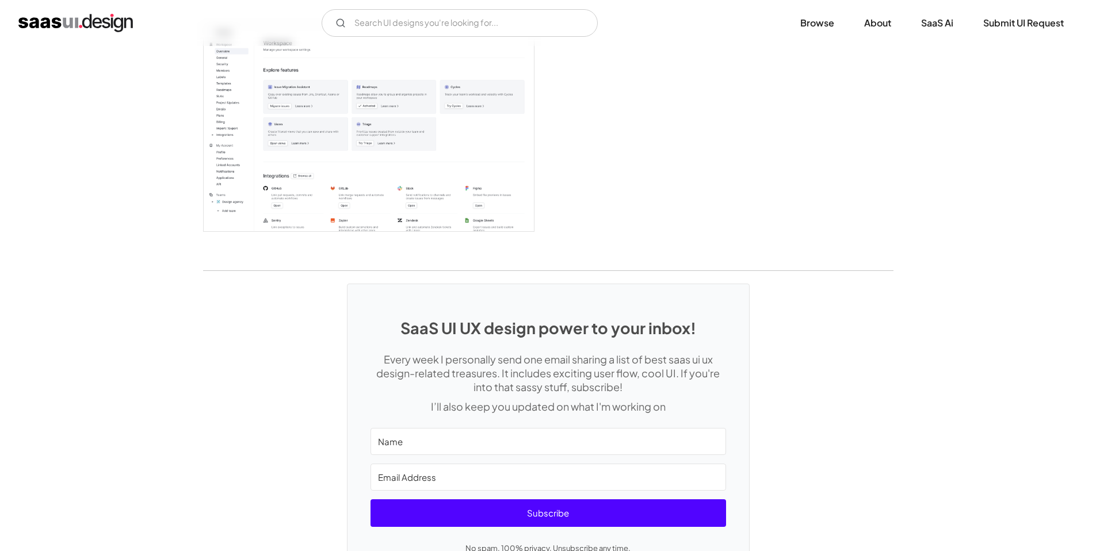
scroll to position [3022, 0]
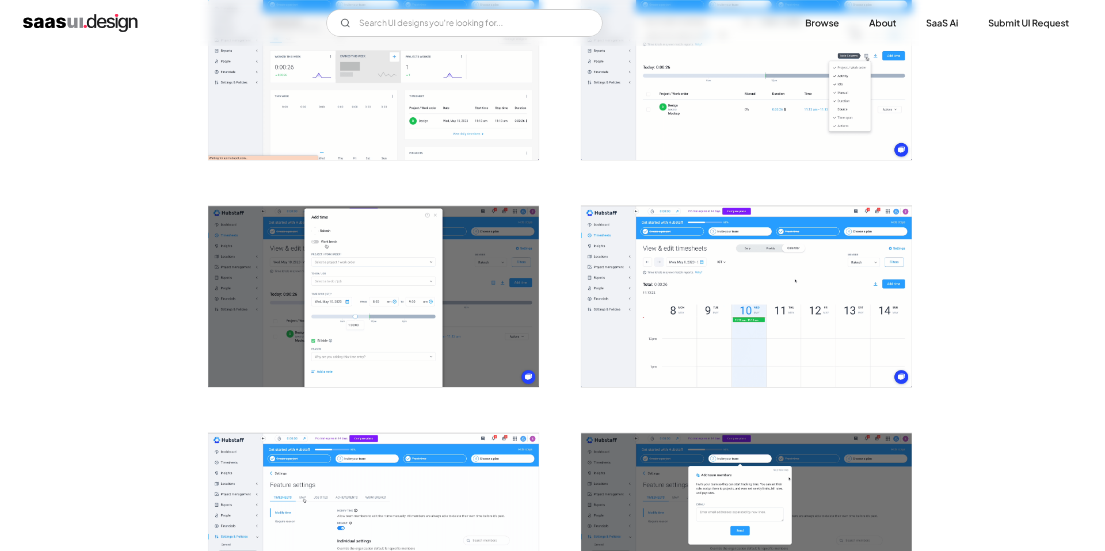
scroll to position [1310, 0]
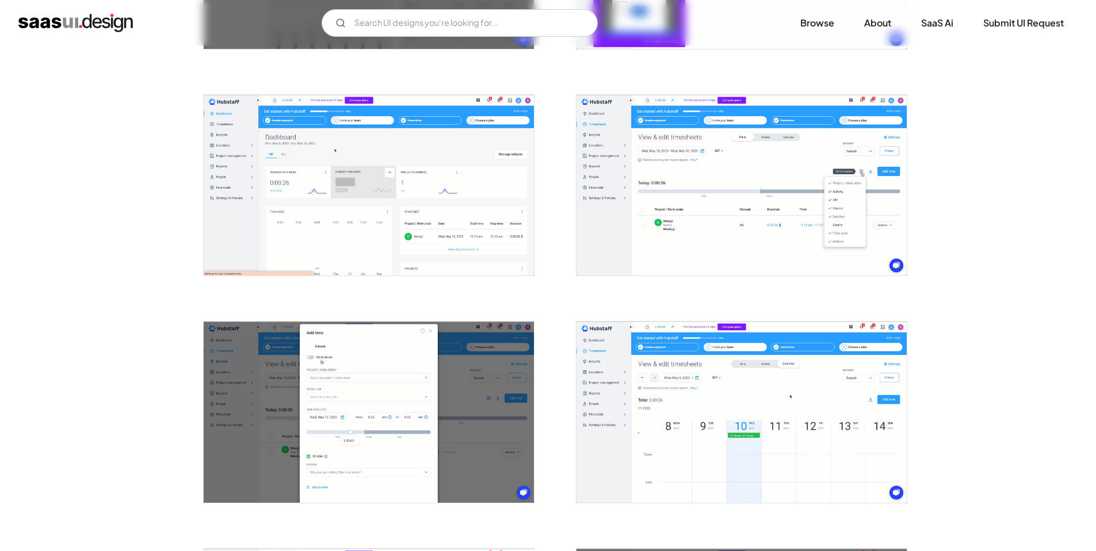
click at [316, 186] on img "open lightbox" at bounding box center [369, 185] width 330 height 181
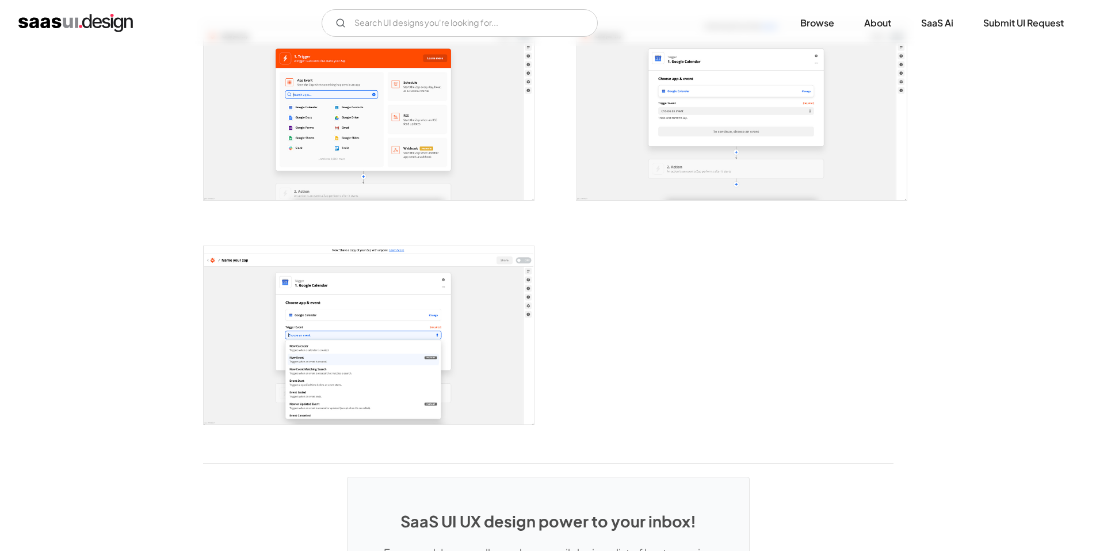
scroll to position [2275, 0]
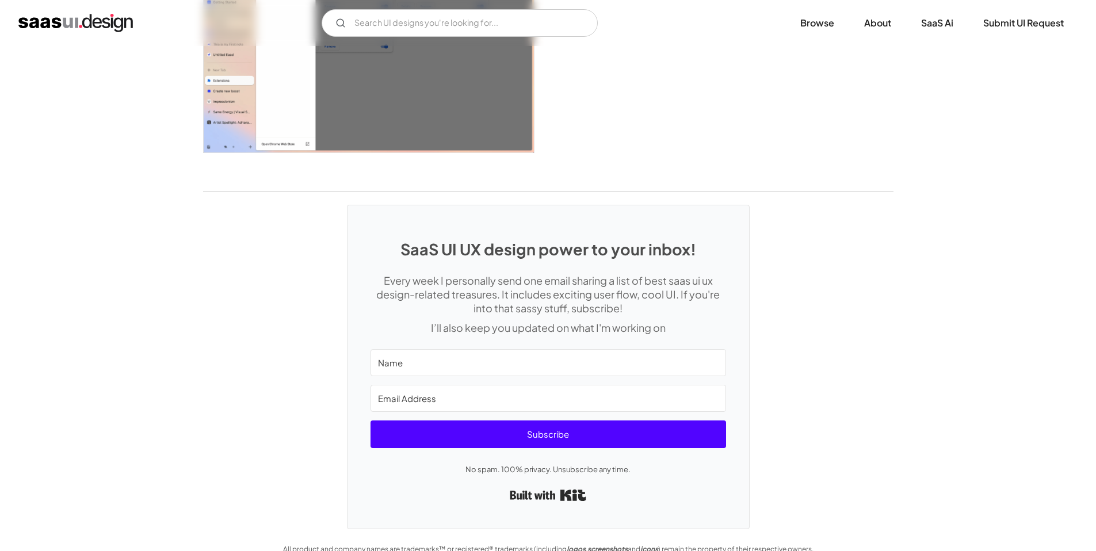
scroll to position [2748, 0]
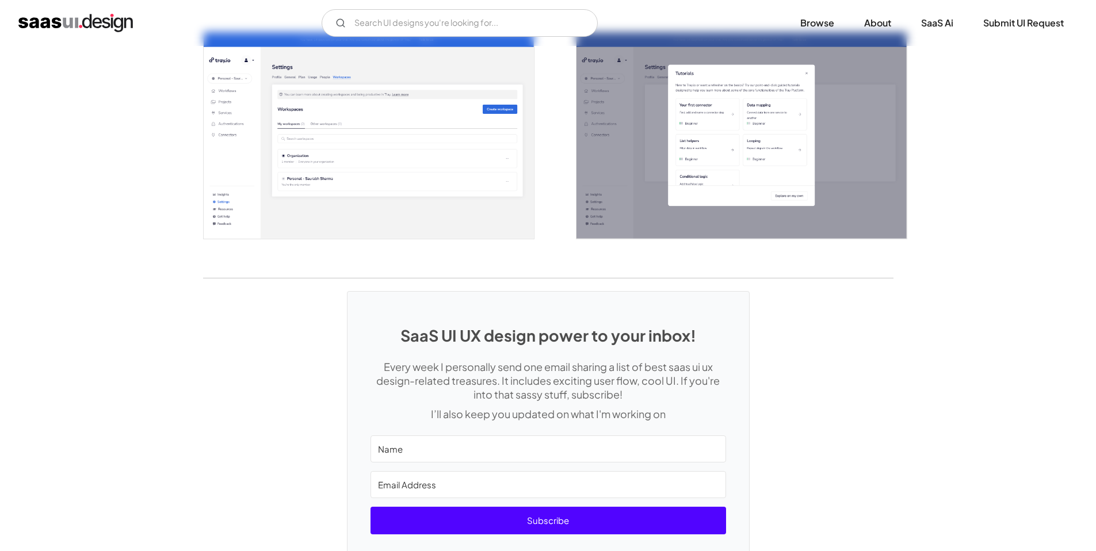
scroll to position [2510, 0]
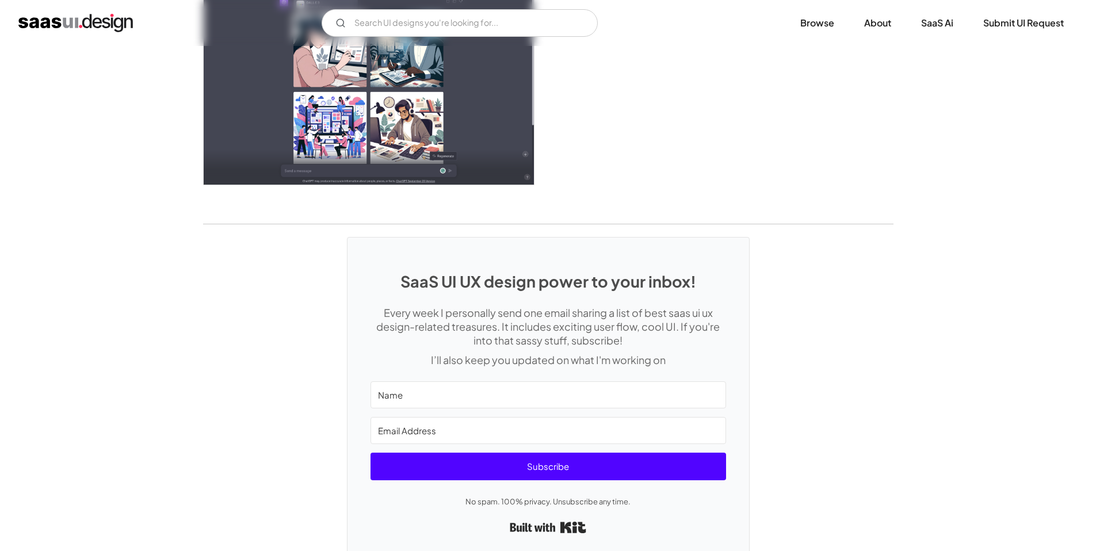
scroll to position [3360, 0]
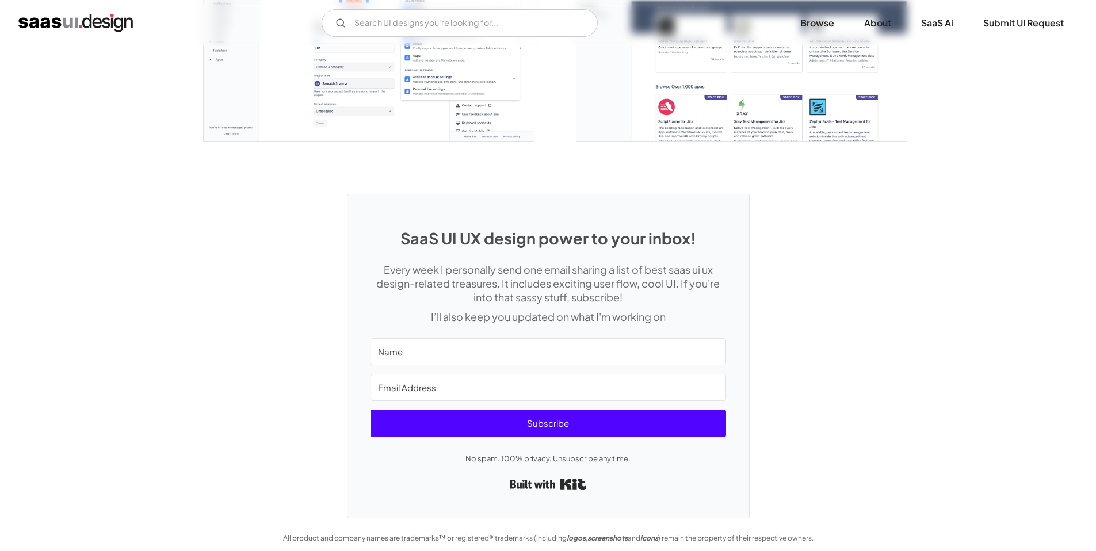
scroll to position [3116, 0]
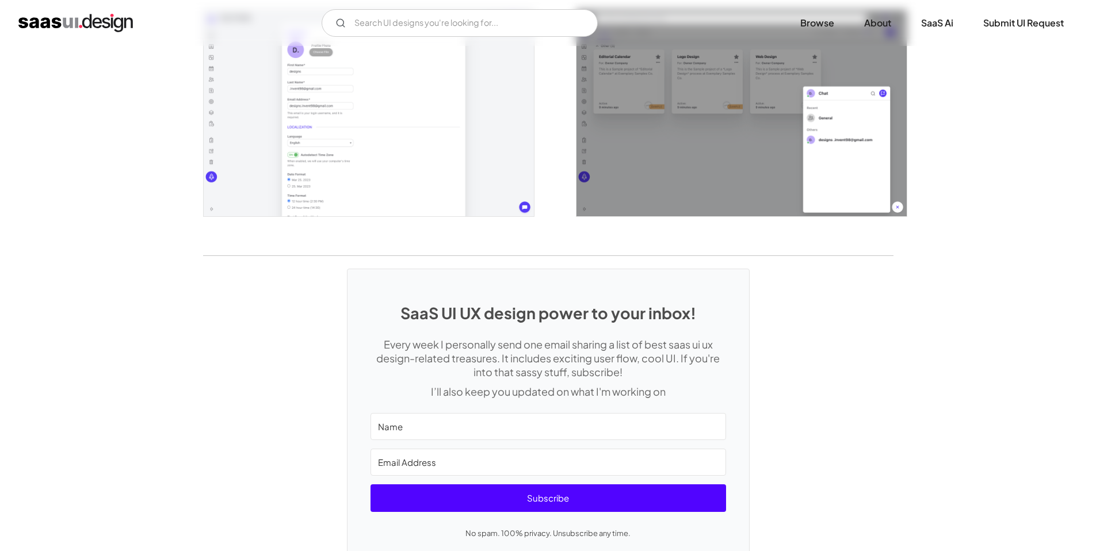
scroll to position [2611, 0]
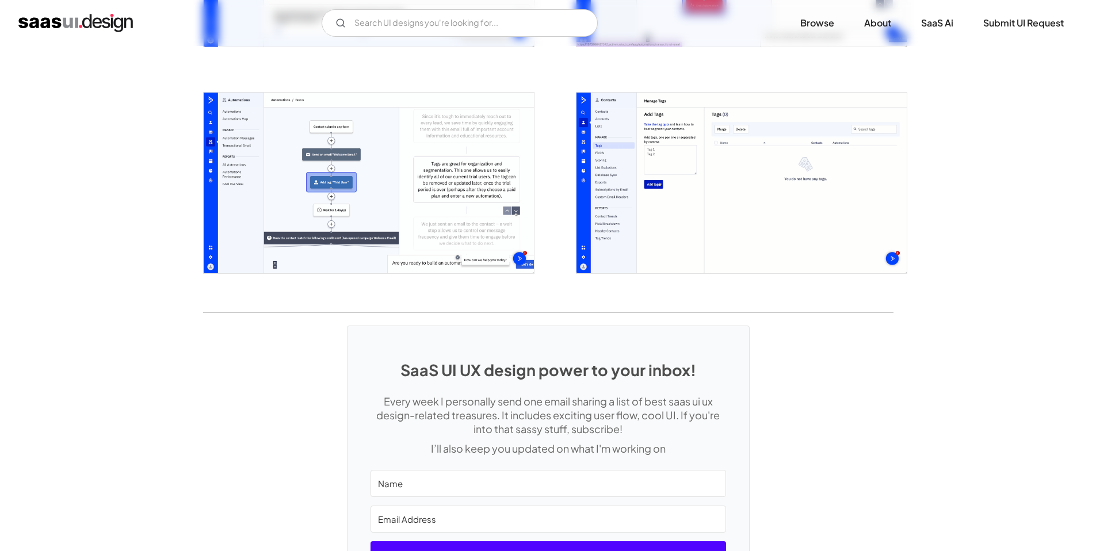
scroll to position [2668, 0]
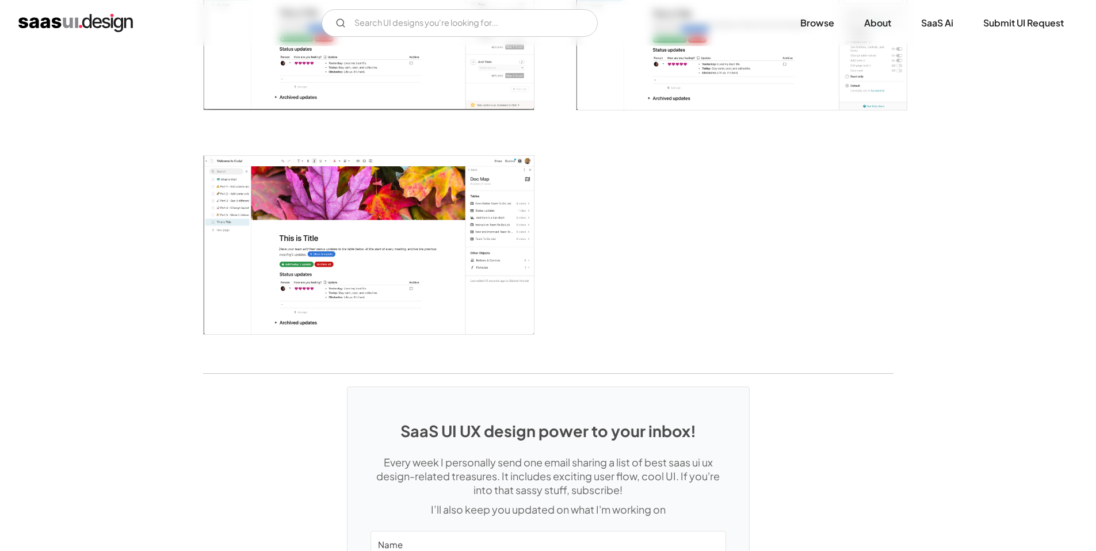
scroll to position [2825, 0]
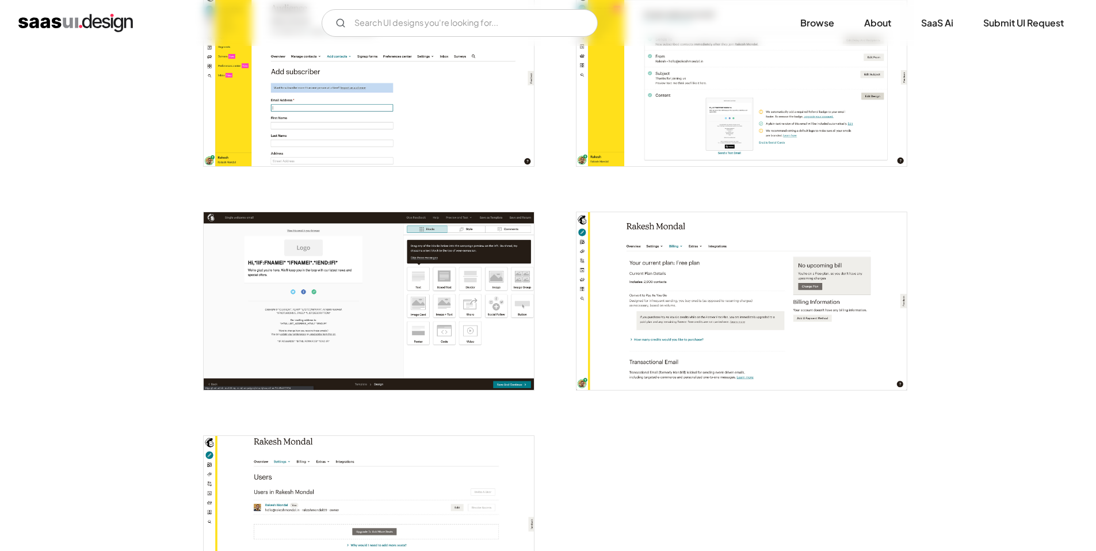
scroll to position [2647, 0]
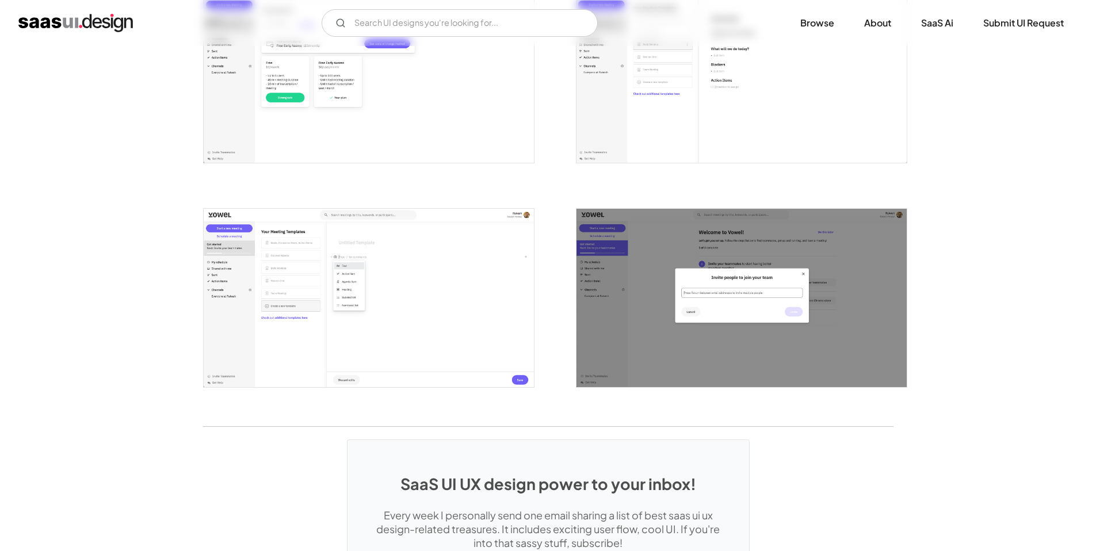
scroll to position [1663, 0]
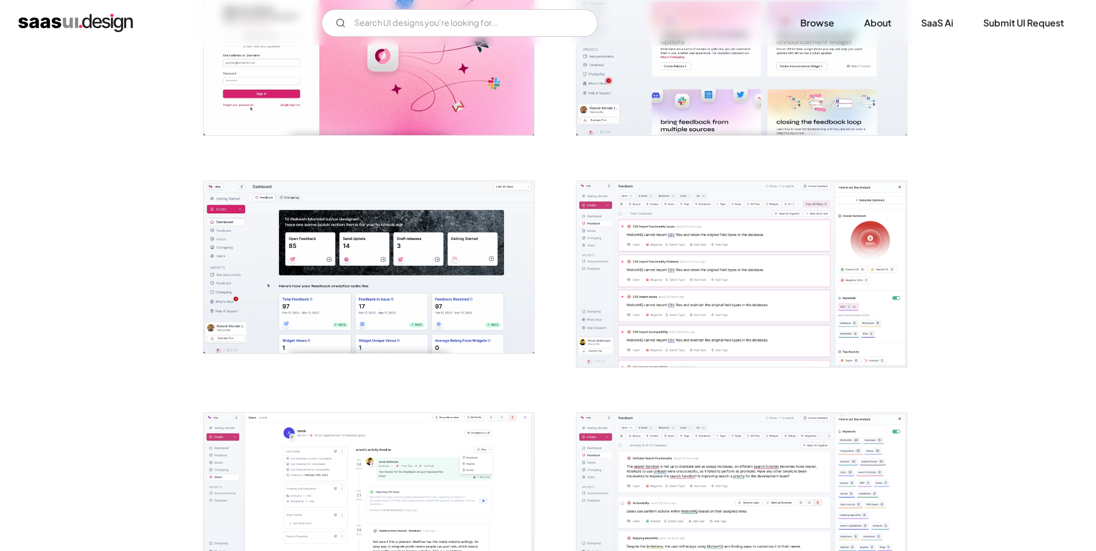
scroll to position [310, 0]
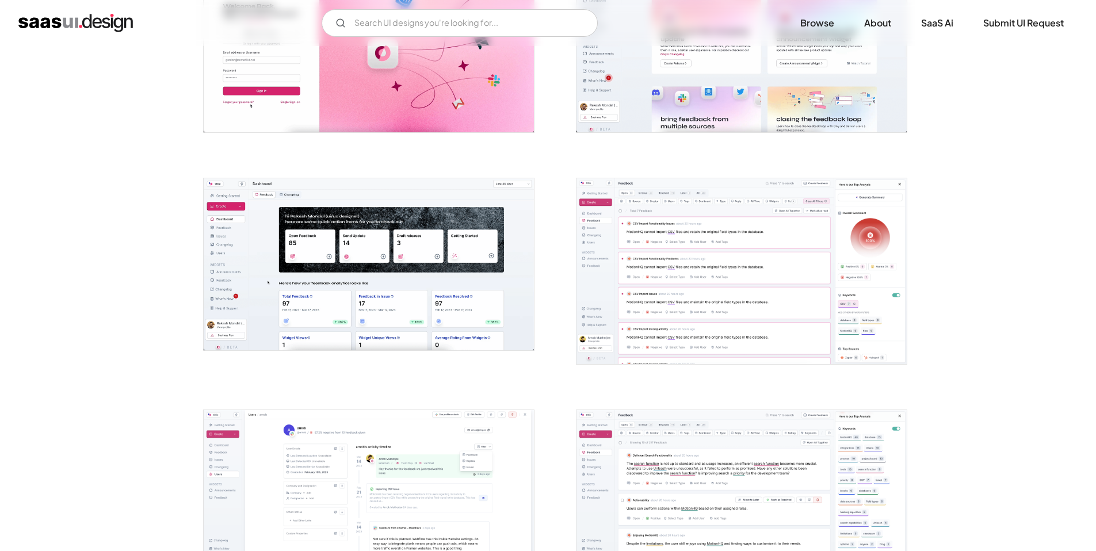
click at [352, 287] on img "open lightbox" at bounding box center [369, 264] width 330 height 172
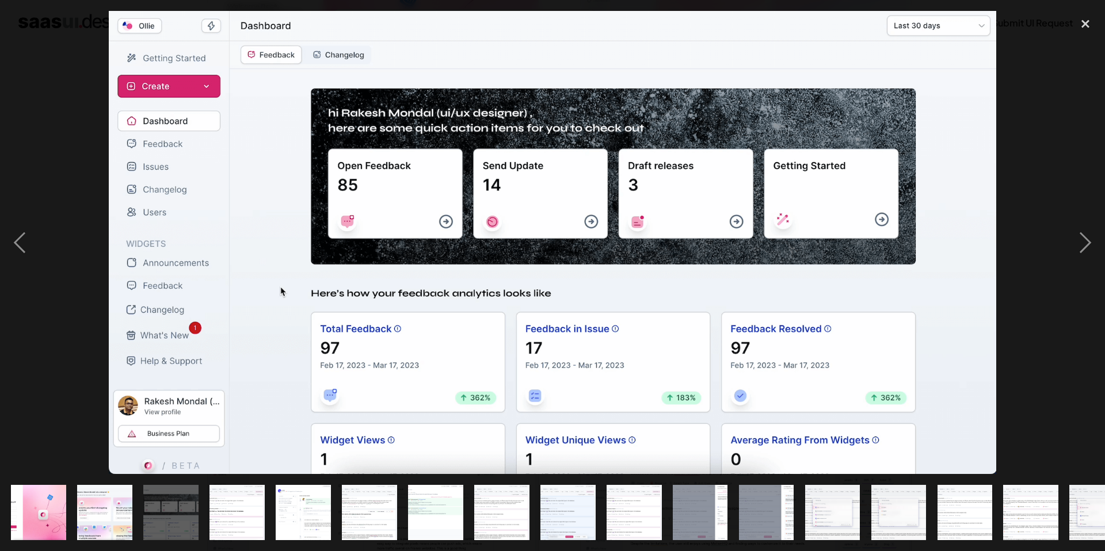
click at [60, 125] on div at bounding box center [552, 242] width 1105 height 463
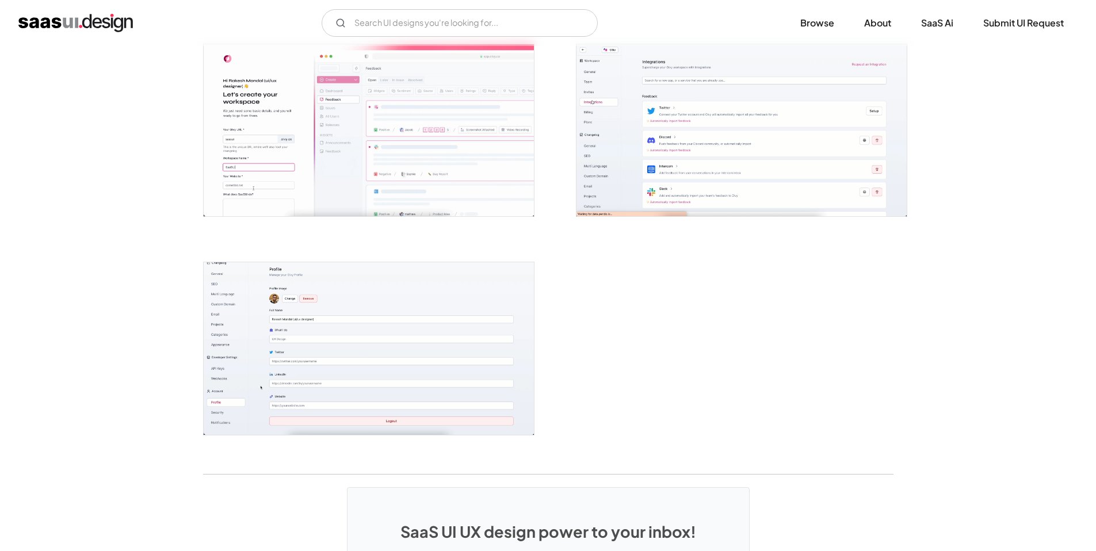
scroll to position [2763, 0]
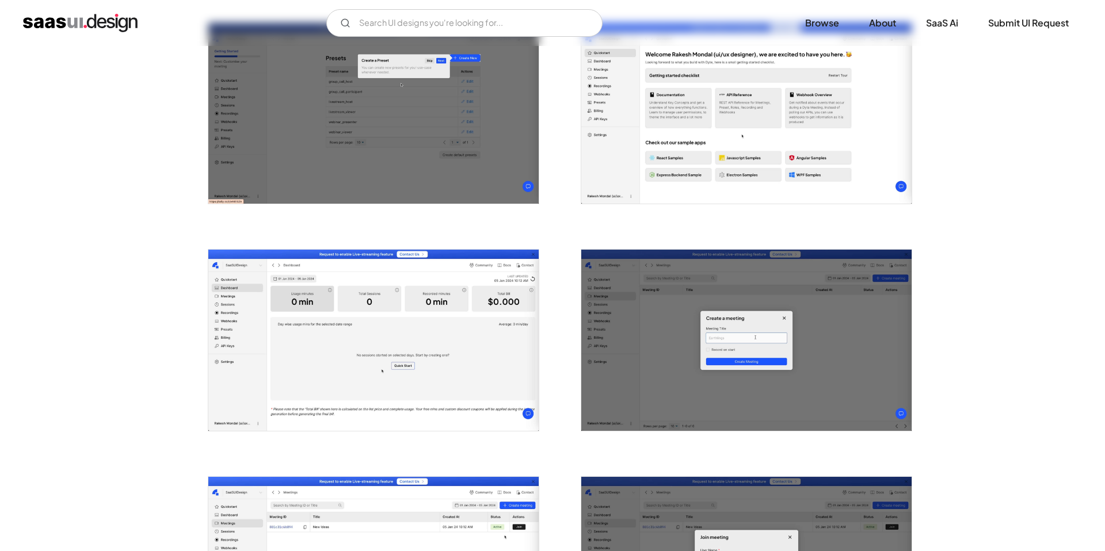
scroll to position [803, 0]
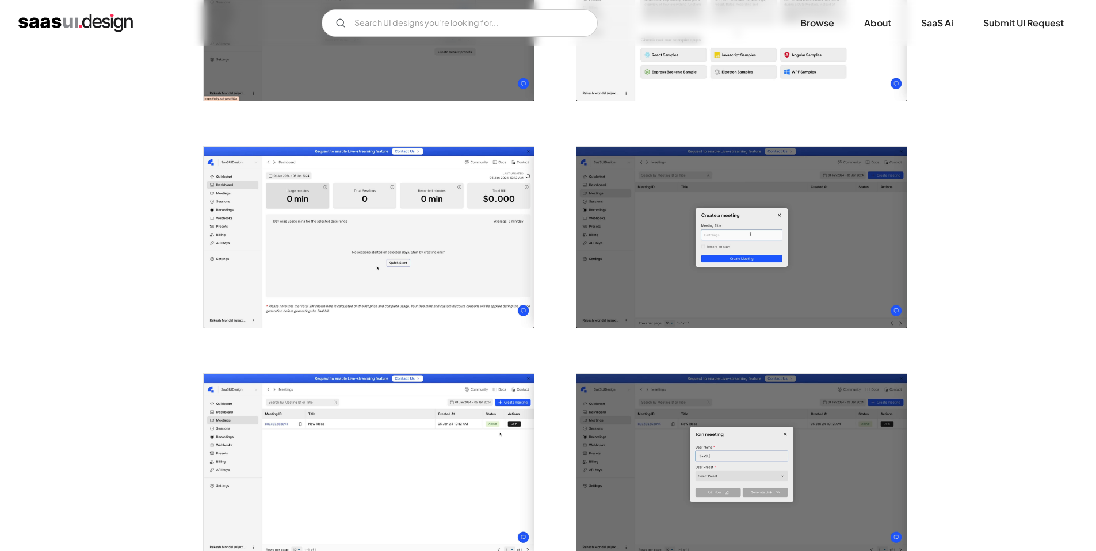
click at [317, 237] on img "open lightbox" at bounding box center [369, 237] width 330 height 181
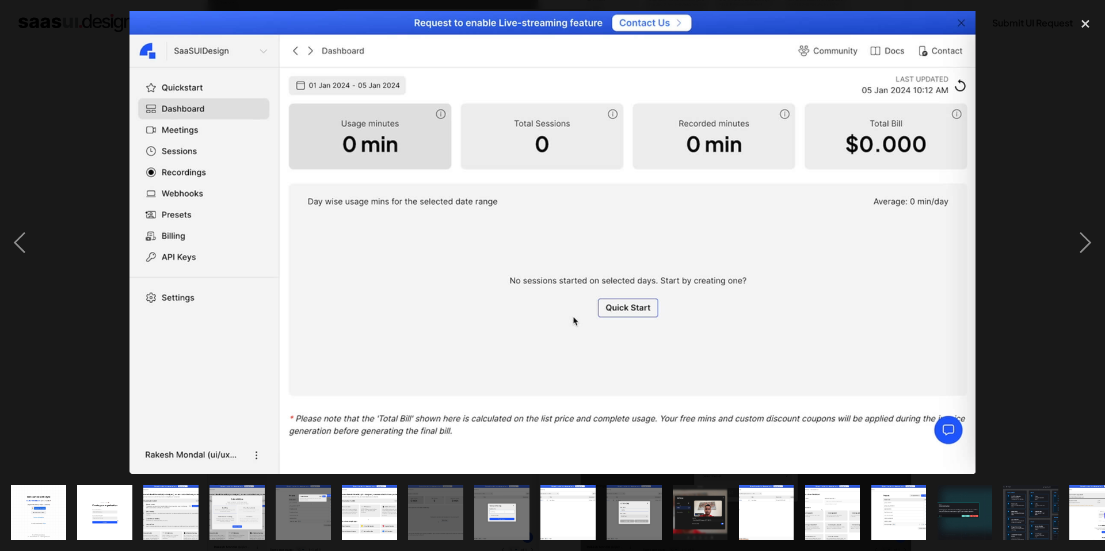
click at [73, 156] on div at bounding box center [552, 242] width 1105 height 463
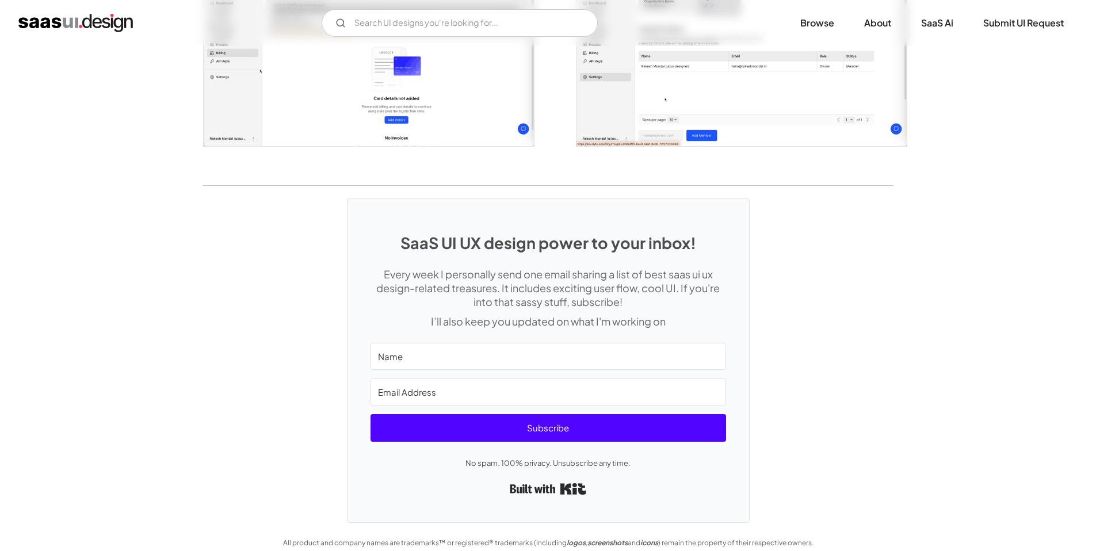
scroll to position [2128, 0]
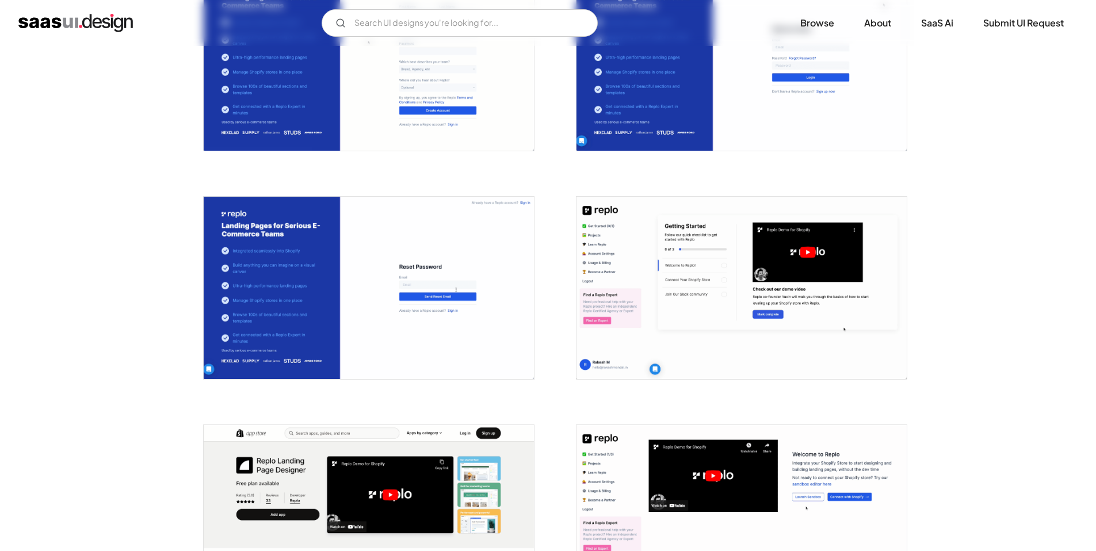
scroll to position [212, 0]
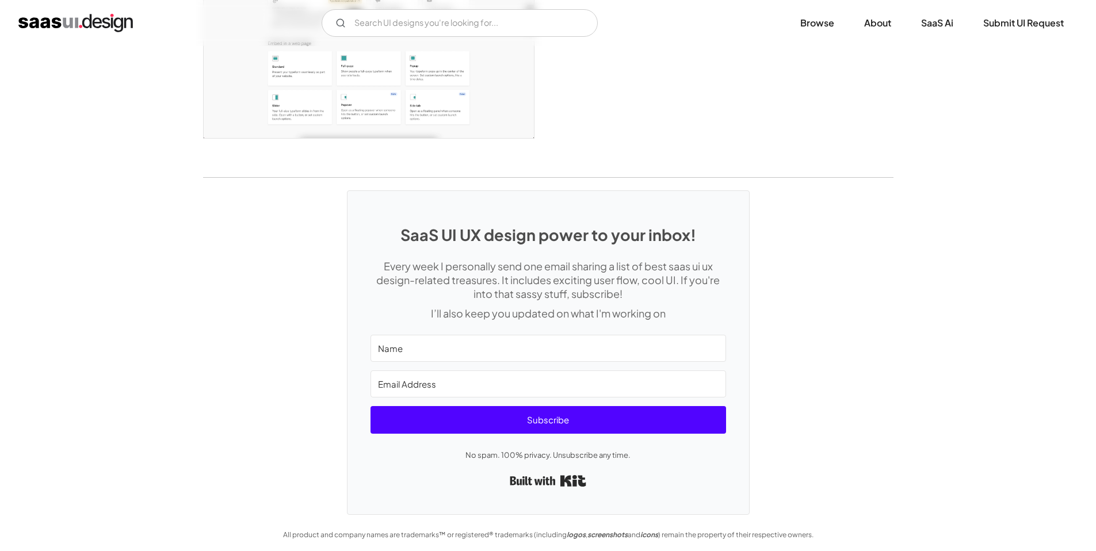
scroll to position [3003, 0]
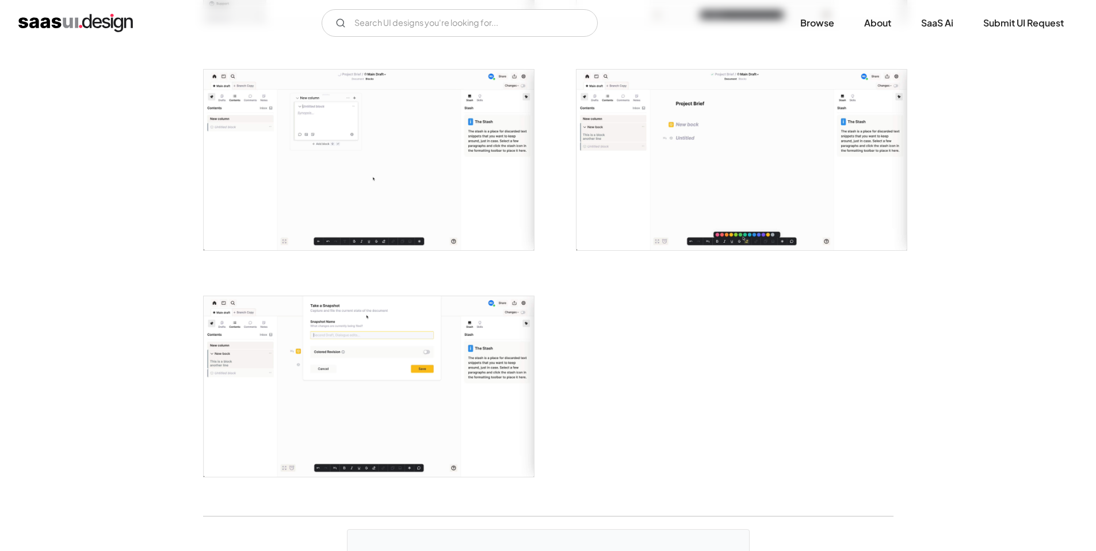
scroll to position [2580, 0]
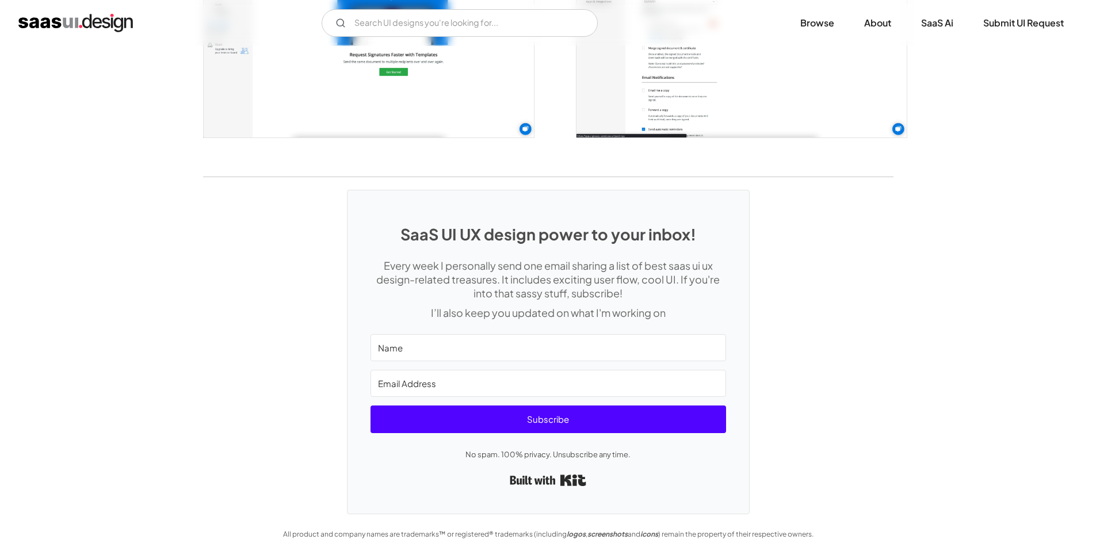
scroll to position [2550, 0]
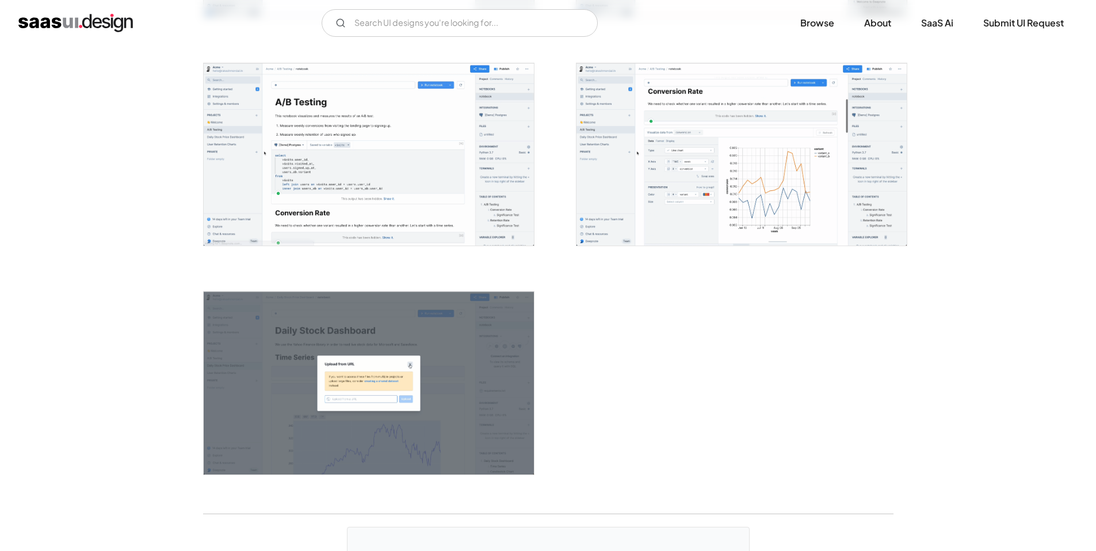
scroll to position [2829, 0]
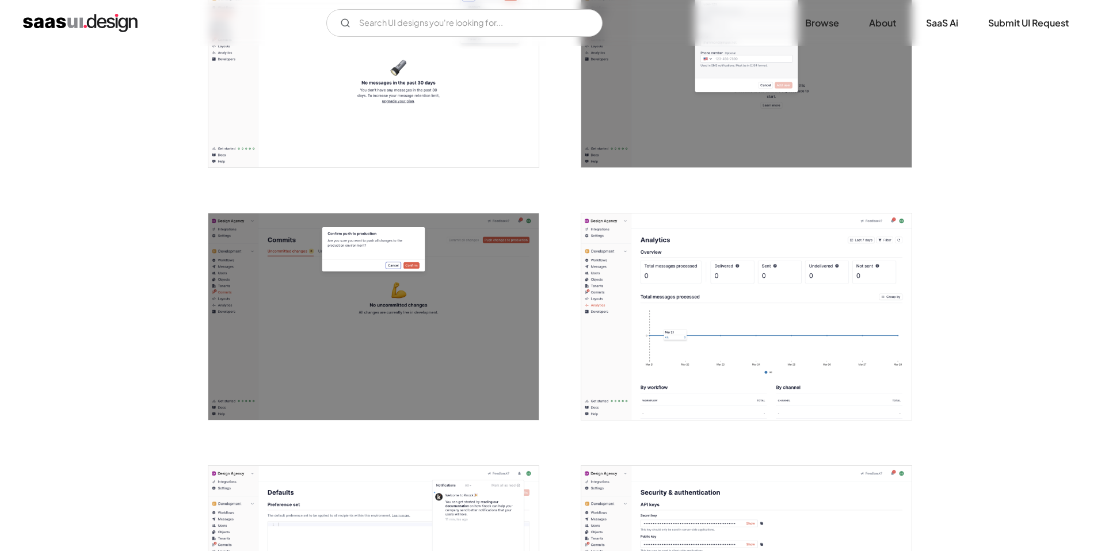
scroll to position [2434, 0]
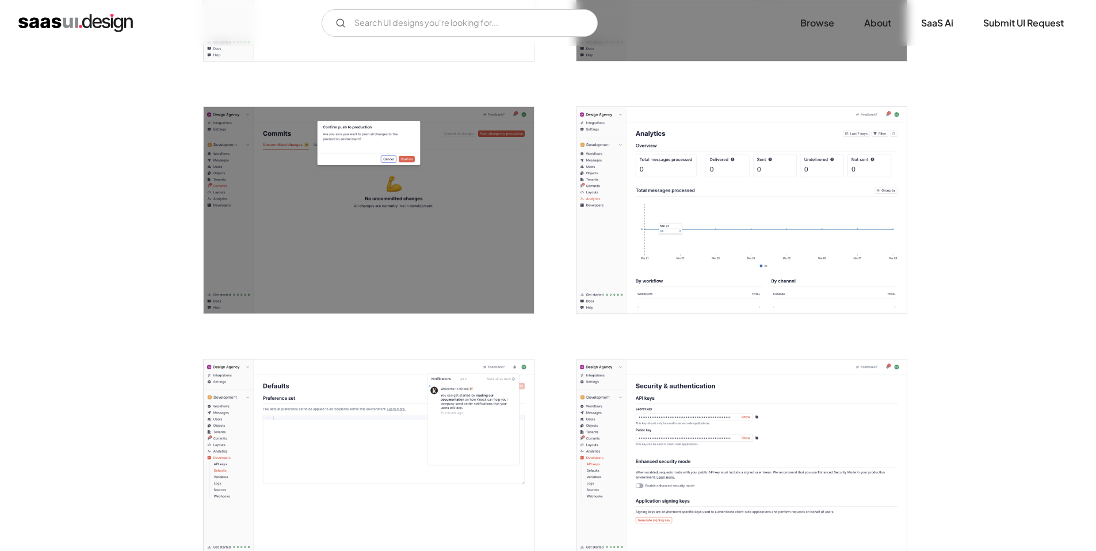
click at [639, 247] on img "open lightbox" at bounding box center [741, 210] width 330 height 207
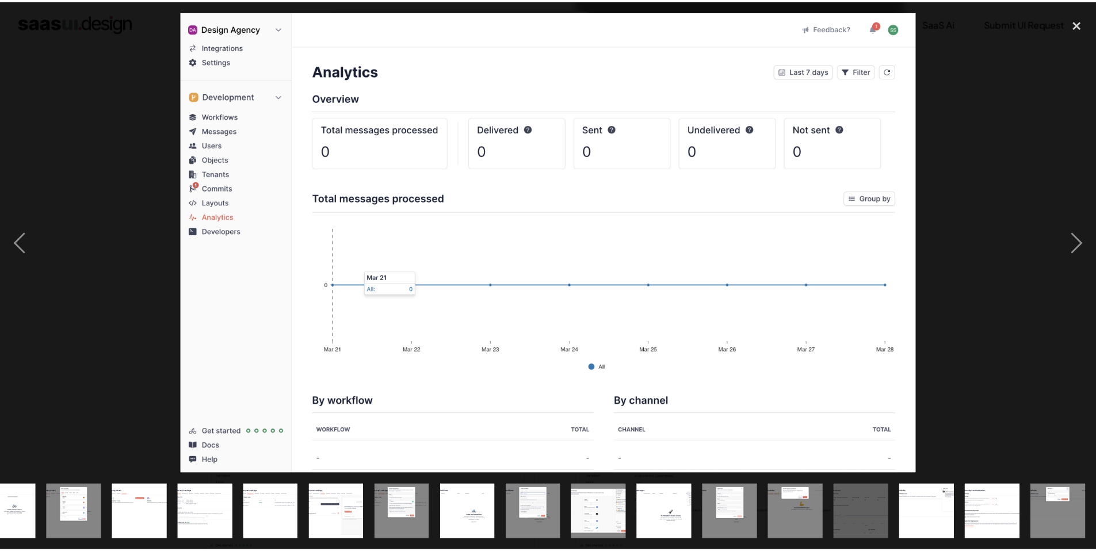
scroll to position [0, 427]
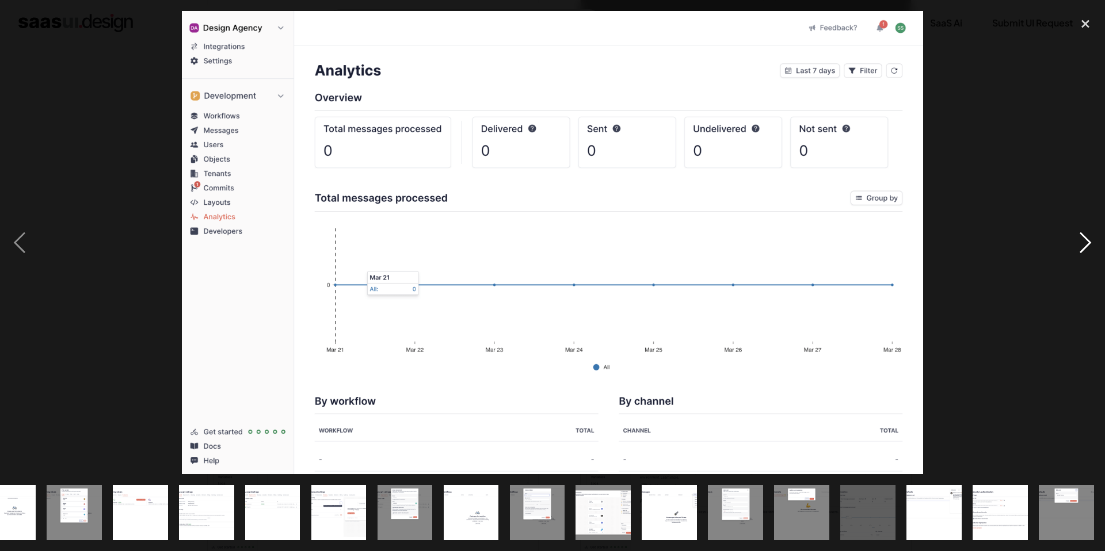
click at [1092, 245] on div "next image" at bounding box center [1084, 242] width 39 height 463
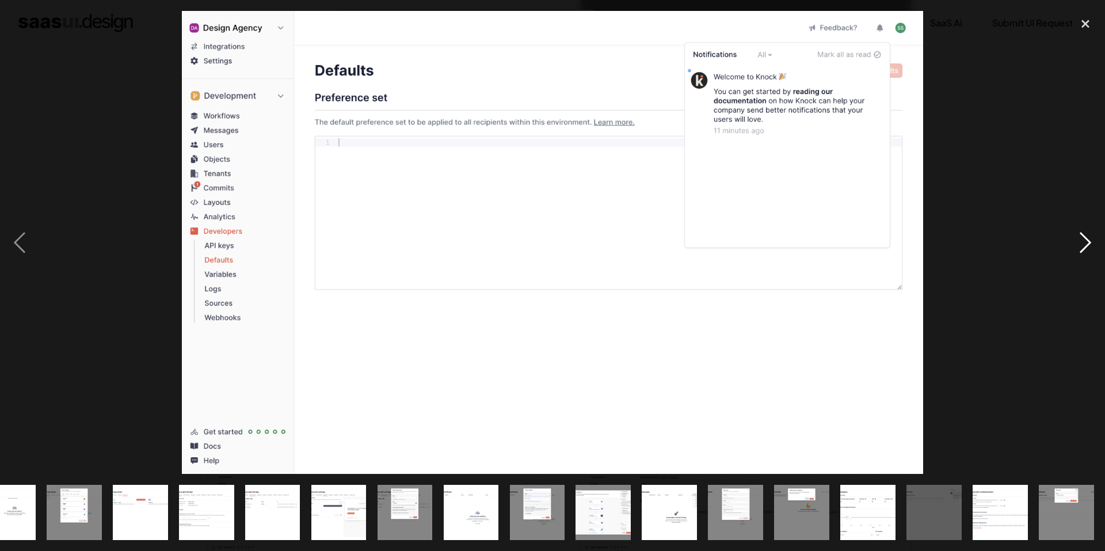
click at [1092, 245] on div "next image" at bounding box center [1084, 242] width 39 height 463
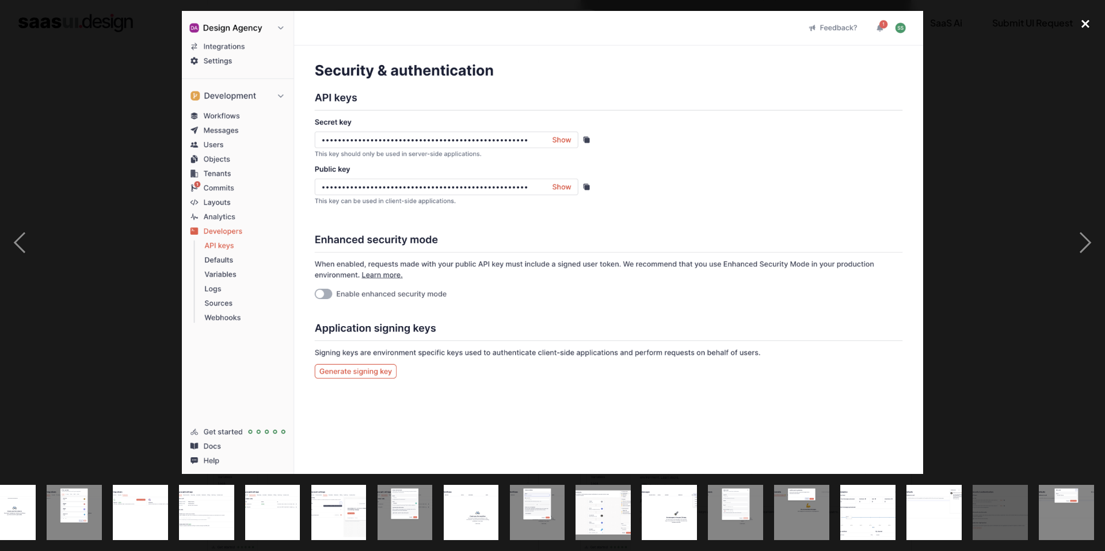
click at [1094, 25] on div "close lightbox" at bounding box center [1084, 23] width 39 height 25
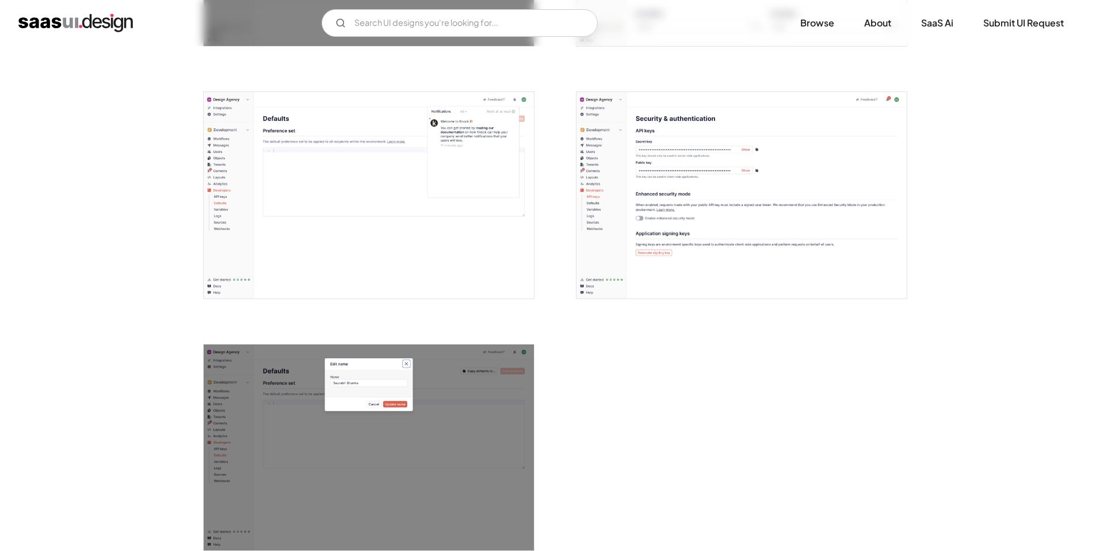
scroll to position [2688, 0]
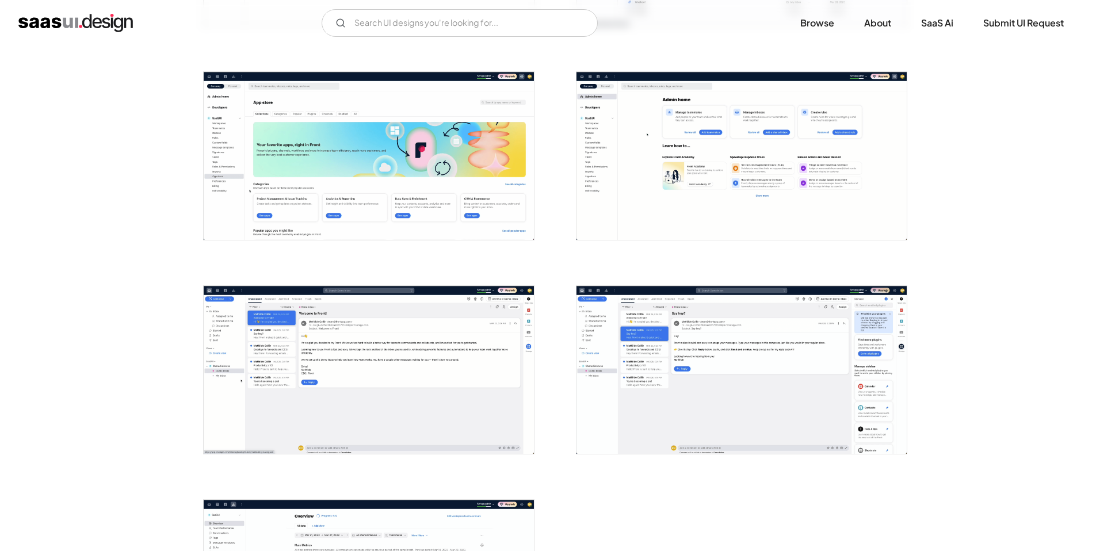
scroll to position [2619, 0]
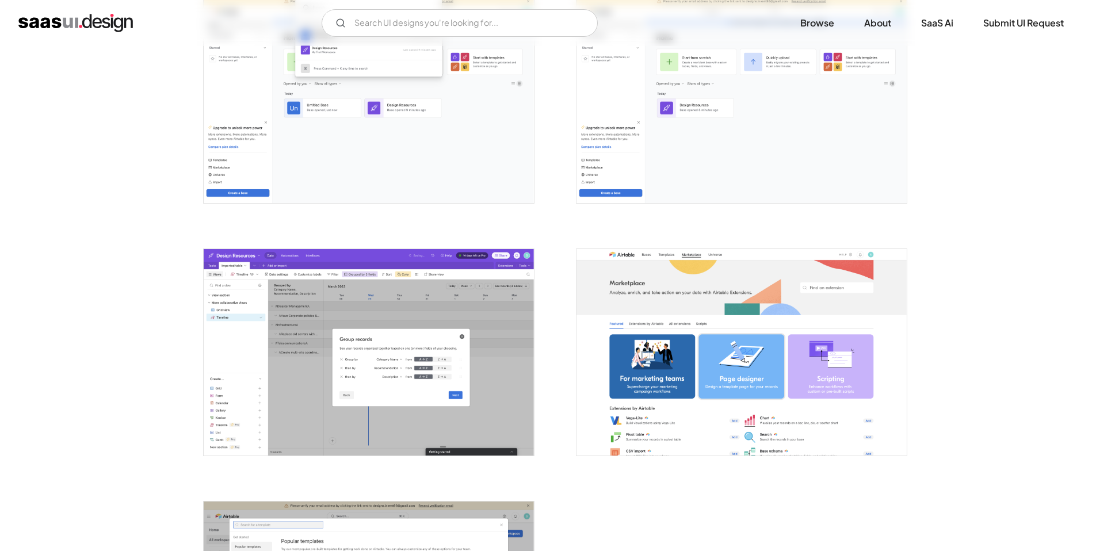
scroll to position [3050, 0]
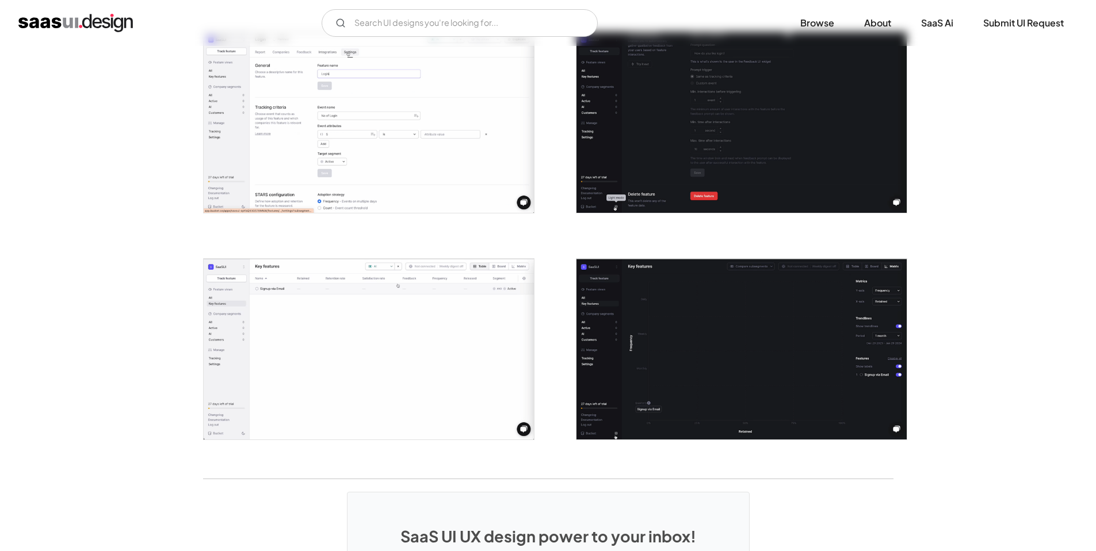
scroll to position [2149, 0]
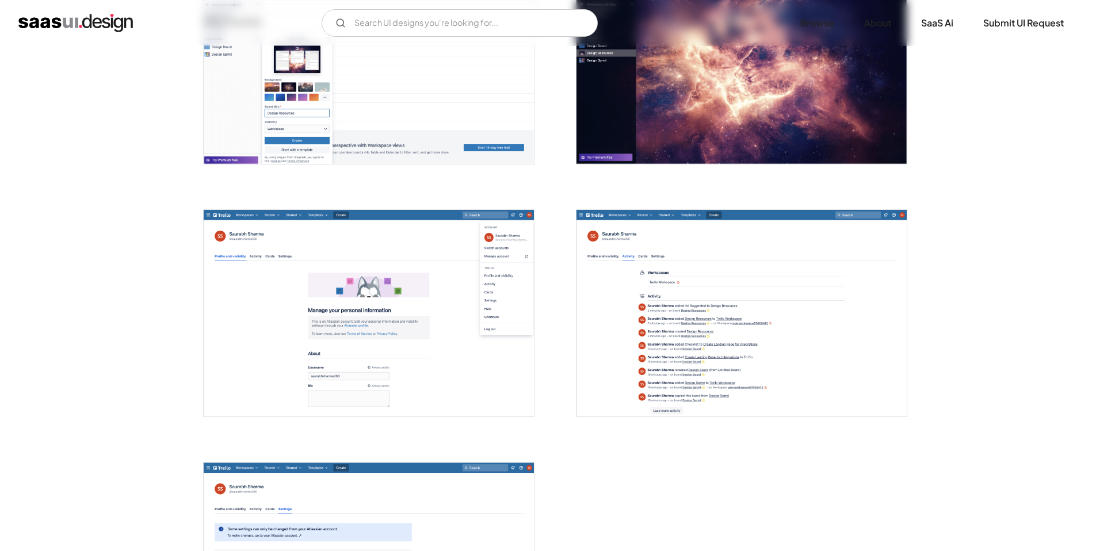
scroll to position [2586, 0]
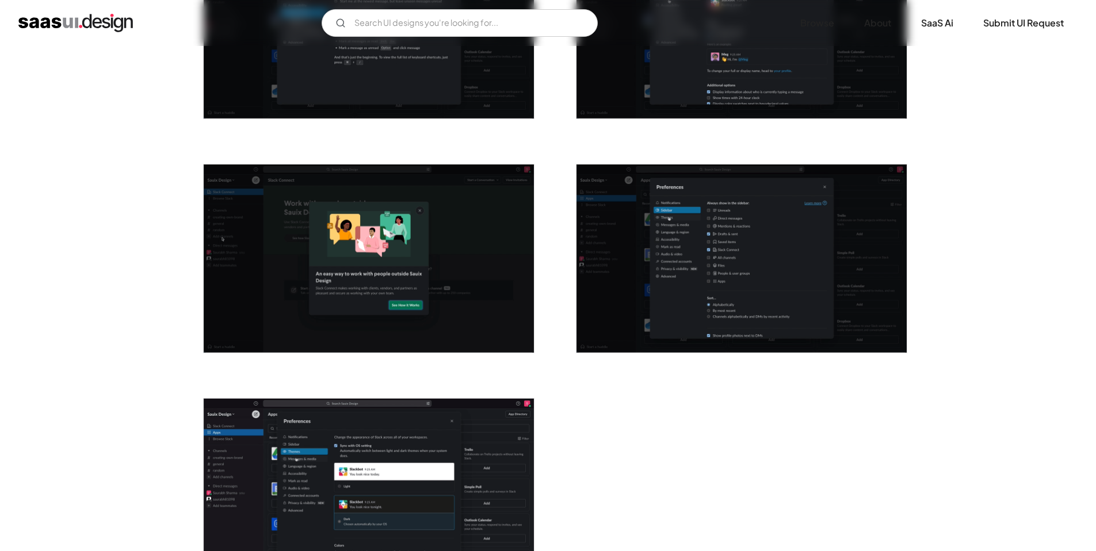
scroll to position [2680, 0]
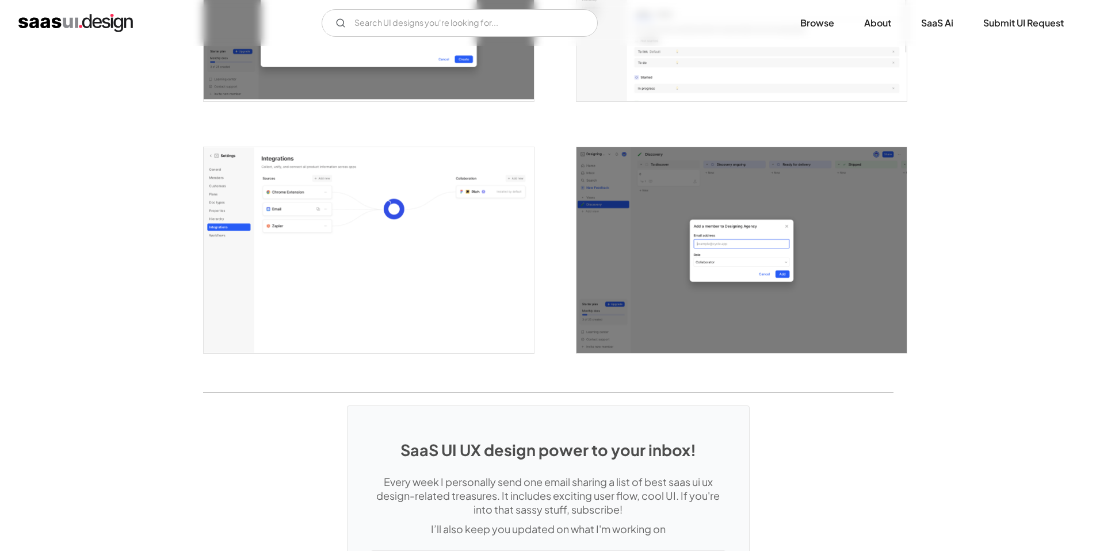
scroll to position [2900, 0]
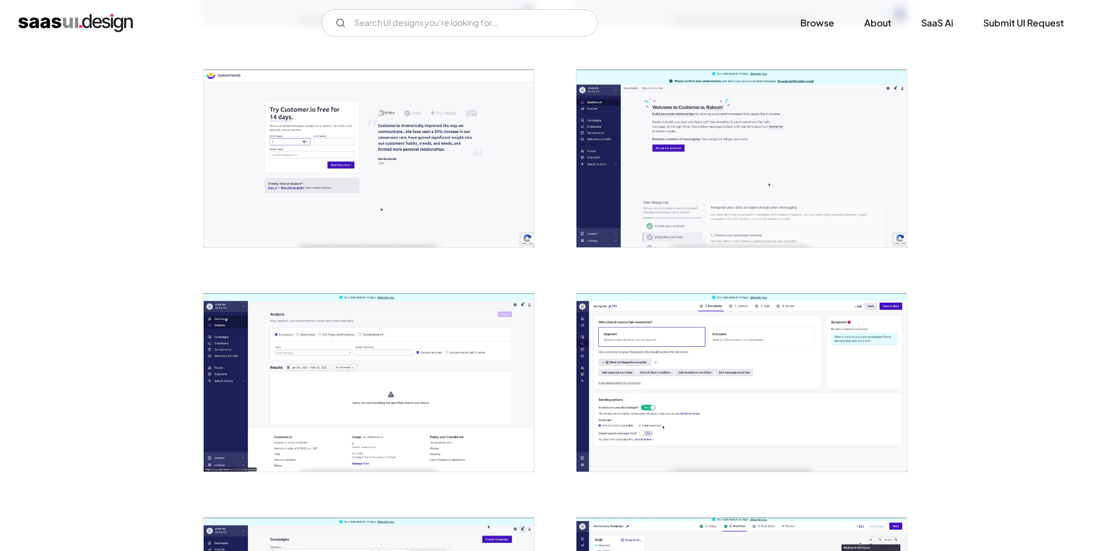
scroll to position [742, 0]
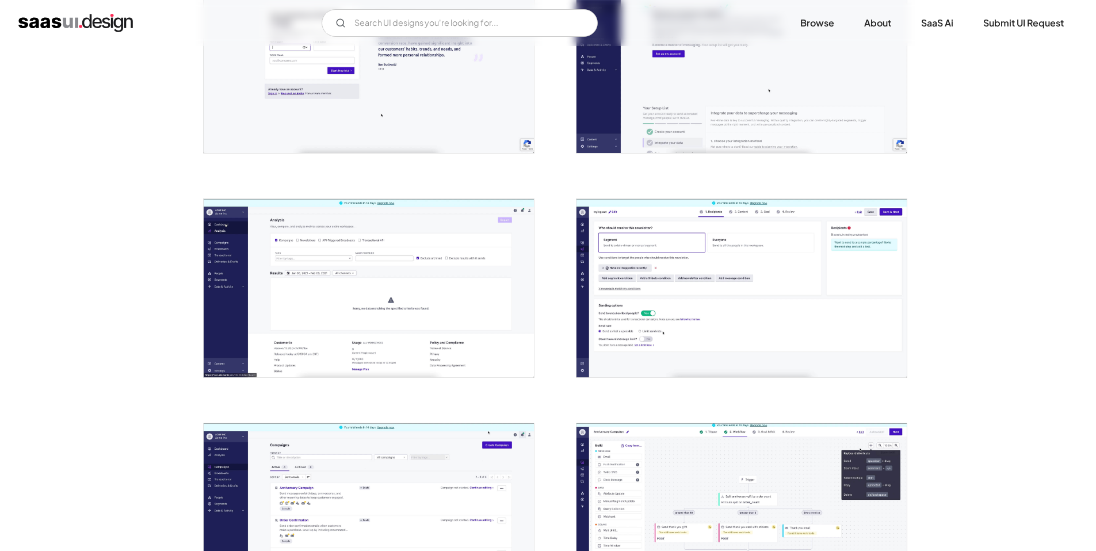
click at [296, 292] on img "open lightbox" at bounding box center [369, 288] width 330 height 178
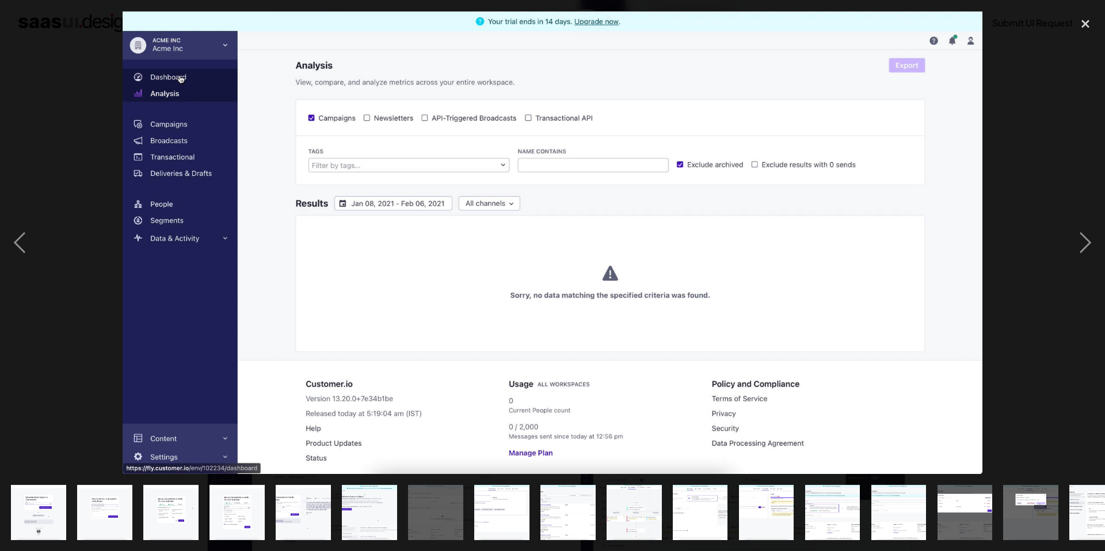
click at [43, 132] on div at bounding box center [552, 242] width 1105 height 463
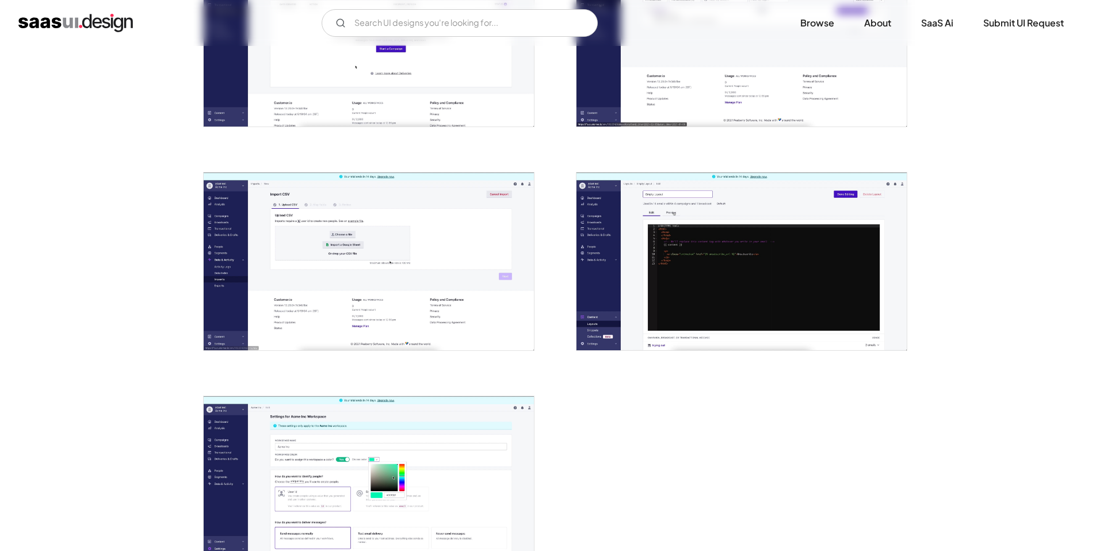
scroll to position [2438, 0]
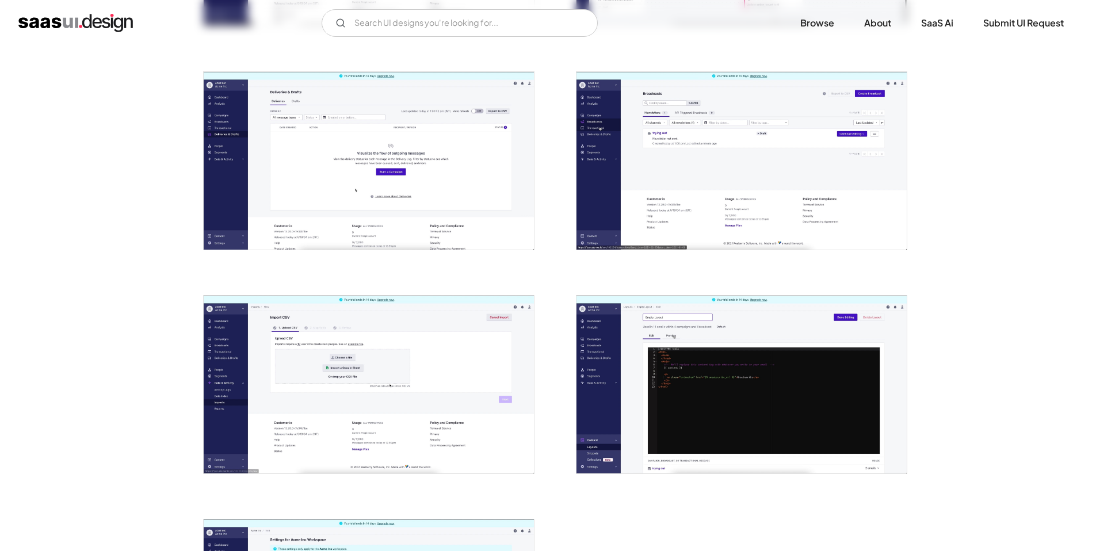
click at [655, 158] on img "open lightbox" at bounding box center [741, 161] width 330 height 178
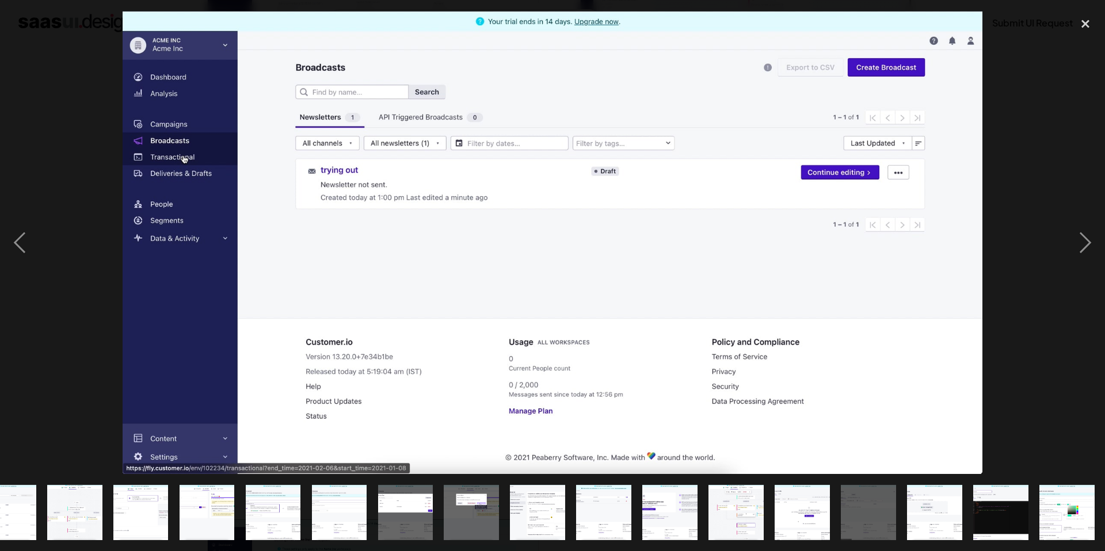
scroll to position [0, 560]
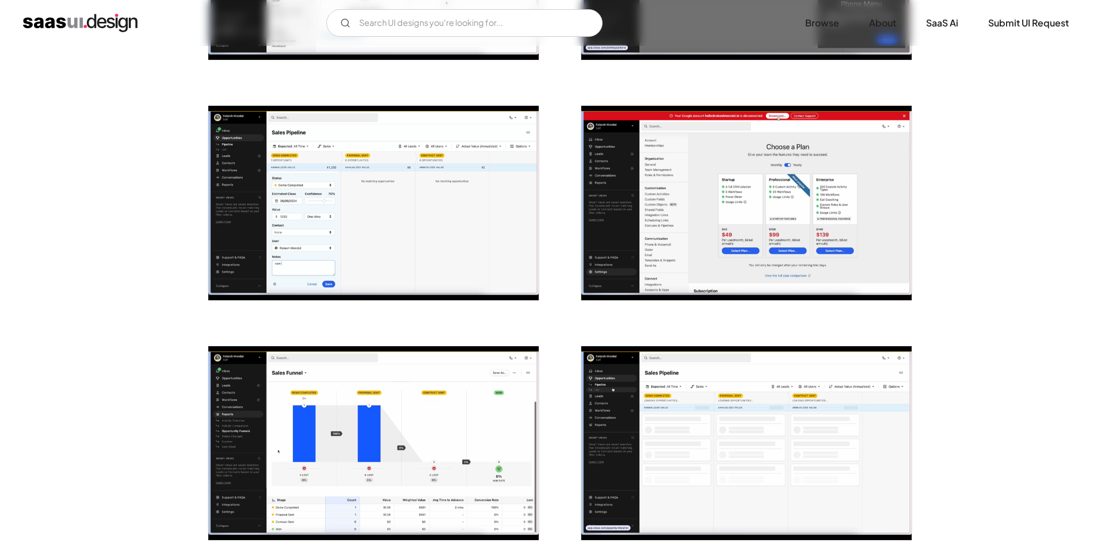
scroll to position [2018, 0]
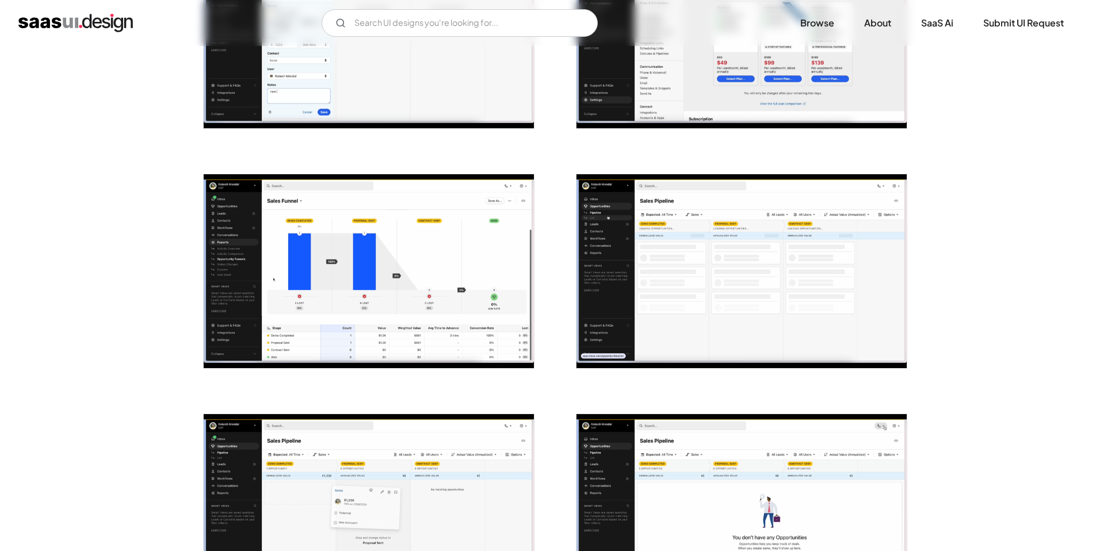
click at [453, 267] on img "open lightbox" at bounding box center [369, 271] width 330 height 194
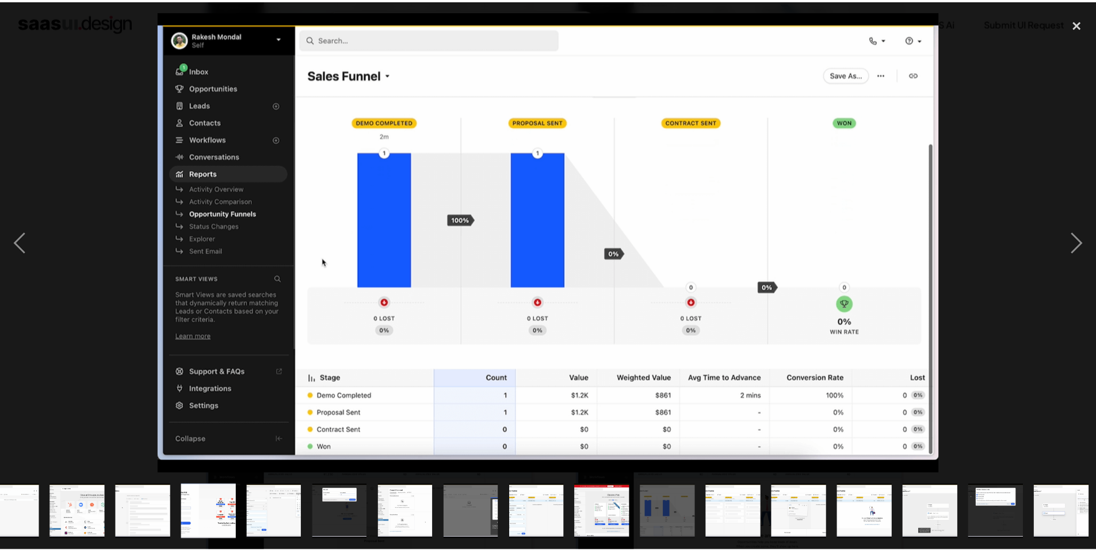
scroll to position [0, 427]
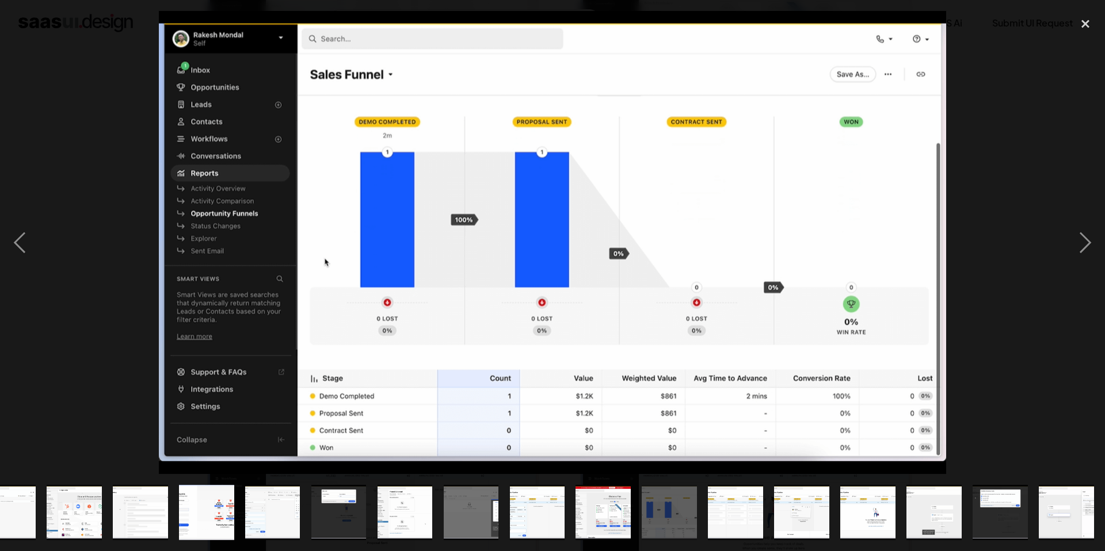
click at [124, 121] on div at bounding box center [552, 242] width 1105 height 463
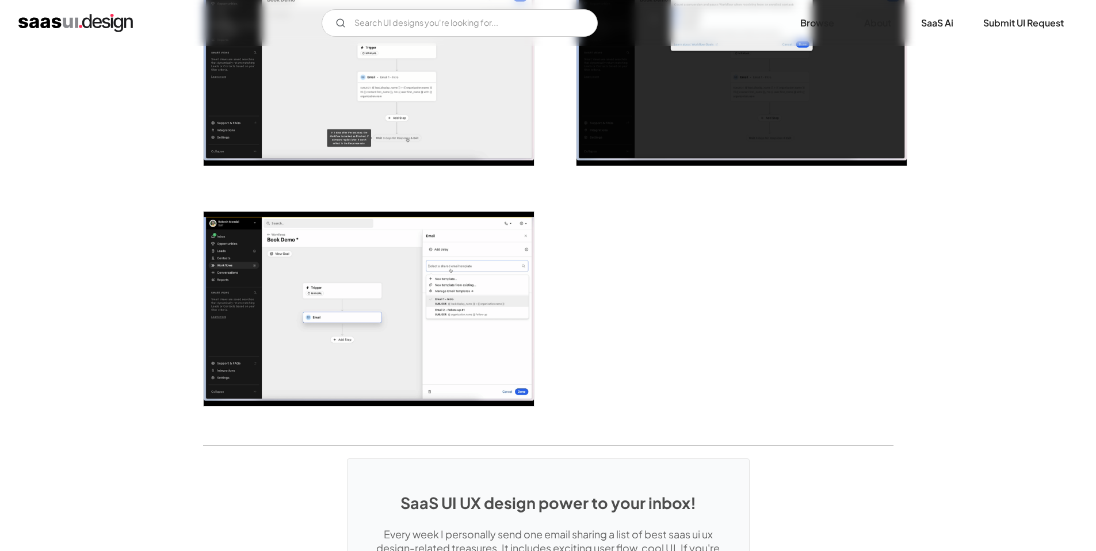
scroll to position [2724, 0]
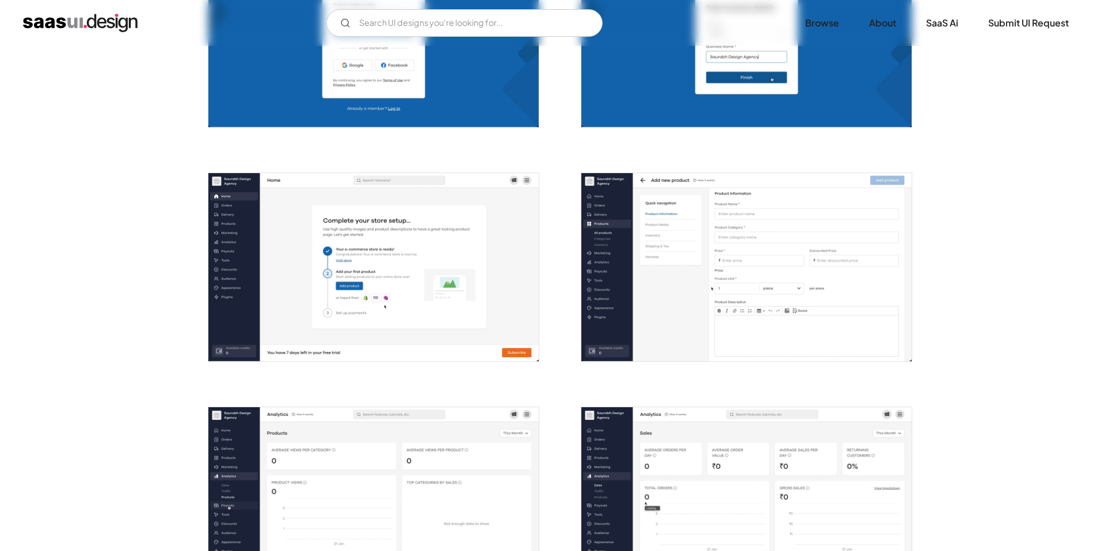
scroll to position [446, 0]
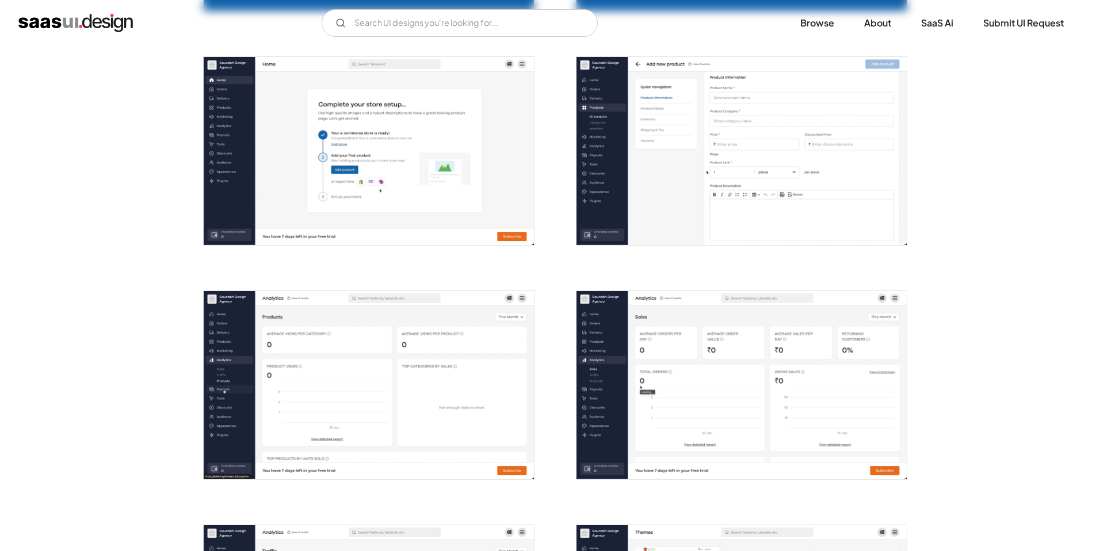
click at [425, 369] on img "open lightbox" at bounding box center [369, 385] width 330 height 188
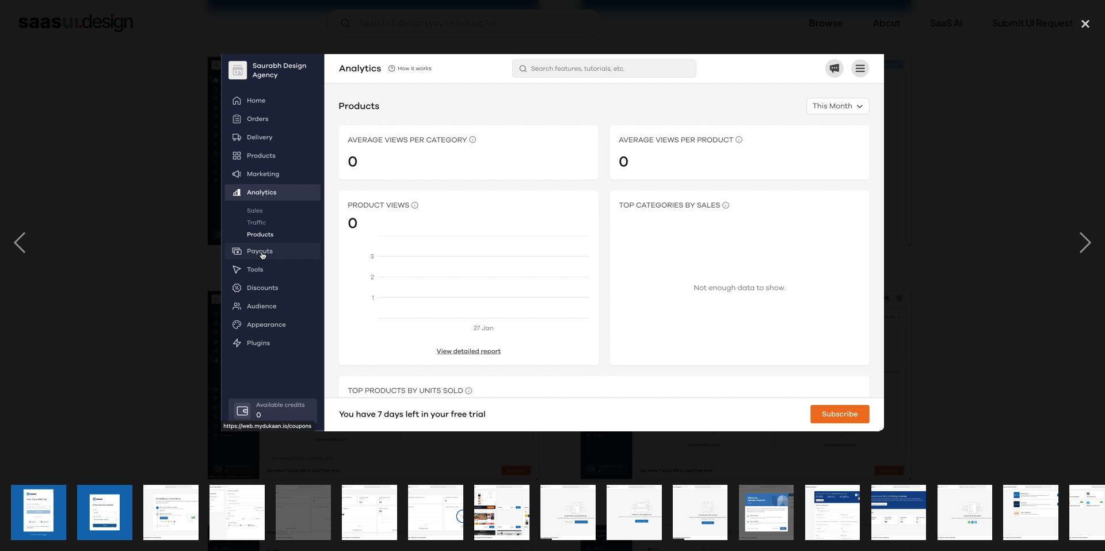
click at [121, 342] on div at bounding box center [552, 242] width 1105 height 463
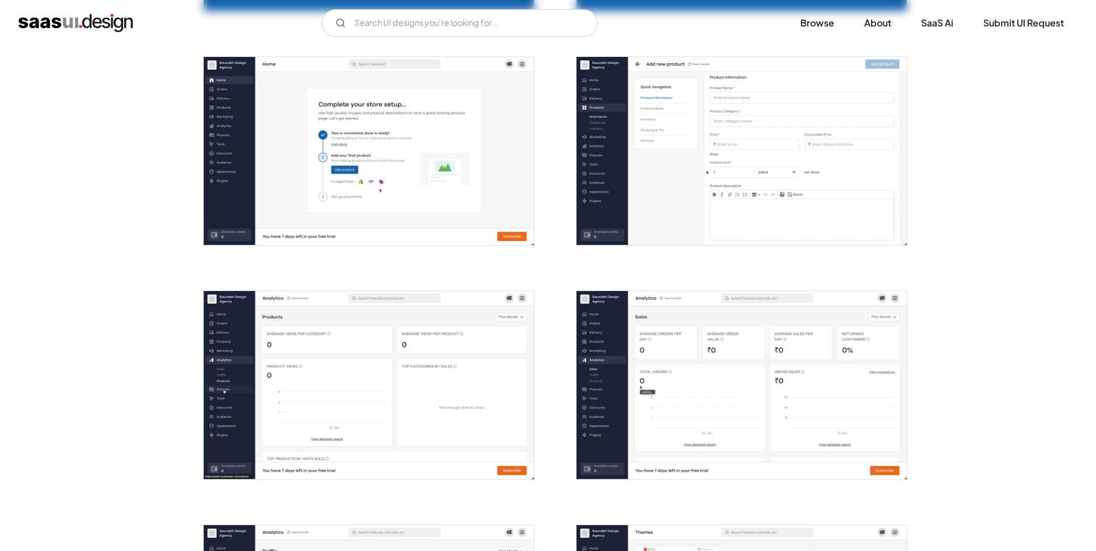
click at [740, 411] on img "open lightbox" at bounding box center [741, 385] width 330 height 188
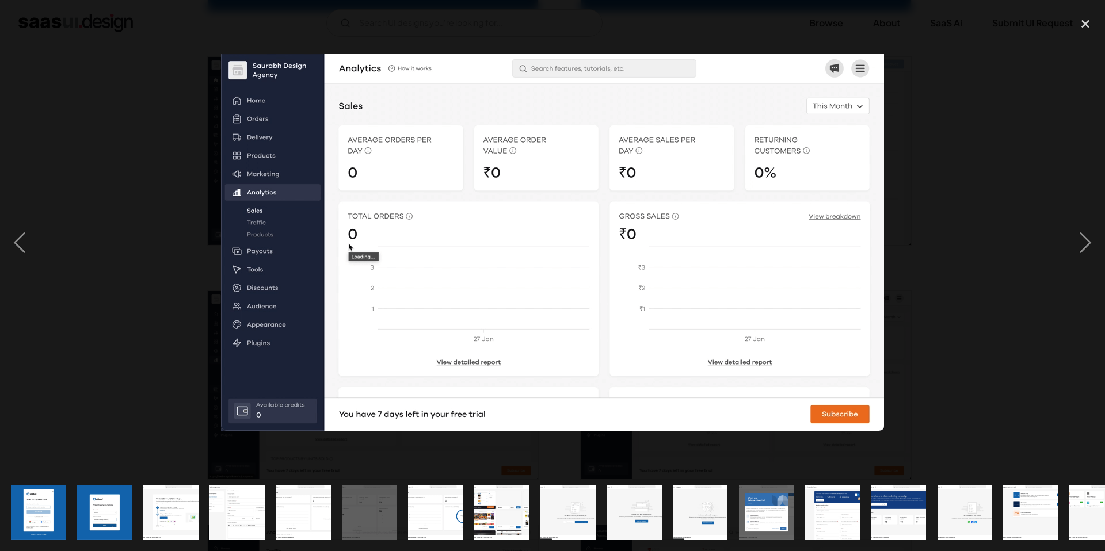
click at [110, 191] on div at bounding box center [552, 242] width 1105 height 463
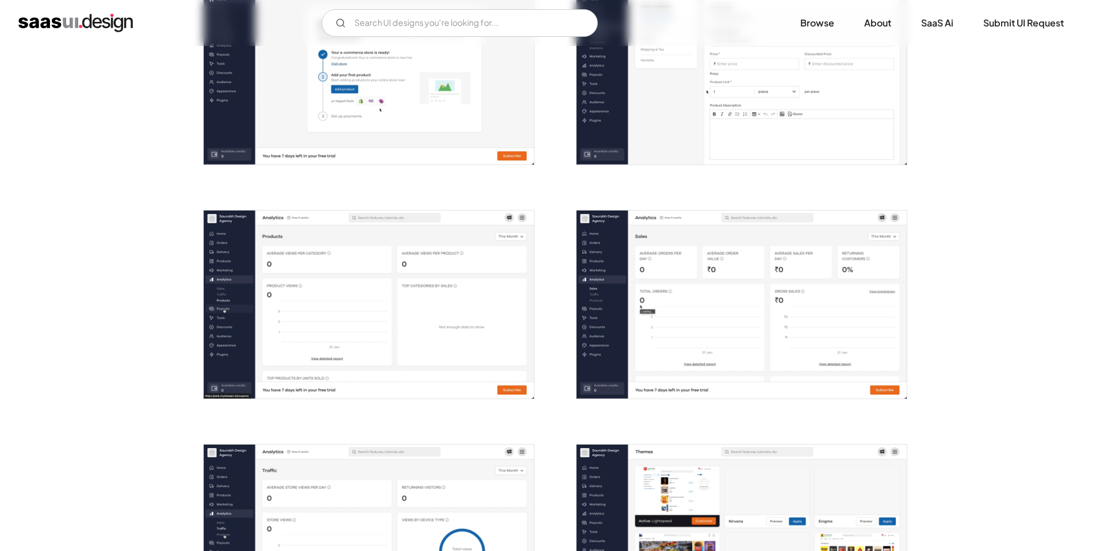
scroll to position [673, 0]
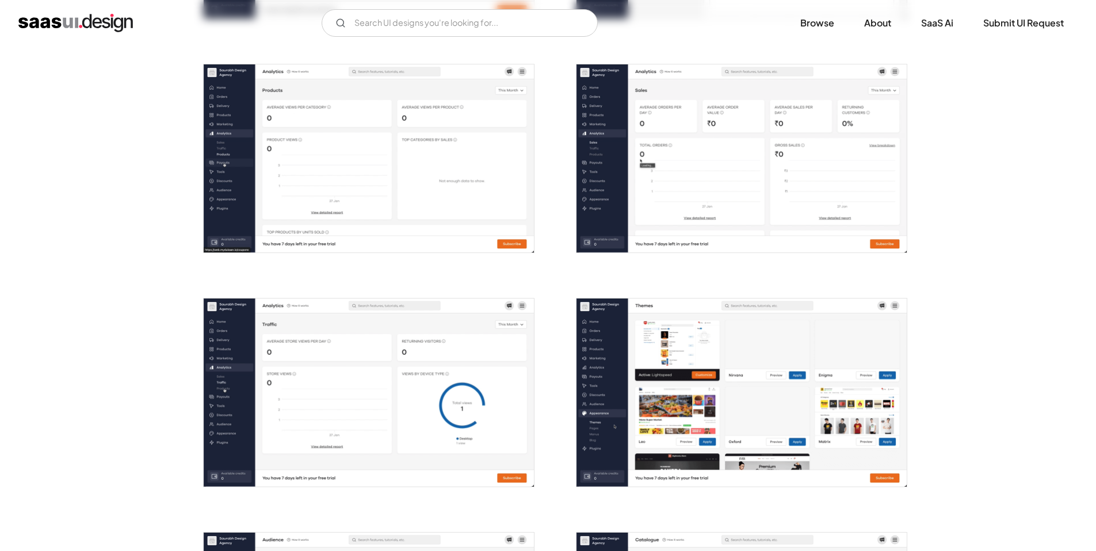
click at [383, 394] on img "open lightbox" at bounding box center [369, 393] width 330 height 188
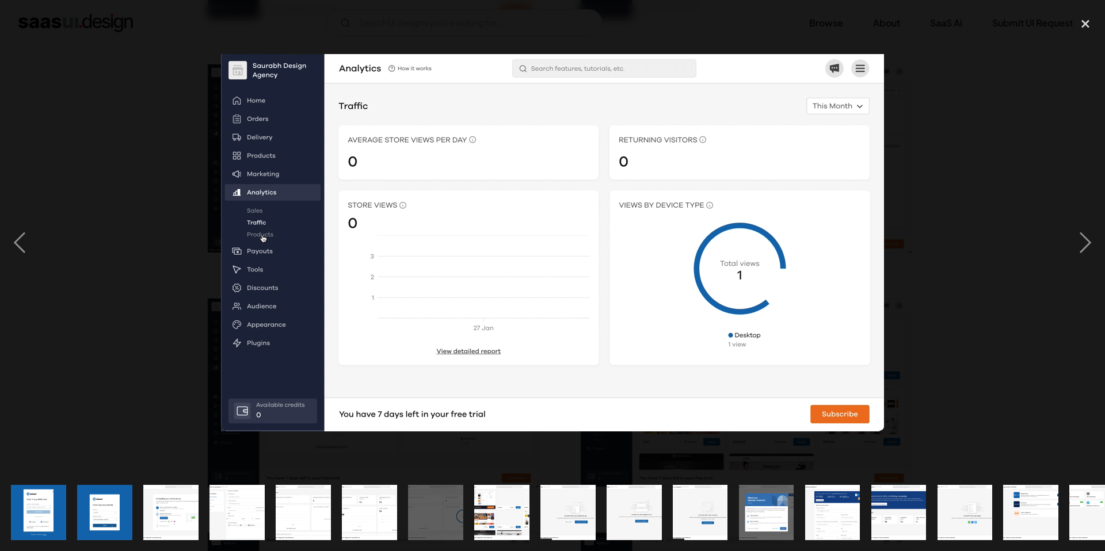
click at [142, 273] on div at bounding box center [552, 242] width 1105 height 463
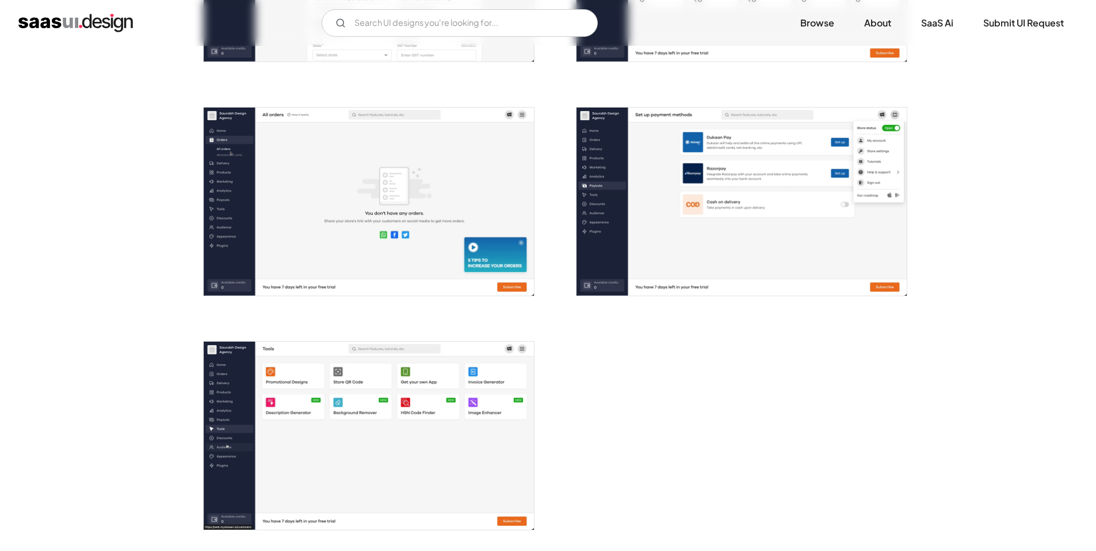
scroll to position [1869, 0]
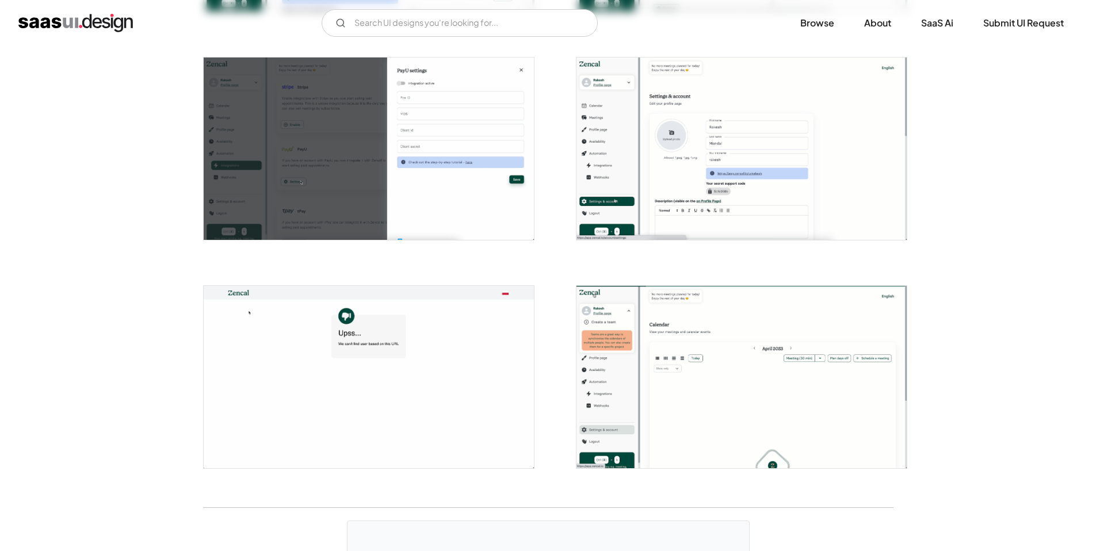
scroll to position [2522, 0]
